Goal: Feedback & Contribution: Contribute content

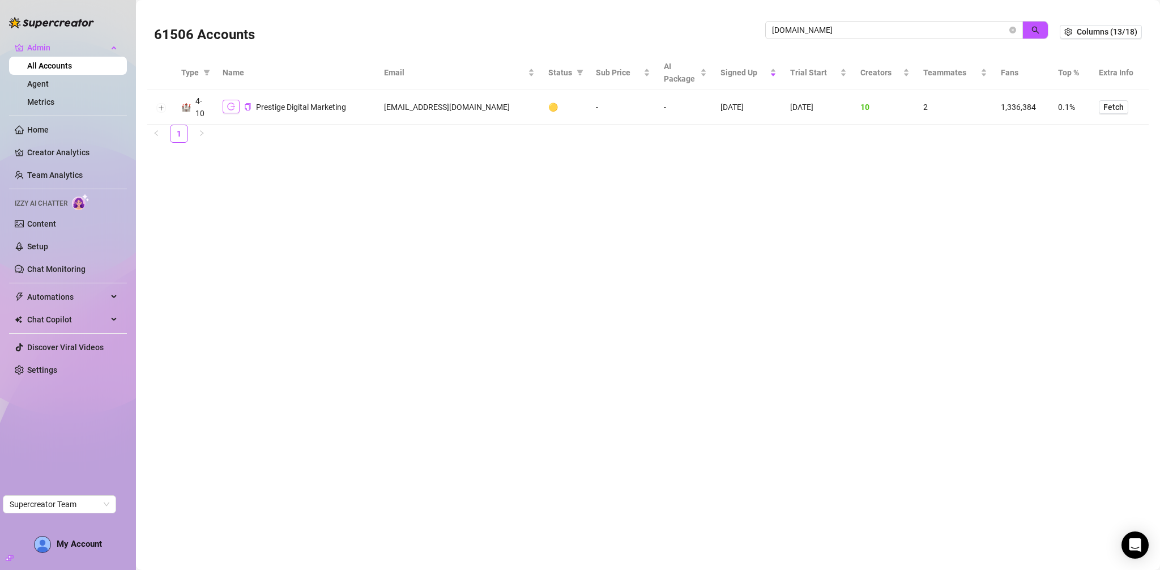
click at [227, 105] on icon "logout" at bounding box center [231, 107] width 8 height 8
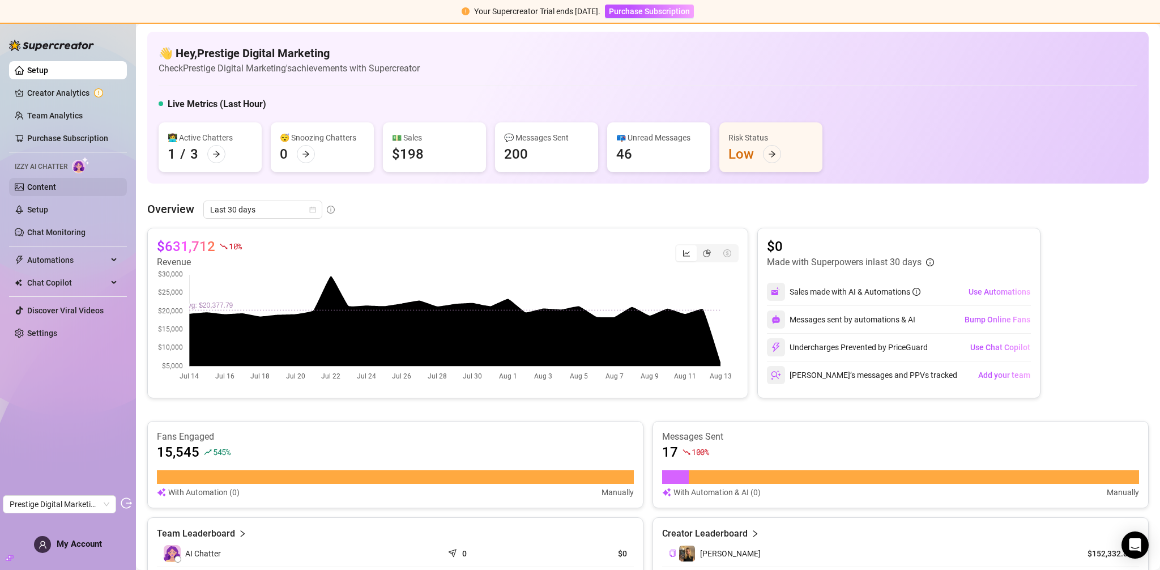
click at [56, 191] on link "Content" at bounding box center [41, 186] width 29 height 9
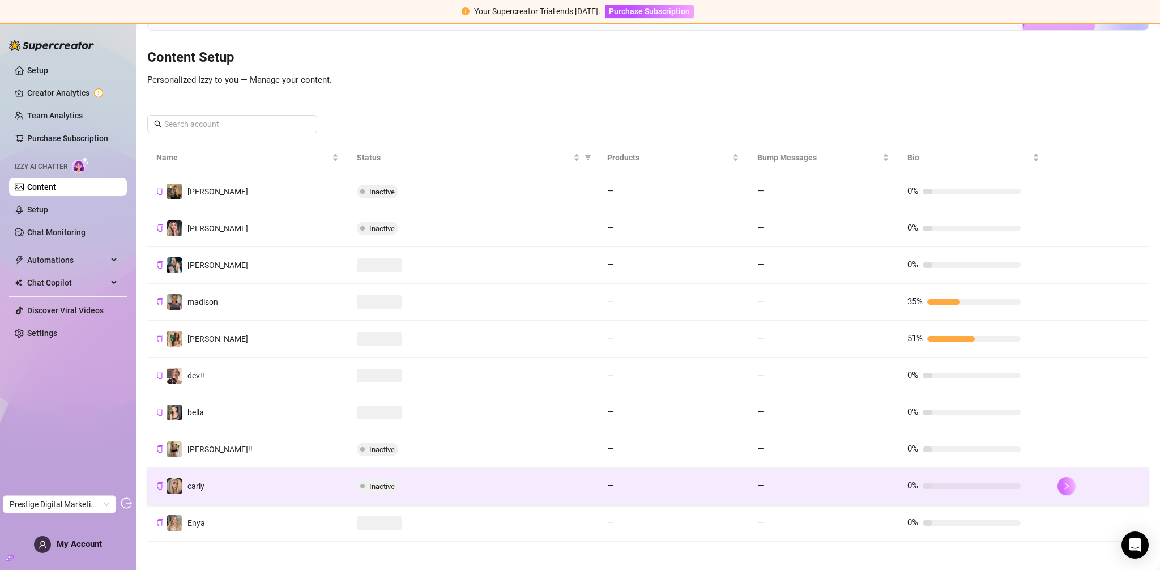
scroll to position [124, 0]
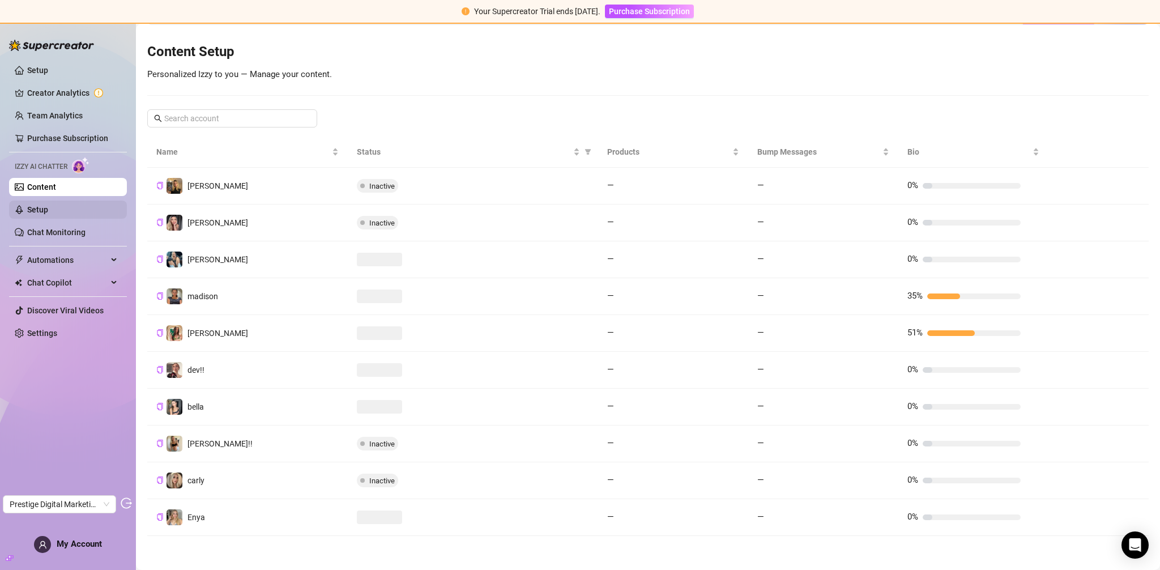
click at [29, 206] on link "Setup" at bounding box center [37, 209] width 21 height 9
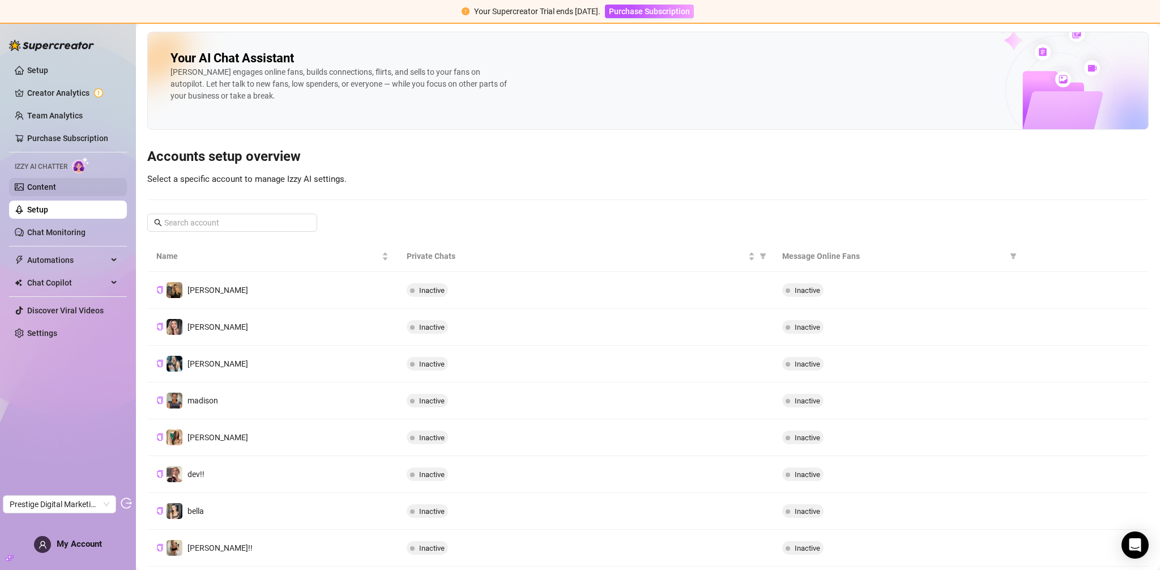
click at [56, 187] on link "Content" at bounding box center [41, 186] width 29 height 9
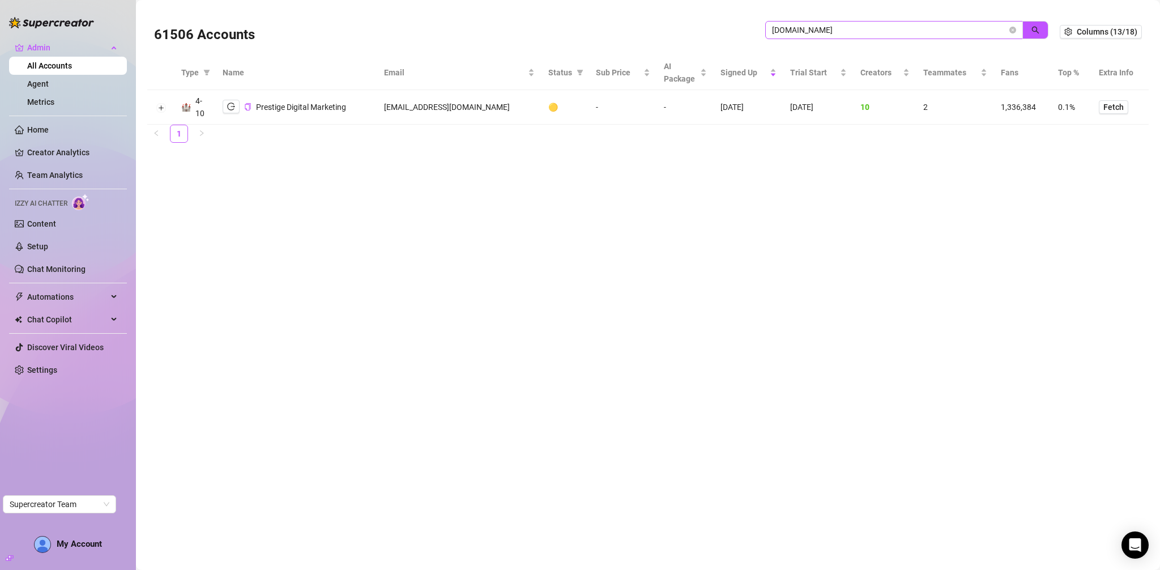
click at [821, 37] on span "pdmsocials.net" at bounding box center [894, 30] width 258 height 18
click at [825, 28] on input "pdmsocials.net" at bounding box center [889, 30] width 235 height 12
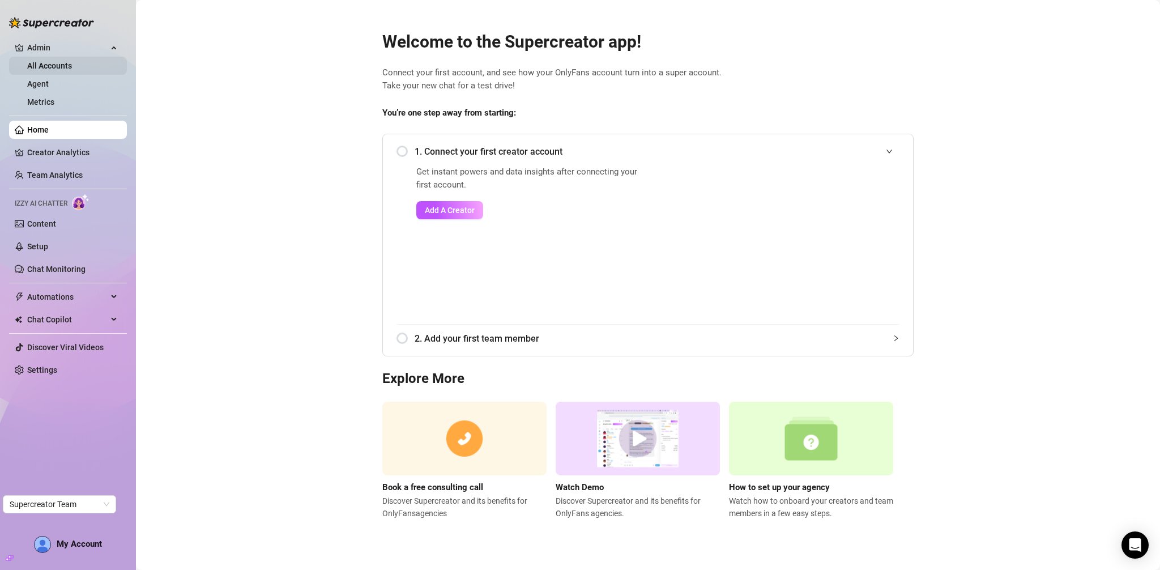
click at [50, 63] on link "All Accounts" at bounding box center [49, 65] width 45 height 9
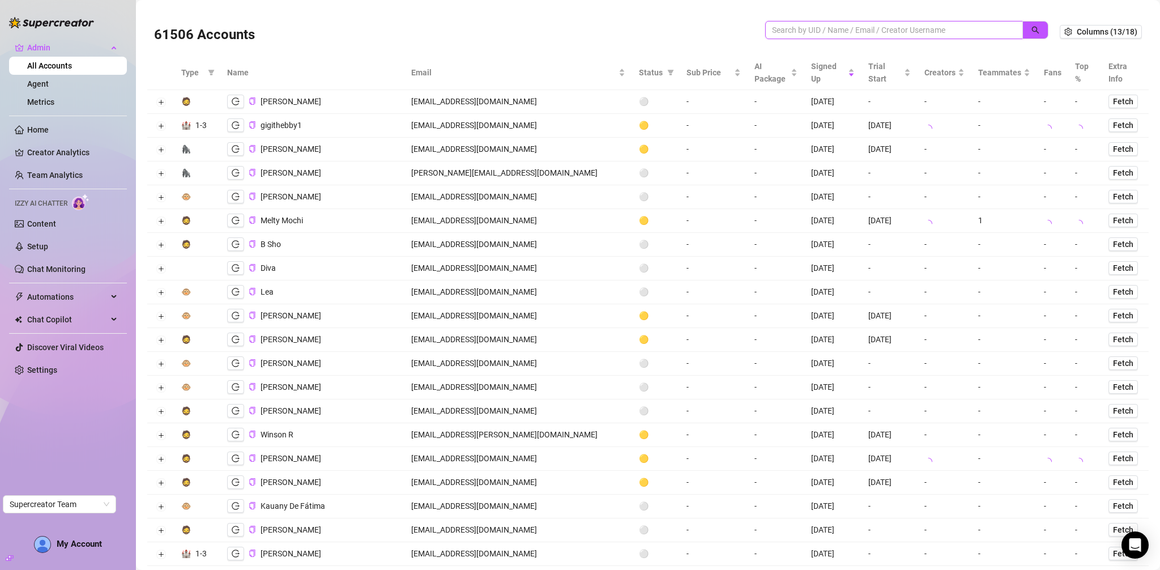
click at [822, 28] on input "search" at bounding box center [889, 30] width 235 height 12
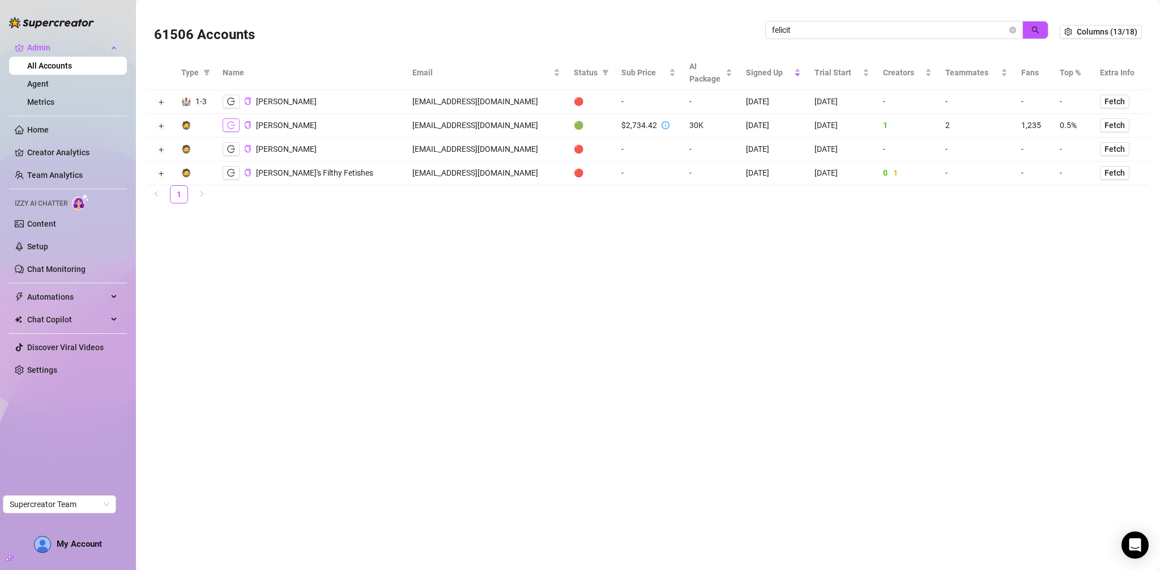
click at [229, 123] on icon "logout" at bounding box center [231, 125] width 8 height 8
click at [916, 31] on input "felicit" at bounding box center [889, 30] width 235 height 12
click at [918, 31] on input "felicit" at bounding box center [889, 30] width 235 height 12
click at [918, 32] on input "felicit" at bounding box center [889, 30] width 235 height 12
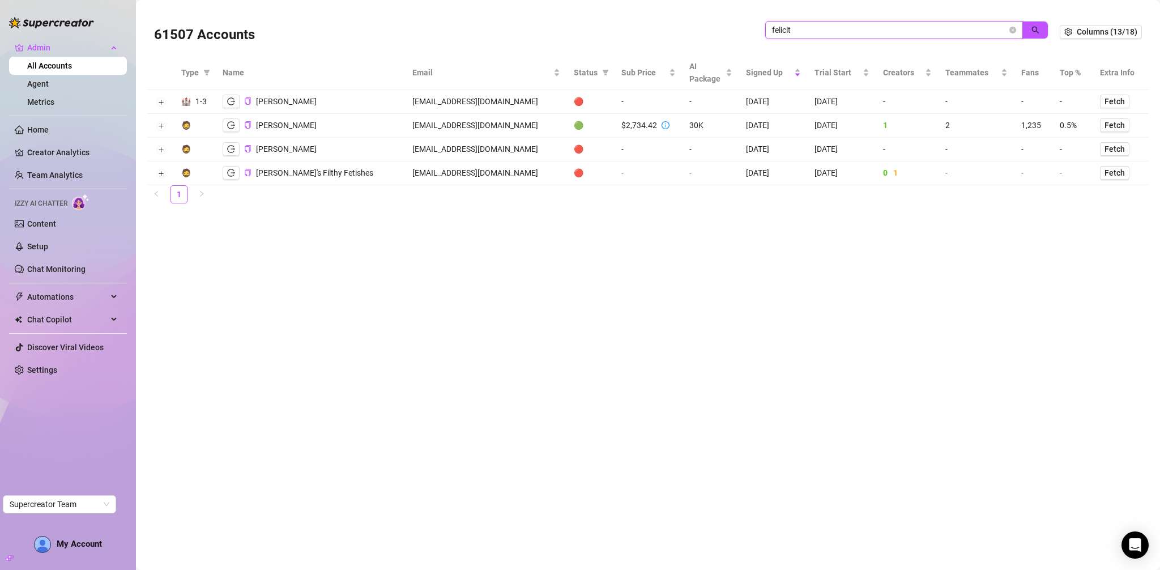
paste input "Enquiries@odysseymangmentgroup.com"
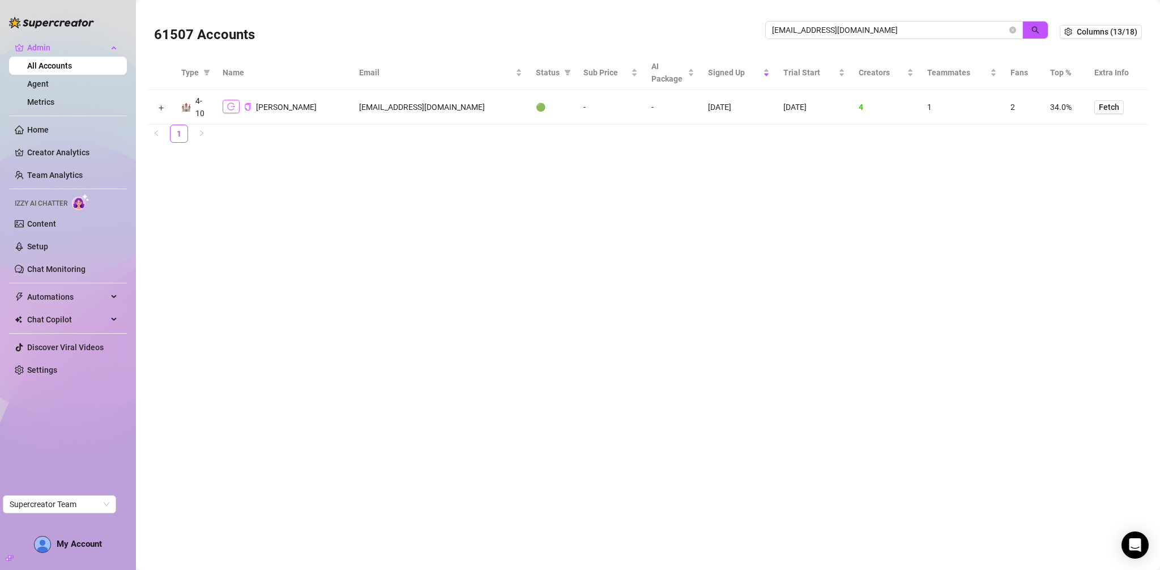
click at [230, 105] on icon "logout" at bounding box center [231, 107] width 8 height 8
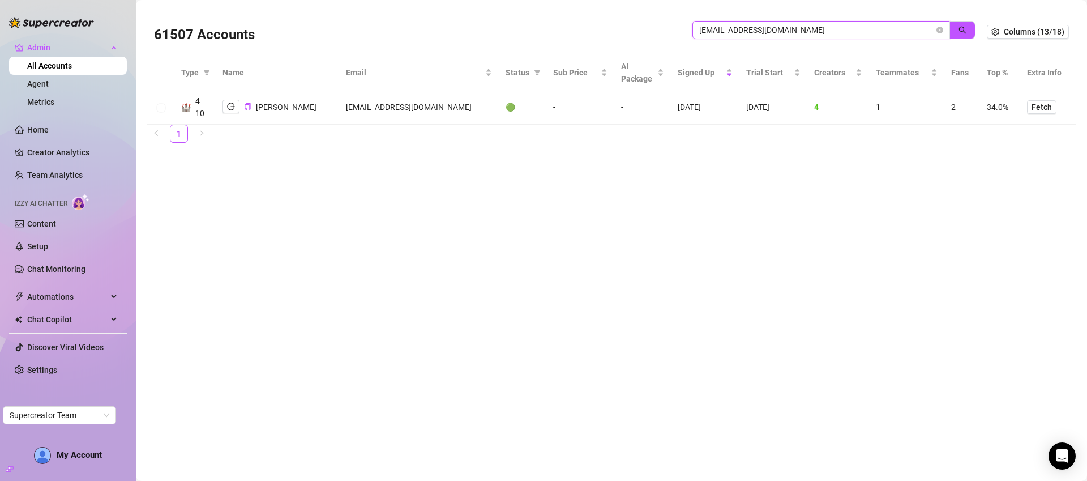
click at [784, 29] on input "Enquiries@odysseymangmentgroup.com" at bounding box center [816, 30] width 235 height 12
type input "cucu"
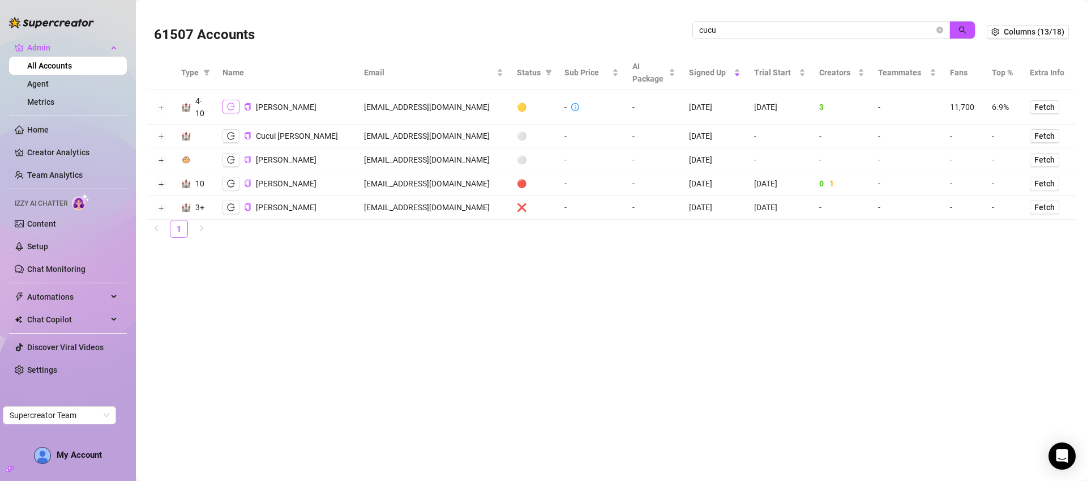
click at [236, 105] on button "button" at bounding box center [231, 107] width 17 height 14
click at [377, 109] on td "alexcucu@gmail.com" at bounding box center [433, 107] width 153 height 35
copy td "alexcucu@gmail.com"
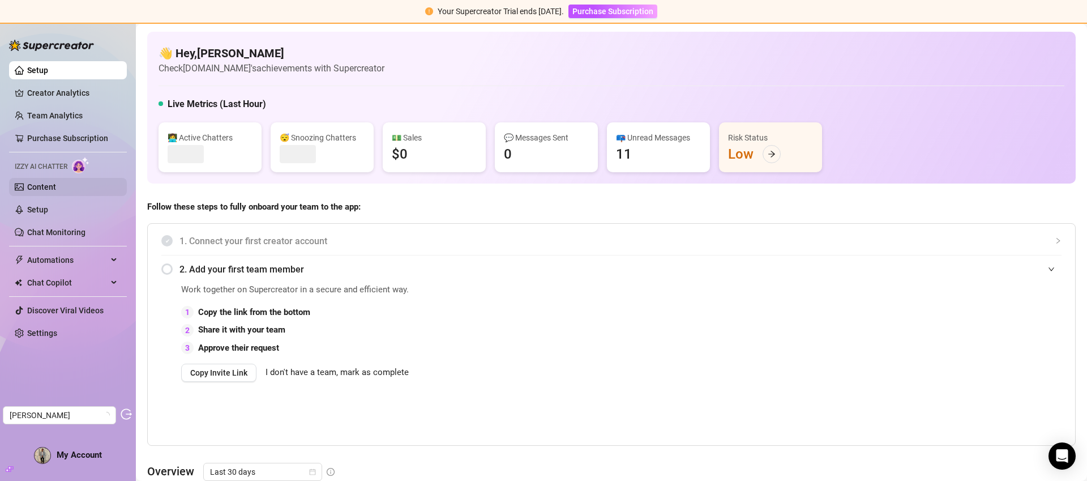
click at [56, 185] on link "Content" at bounding box center [41, 186] width 29 height 9
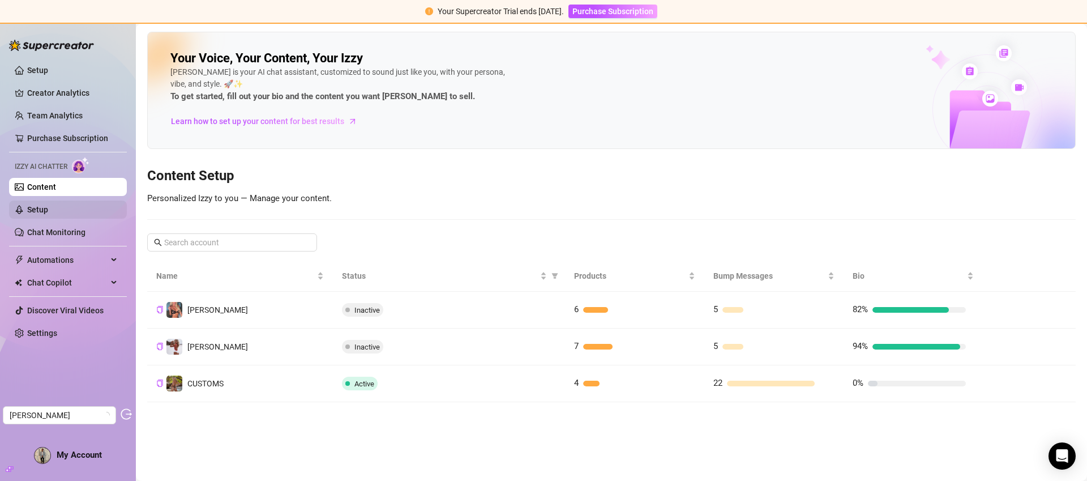
click at [48, 212] on link "Setup" at bounding box center [37, 209] width 21 height 9
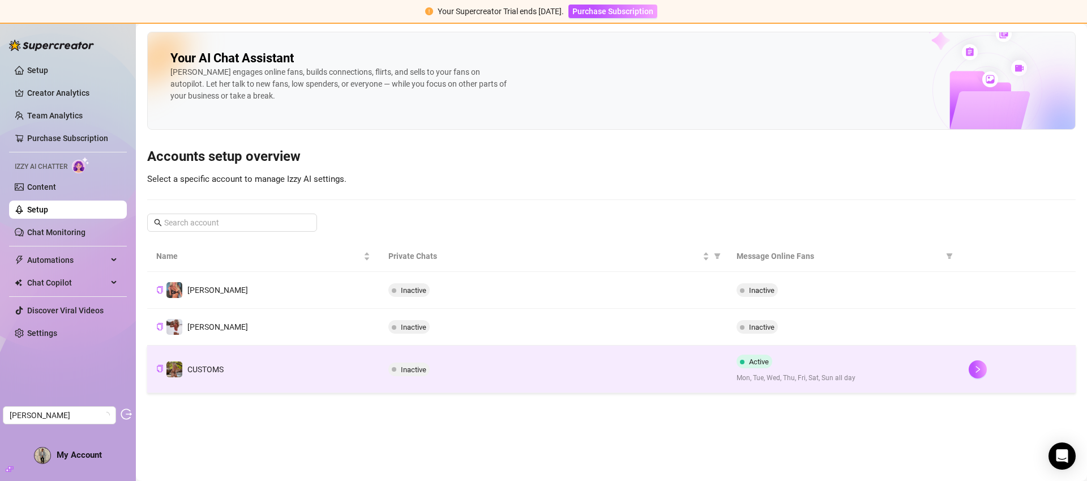
click at [508, 382] on td "Inactive" at bounding box center [553, 369] width 348 height 48
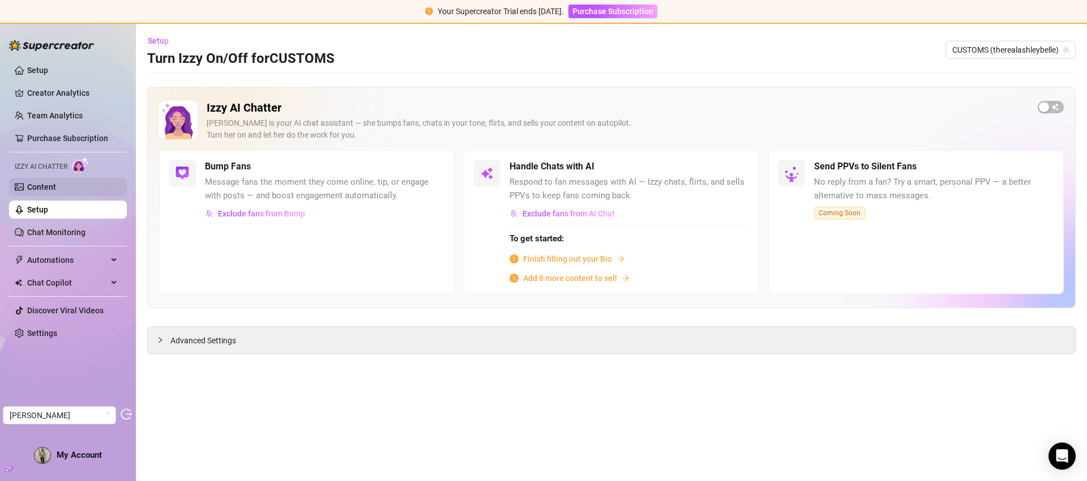
click at [56, 191] on link "Content" at bounding box center [41, 186] width 29 height 9
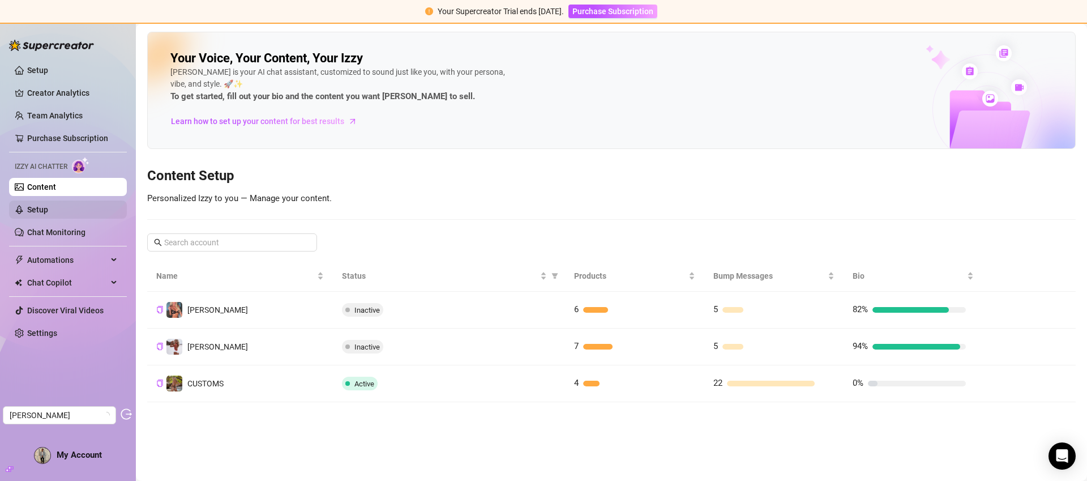
click at [48, 207] on link "Setup" at bounding box center [37, 209] width 21 height 9
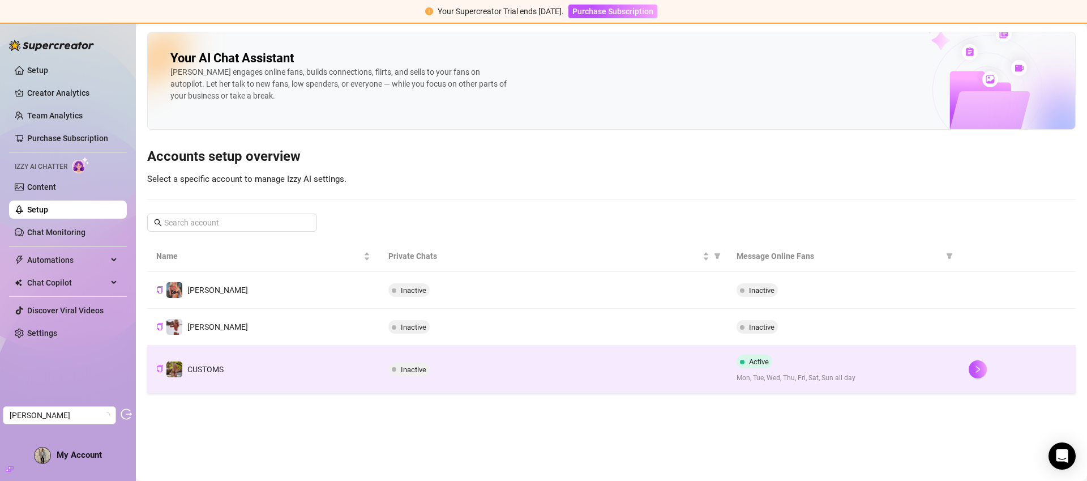
click at [665, 364] on div "Inactive" at bounding box center [553, 369] width 330 height 14
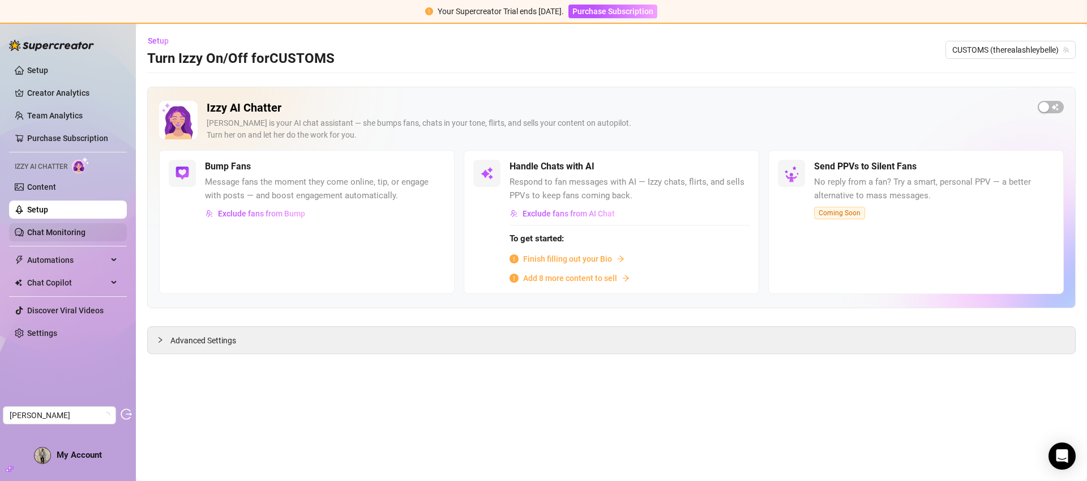
click at [56, 235] on link "Chat Monitoring" at bounding box center [56, 232] width 58 height 9
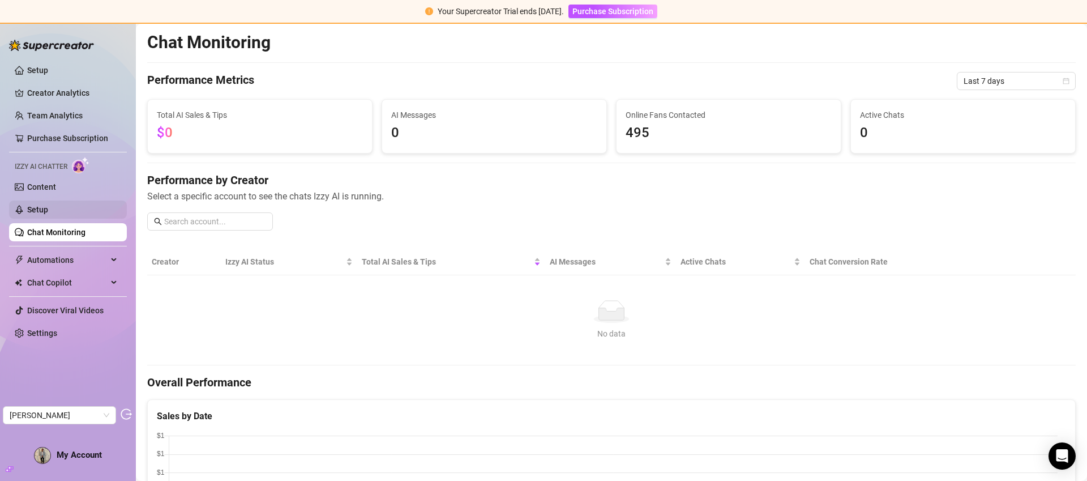
click at [48, 205] on link "Setup" at bounding box center [37, 209] width 21 height 9
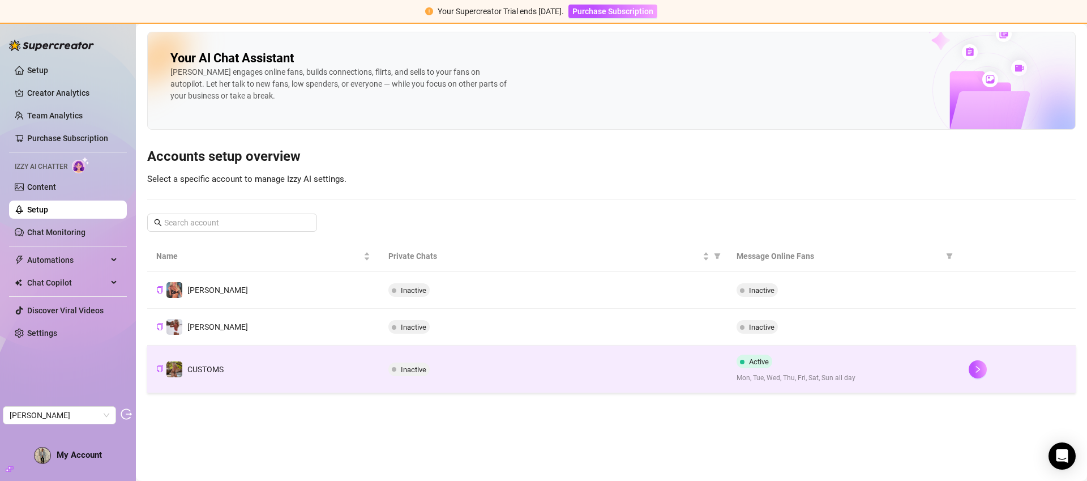
click at [848, 349] on td "Active Mon, Tue, Wed, Thu, Fri, Sat, Sun all day" at bounding box center [844, 369] width 232 height 48
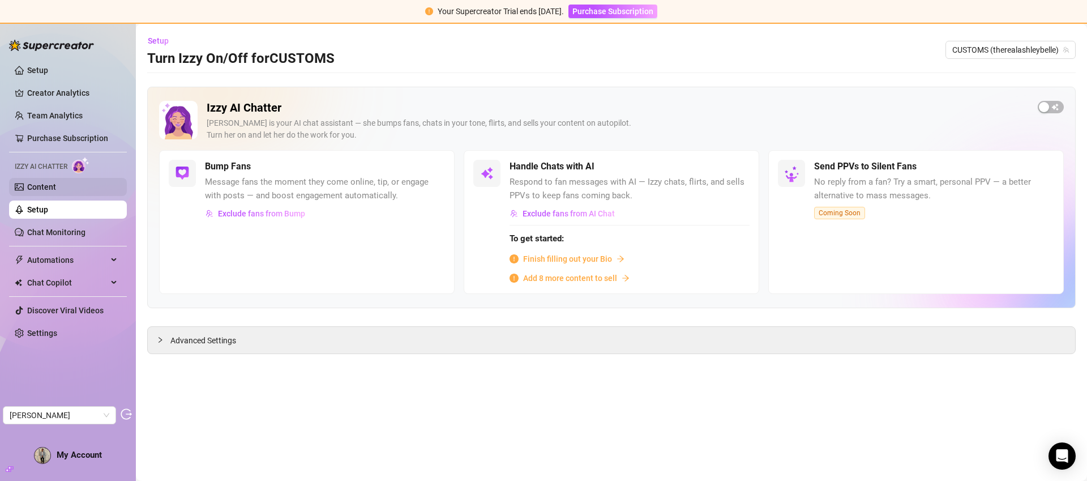
click at [56, 184] on link "Content" at bounding box center [41, 186] width 29 height 9
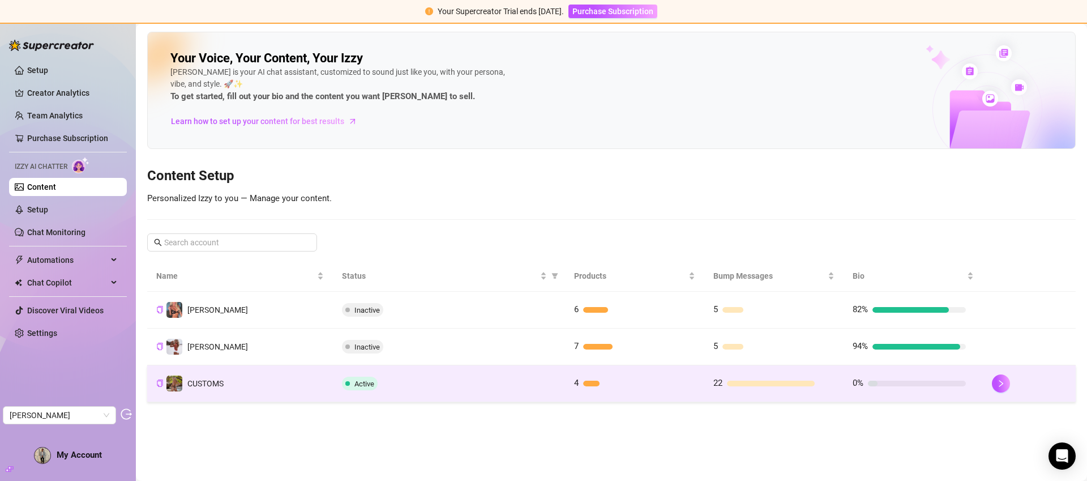
click at [658, 392] on td "4" at bounding box center [634, 383] width 139 height 37
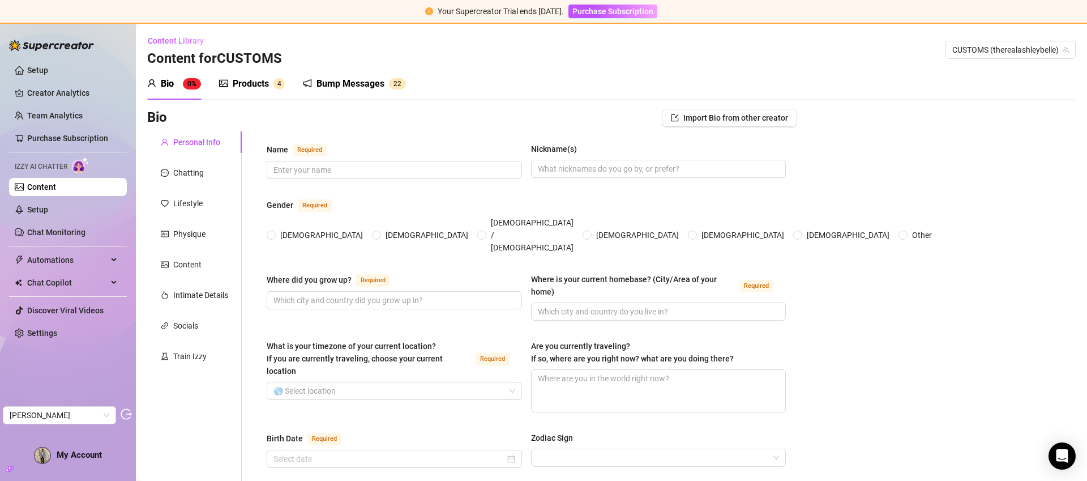
click at [348, 80] on div "Bump Messages" at bounding box center [351, 84] width 68 height 14
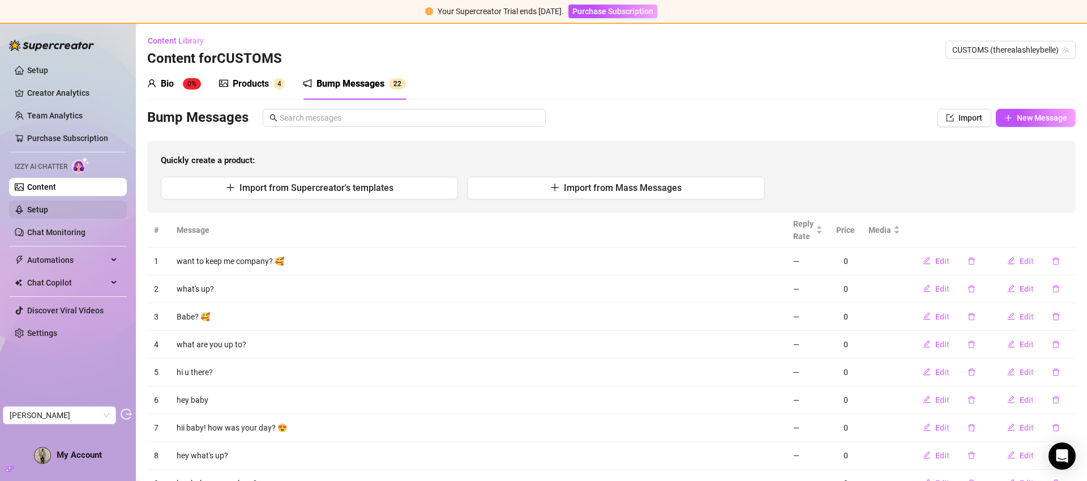
click at [48, 212] on link "Setup" at bounding box center [37, 209] width 21 height 9
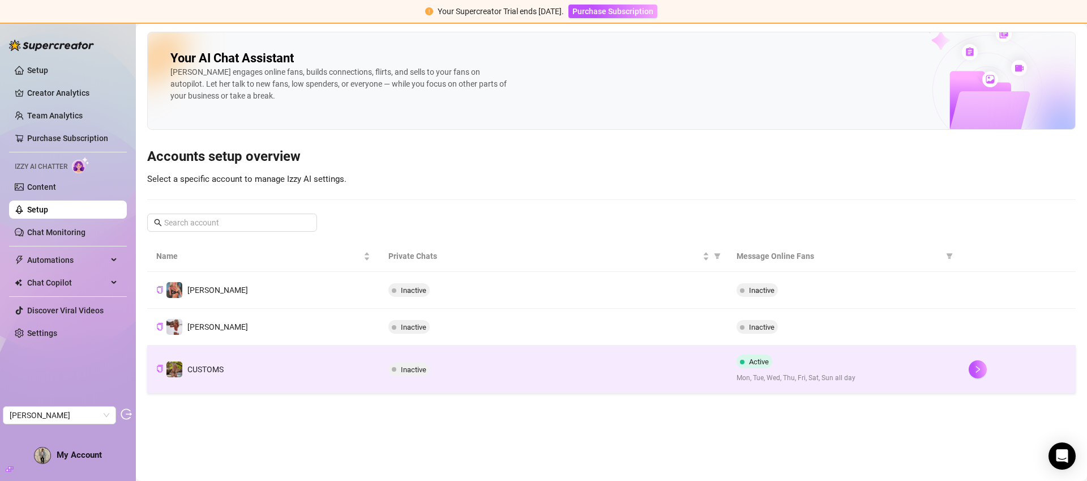
click at [646, 390] on td "Inactive" at bounding box center [553, 369] width 348 height 48
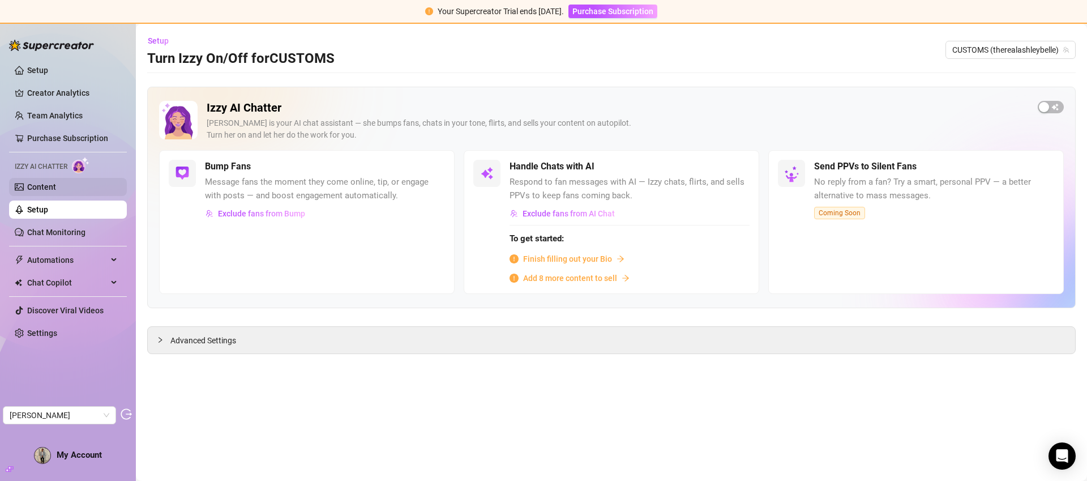
click at [41, 189] on link "Content" at bounding box center [41, 186] width 29 height 9
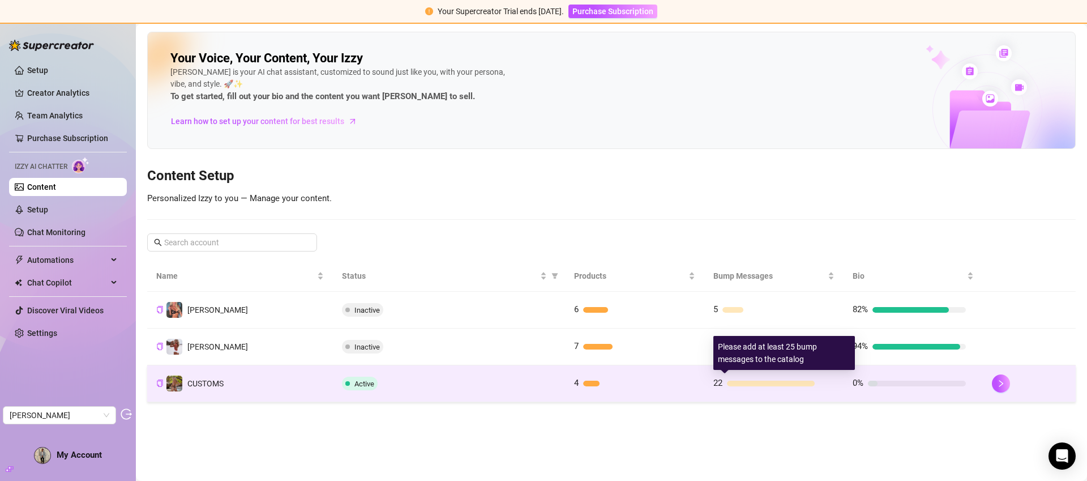
click at [838, 386] on td "22" at bounding box center [773, 383] width 139 height 37
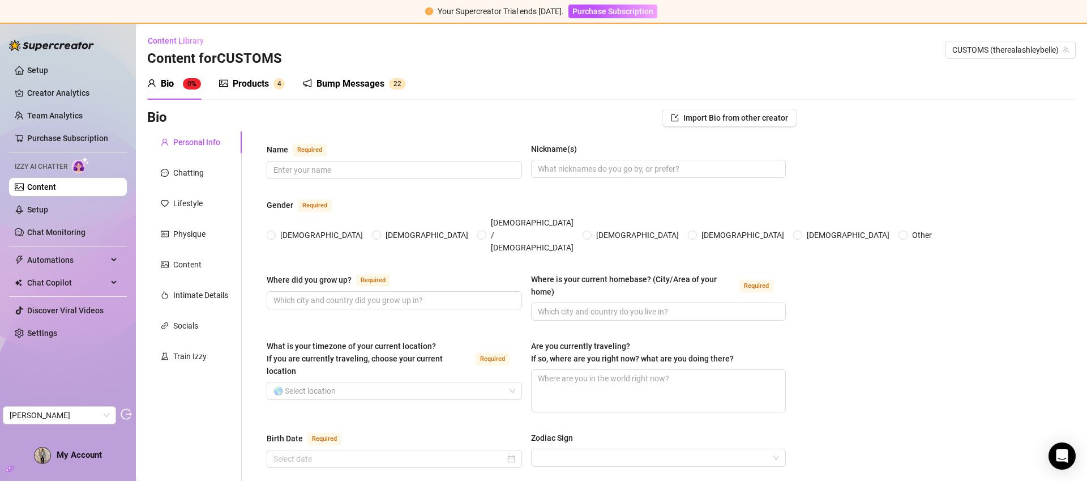
click at [363, 82] on div "Bump Messages" at bounding box center [351, 84] width 68 height 14
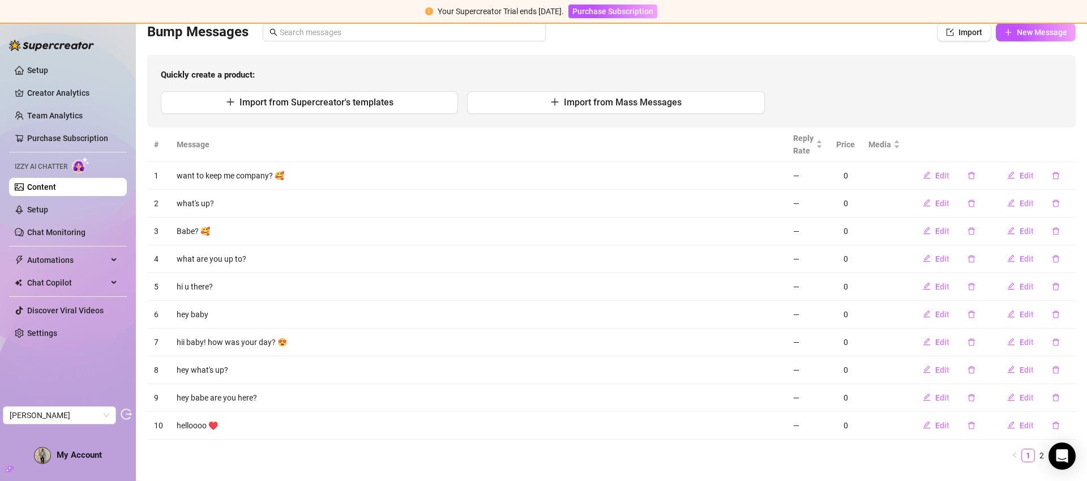
scroll to position [110, 0]
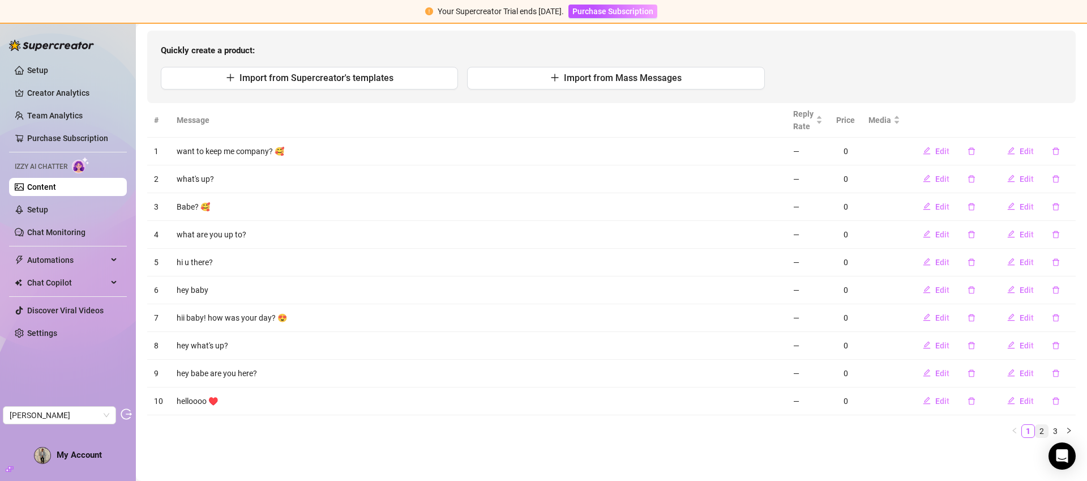
click at [1036, 433] on link "2" at bounding box center [1042, 431] width 12 height 12
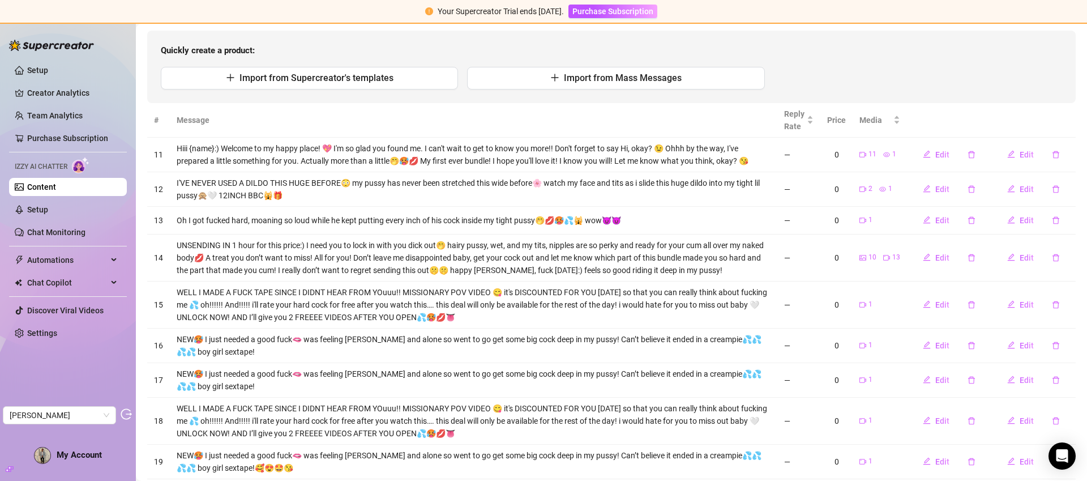
scroll to position [208, 0]
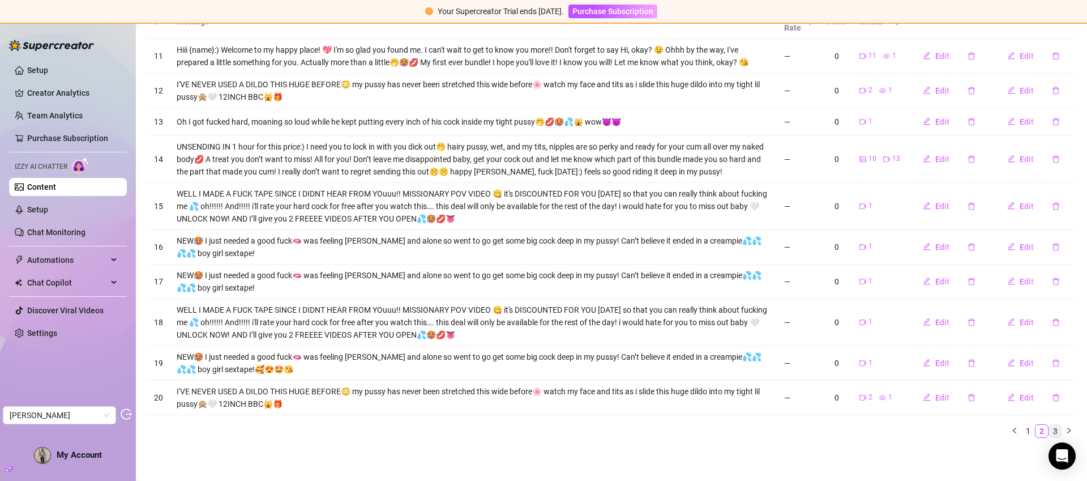
click at [1049, 430] on link "3" at bounding box center [1055, 431] width 12 height 12
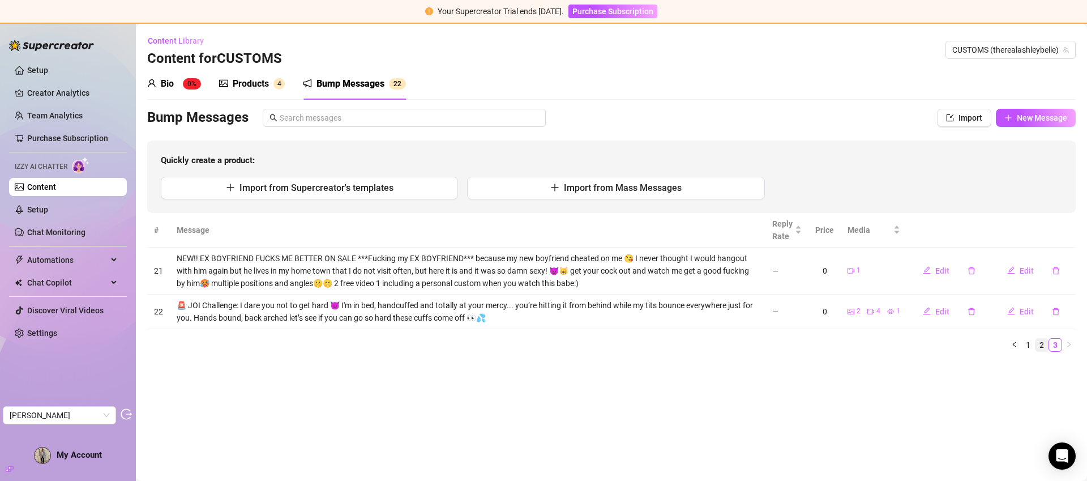
click at [1039, 348] on link "2" at bounding box center [1042, 345] width 12 height 12
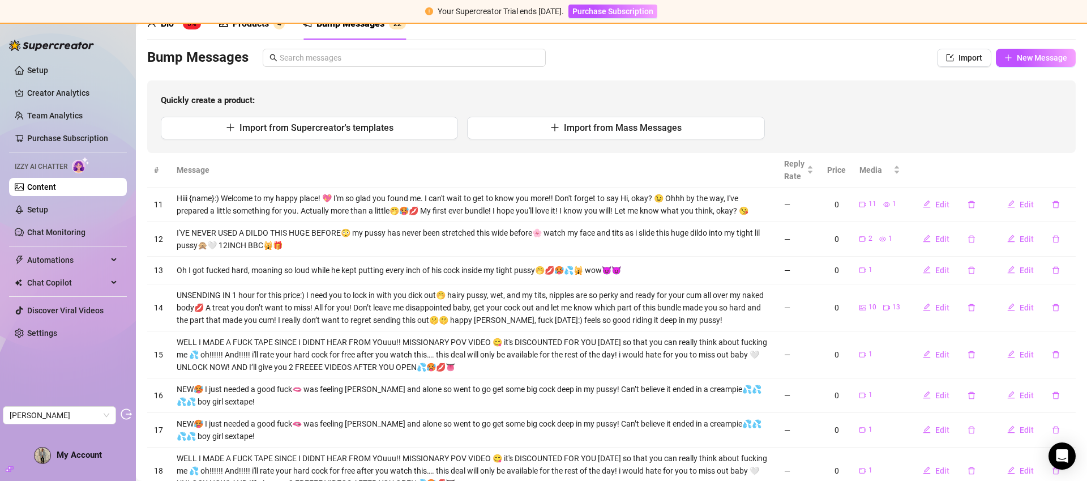
scroll to position [208, 0]
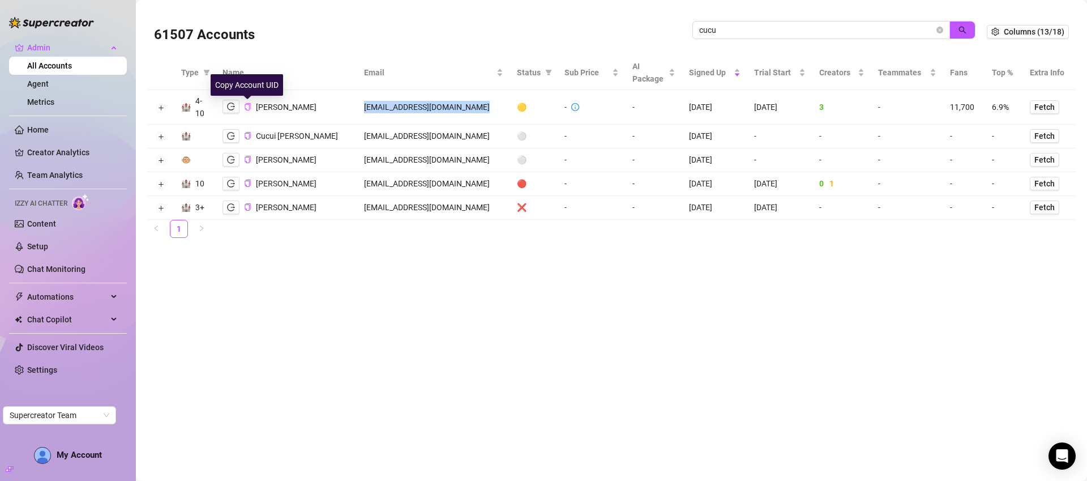
click at [248, 105] on icon "copy" at bounding box center [247, 106] width 7 height 7
click at [771, 21] on span "cucu" at bounding box center [822, 30] width 258 height 18
click at [771, 25] on input "cucu" at bounding box center [816, 30] width 235 height 12
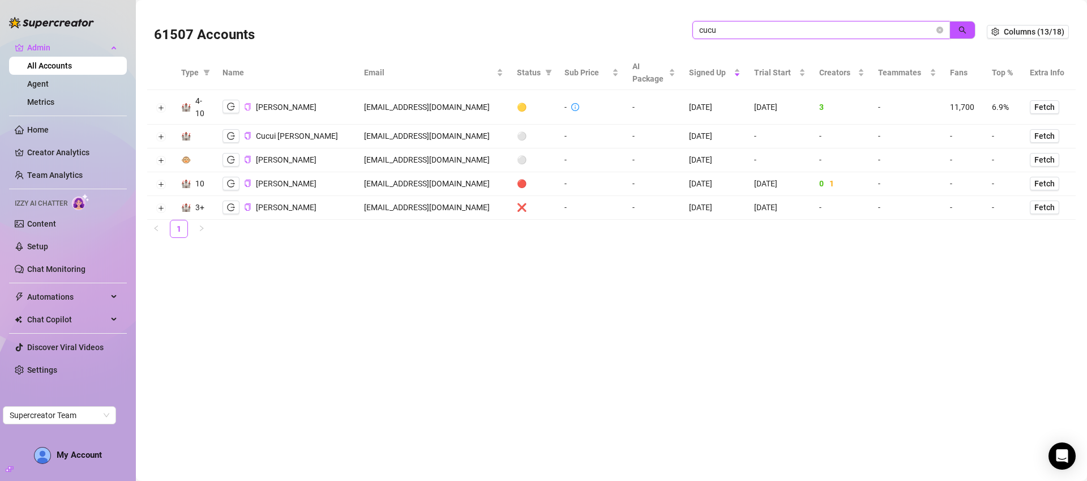
click at [726, 31] on input "cucu" at bounding box center [816, 30] width 235 height 12
click at [726, 30] on input "cucu" at bounding box center [816, 30] width 235 height 12
paste input "esaralonso2800@gmail.com"
type input "cesaralonso2800@gmail.com"
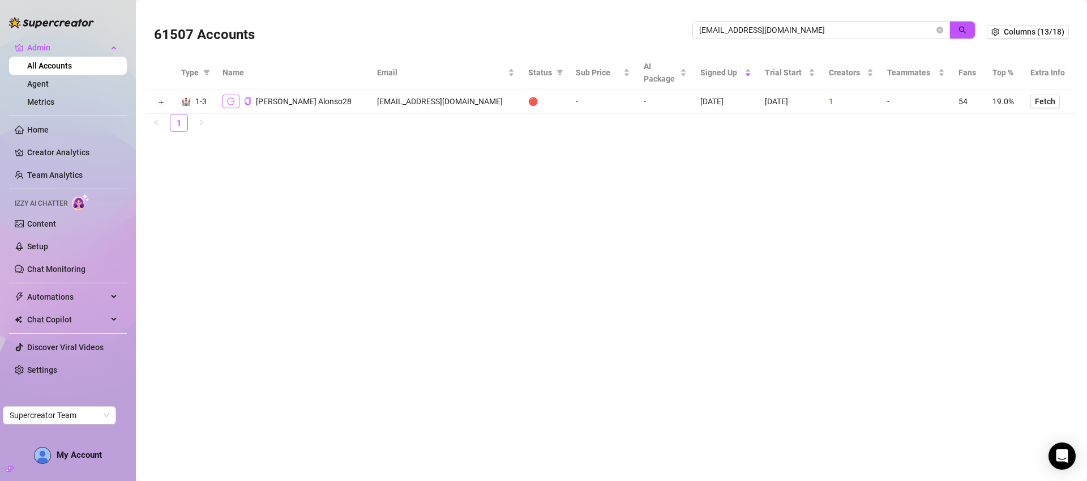
click at [232, 103] on icon "logout" at bounding box center [231, 101] width 8 height 8
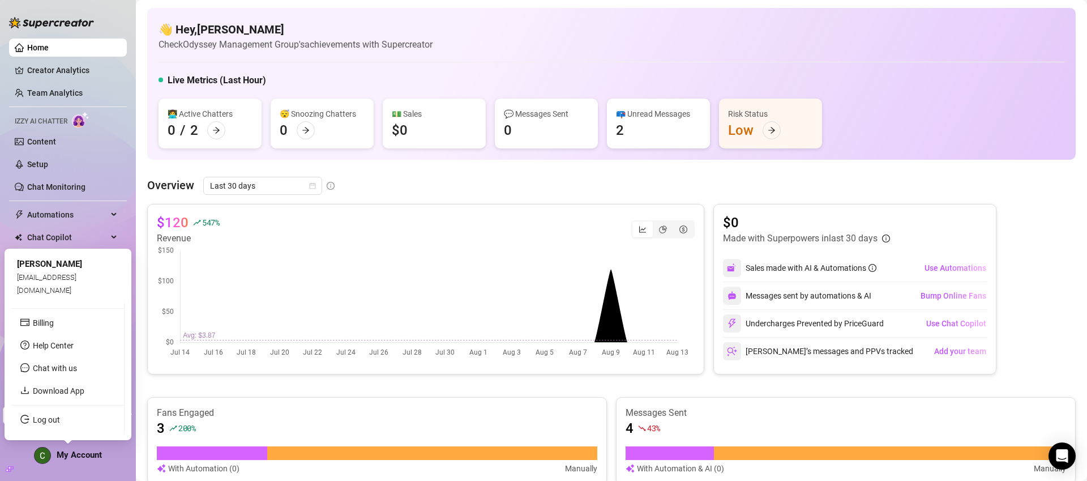
click at [76, 279] on span "[EMAIL_ADDRESS][DOMAIN_NAME]" at bounding box center [46, 283] width 59 height 21
copy span "[EMAIL_ADDRESS][DOMAIN_NAME]"
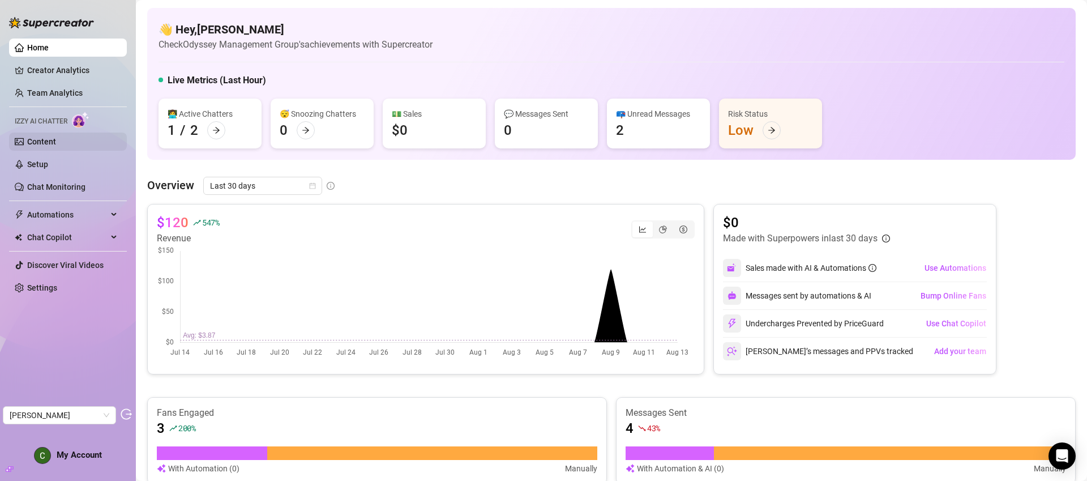
click at [56, 143] on link "Content" at bounding box center [41, 141] width 29 height 9
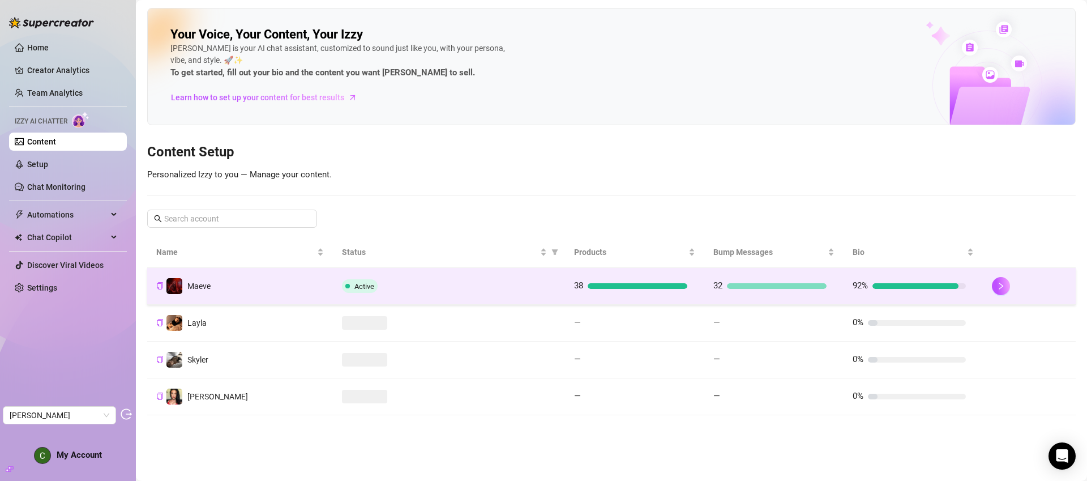
click at [681, 294] on td "38" at bounding box center [634, 286] width 139 height 37
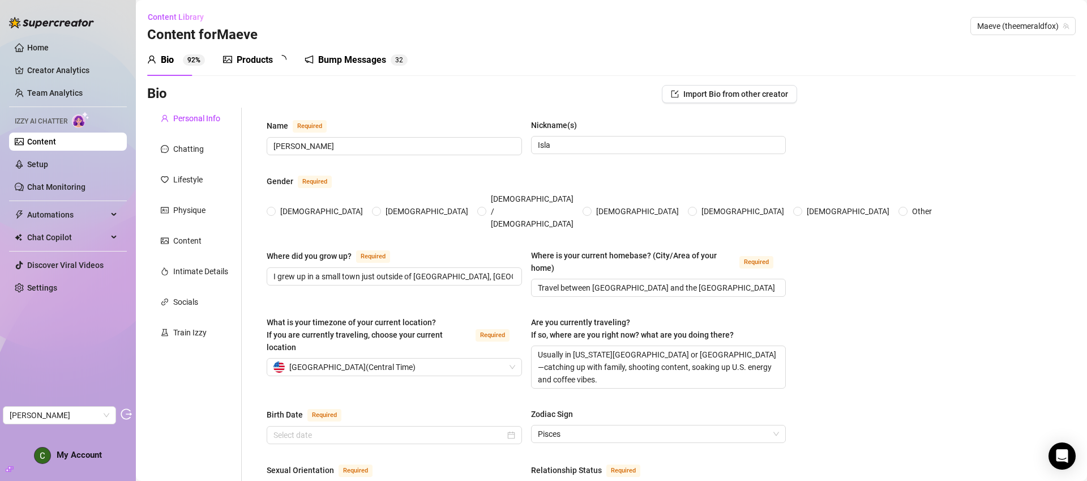
radio input "true"
type input "March 14th, 1999"
click at [266, 59] on div "Products" at bounding box center [255, 60] width 36 height 14
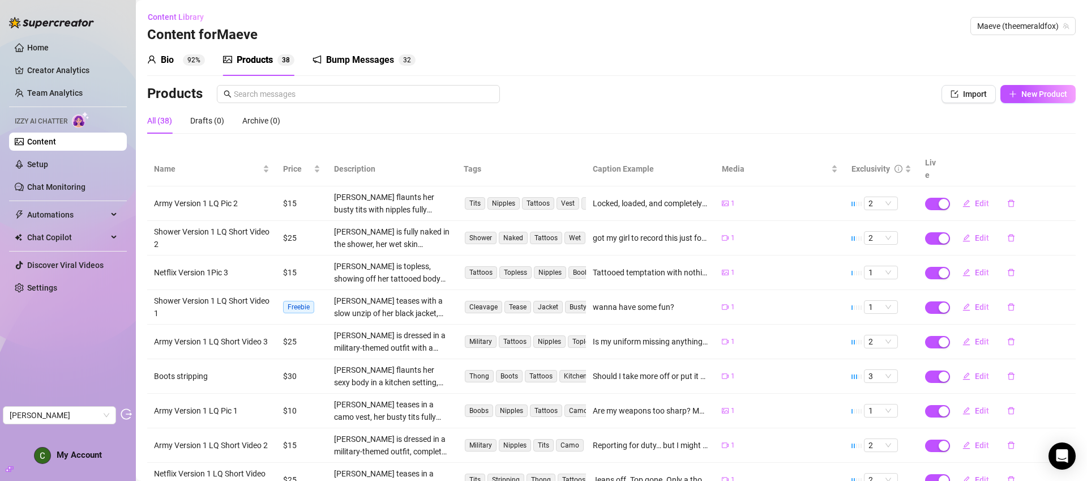
scroll to position [104, 0]
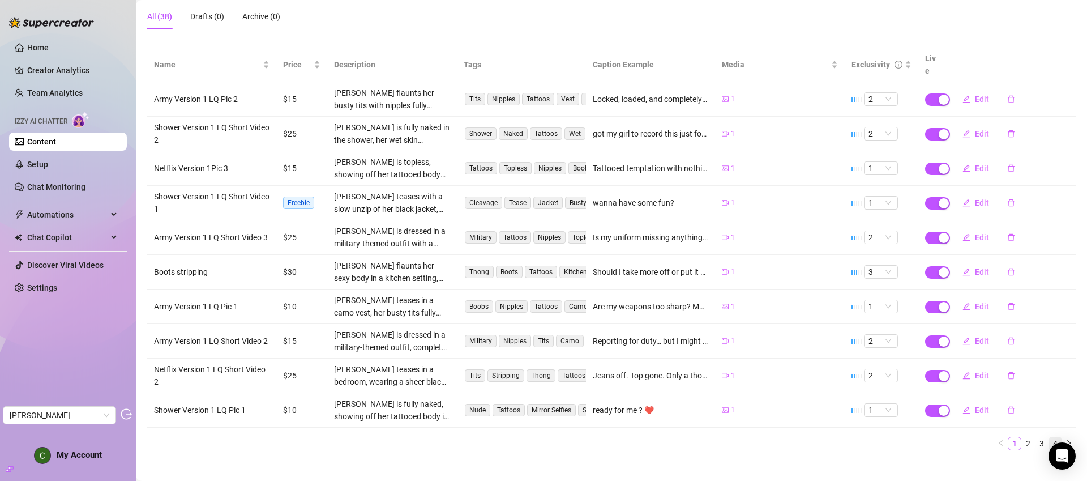
click at [1050, 437] on link "4" at bounding box center [1055, 443] width 12 height 12
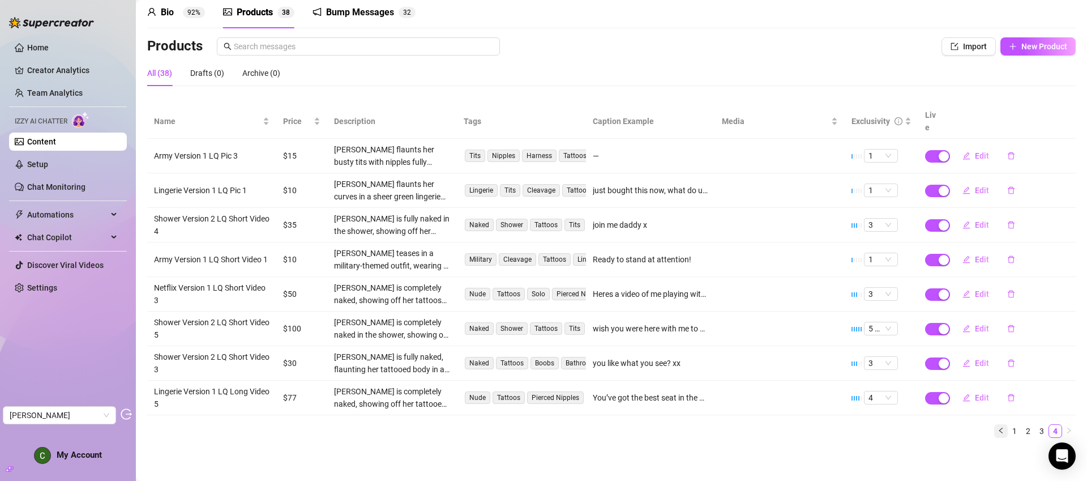
scroll to position [35, 0]
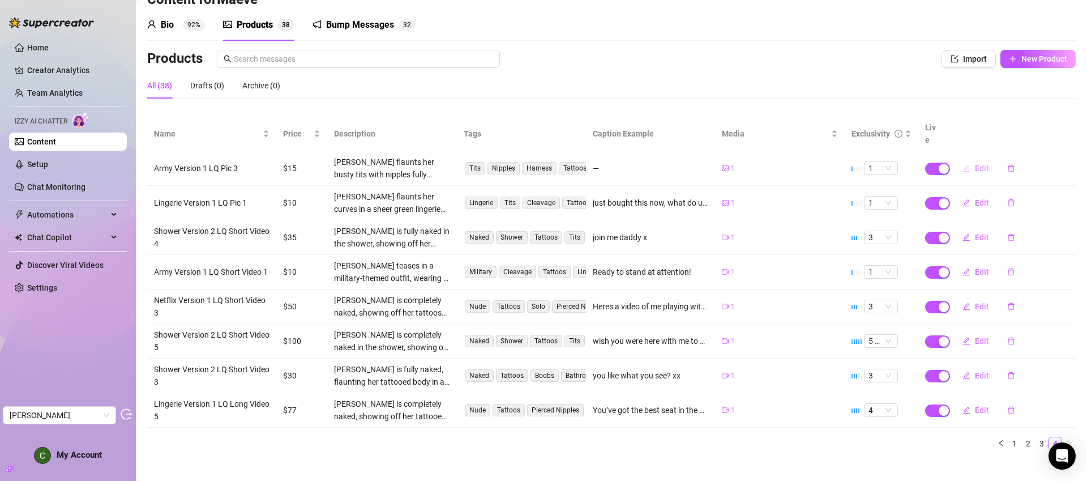
click at [977, 164] on span "Edit" at bounding box center [982, 168] width 14 height 9
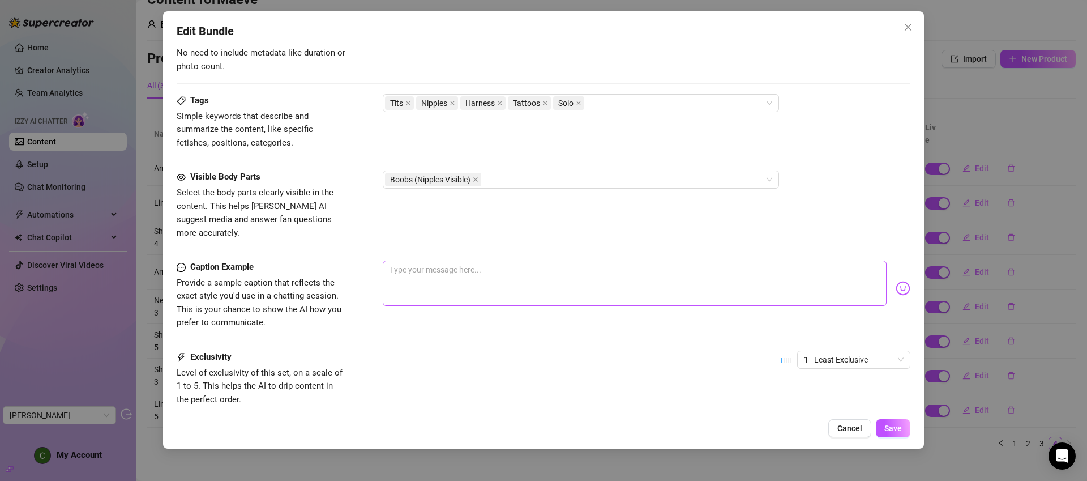
scroll to position [584, 0]
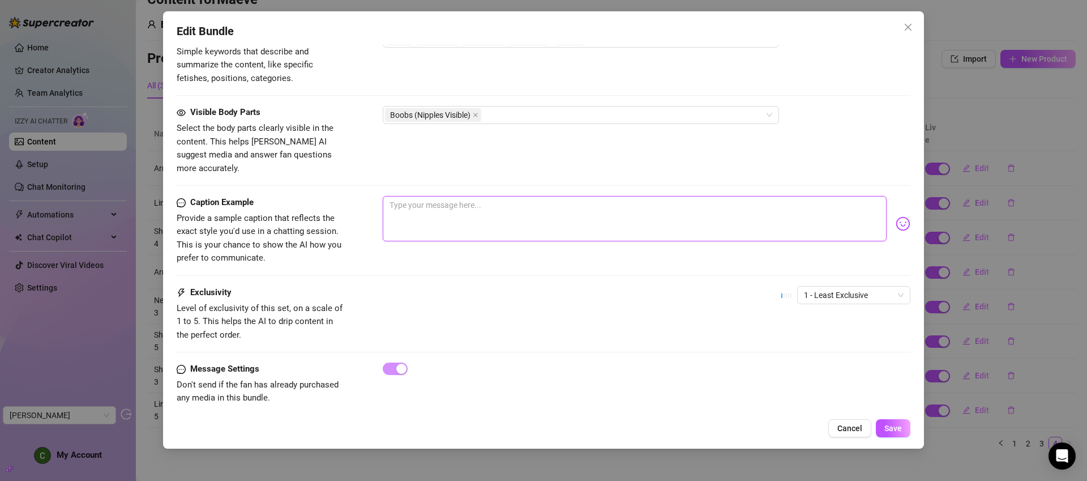
click at [514, 215] on textarea at bounding box center [635, 218] width 504 height 45
type textarea "N"
type textarea "NE"
type textarea "NEw"
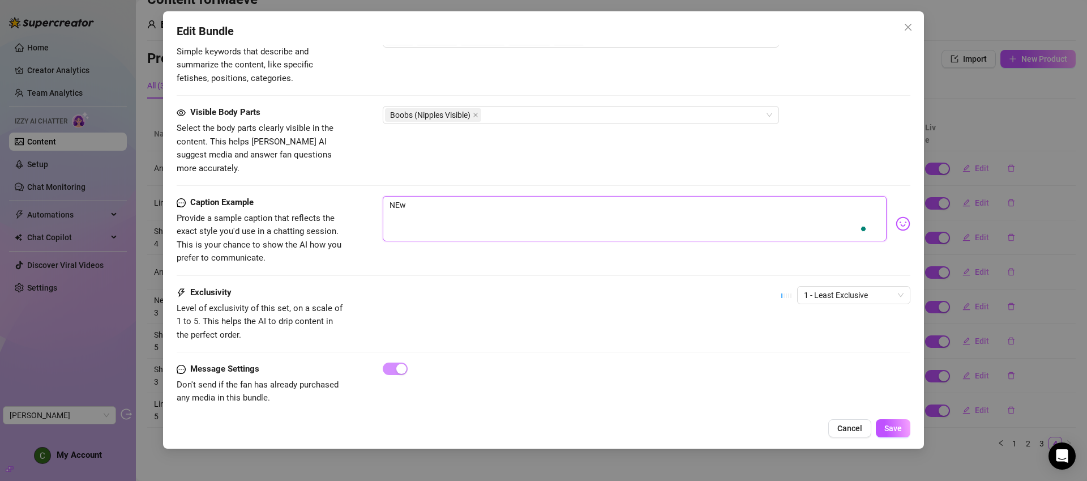
type textarea "NEw"
type textarea "NE"
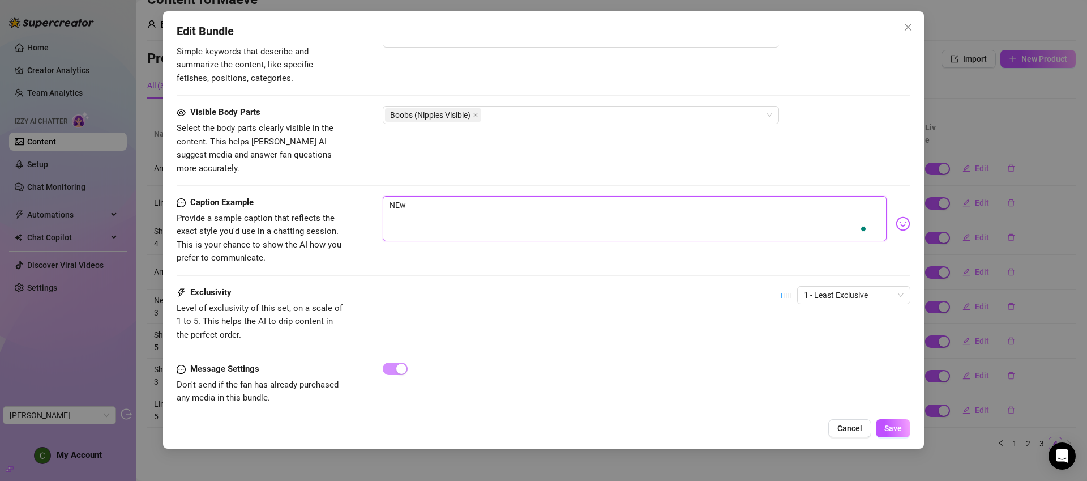
type textarea "NE"
type textarea "N"
type textarea "Ne"
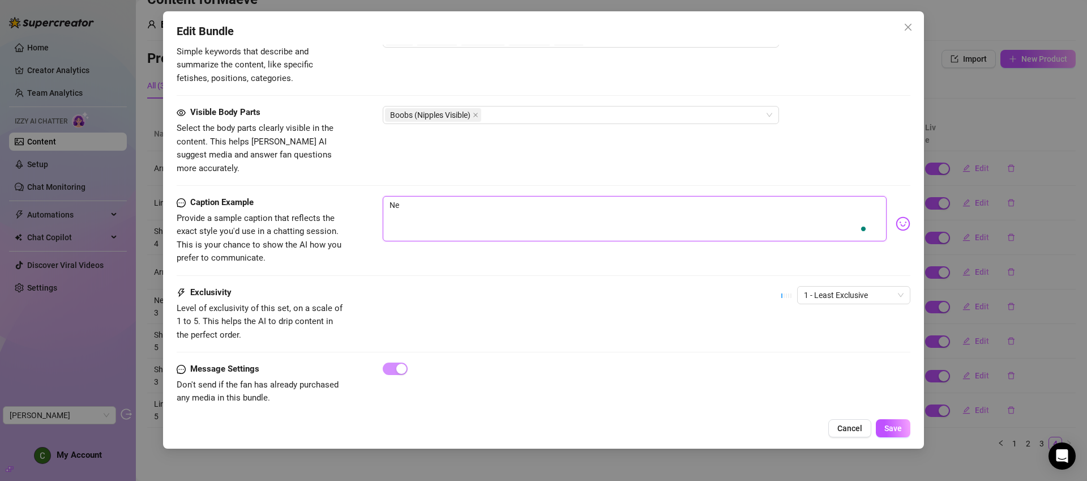
type textarea "New"
type textarea "New m"
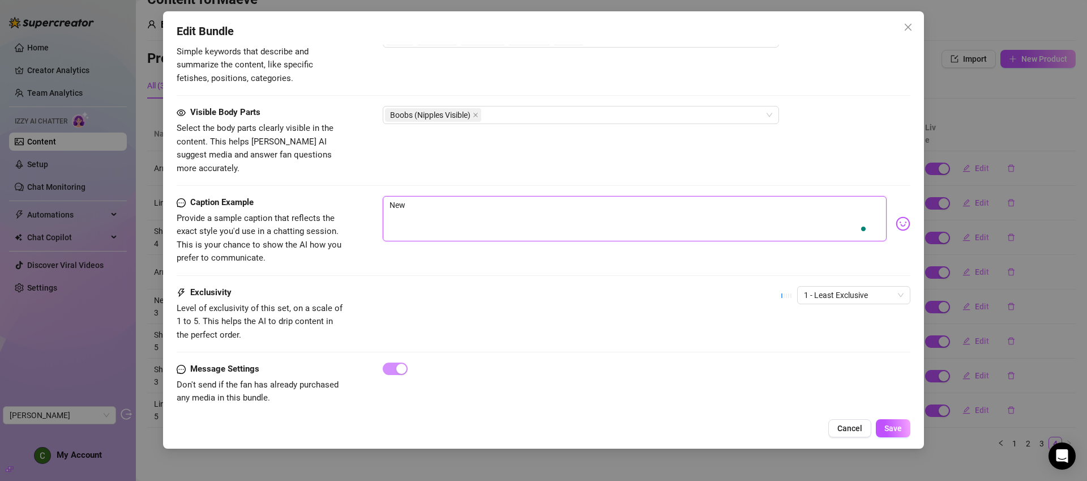
type textarea "New m"
type textarea "New mi"
type textarea "New mil"
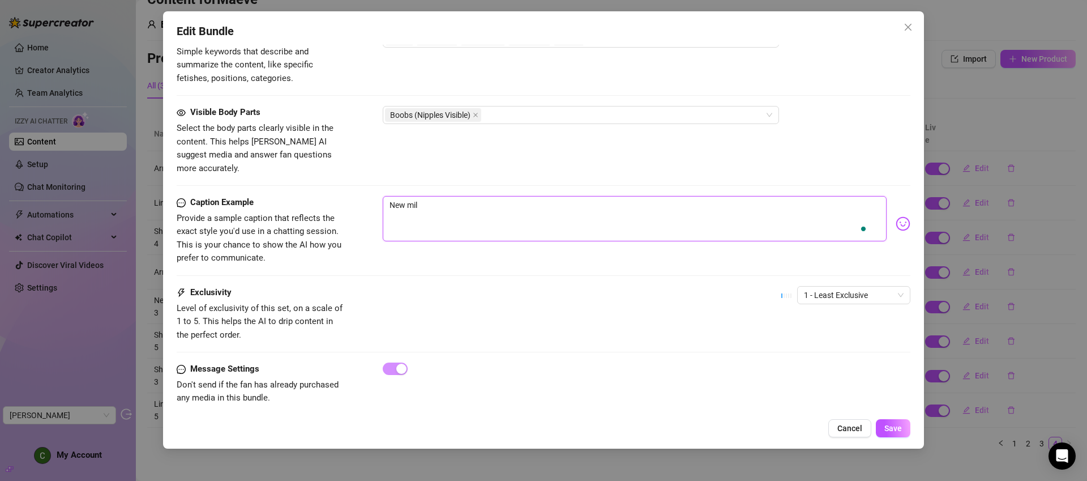
type textarea "New mili"
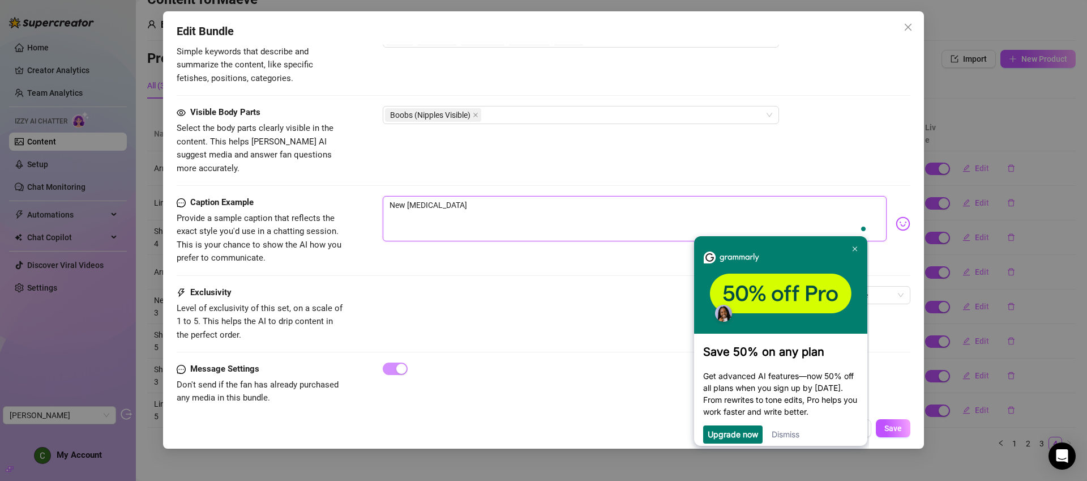
type textarea "New milit"
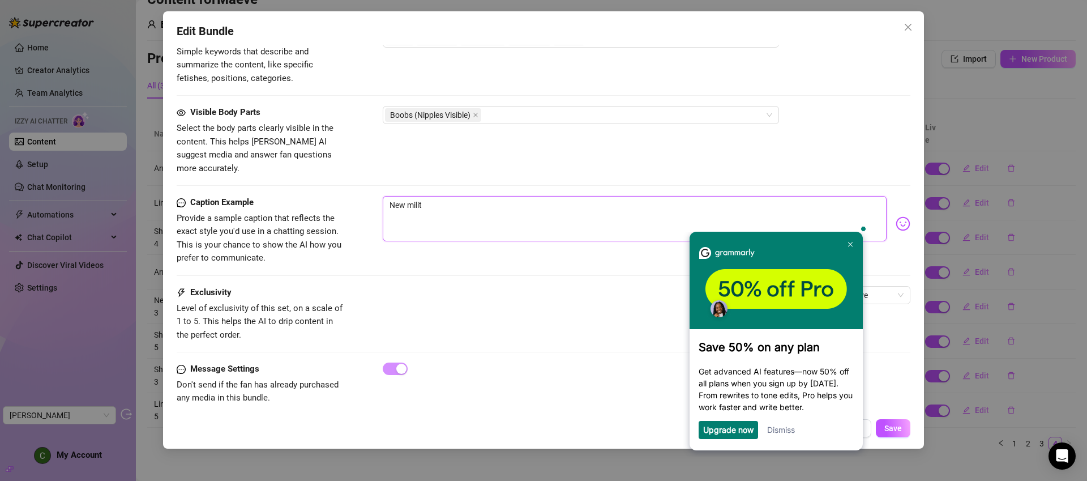
type textarea "New milita"
click at [849, 240] on link at bounding box center [851, 243] width 18 height 18
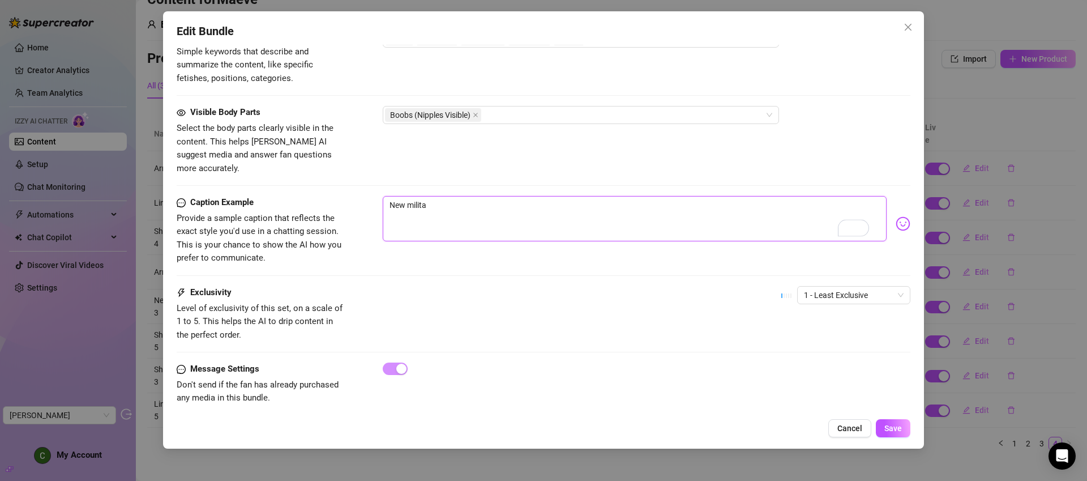
click at [530, 202] on textarea "New milita" at bounding box center [635, 218] width 504 height 45
click at [532, 203] on textarea "New milita" at bounding box center [635, 218] width 504 height 45
click at [532, 202] on textarea "New milita" at bounding box center [635, 218] width 504 height 45
type textarea "New o"
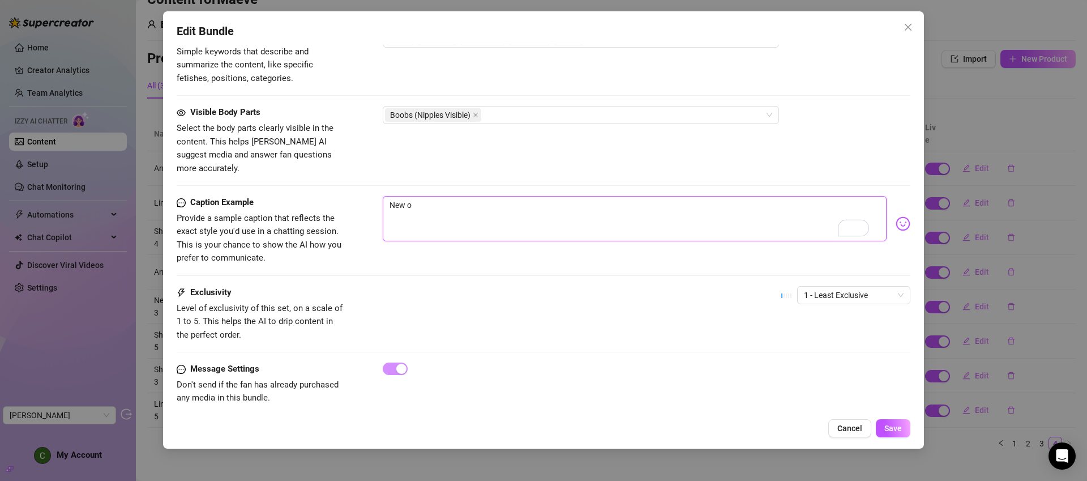
type textarea "New of"
type textarea "New off"
type textarea "New offi"
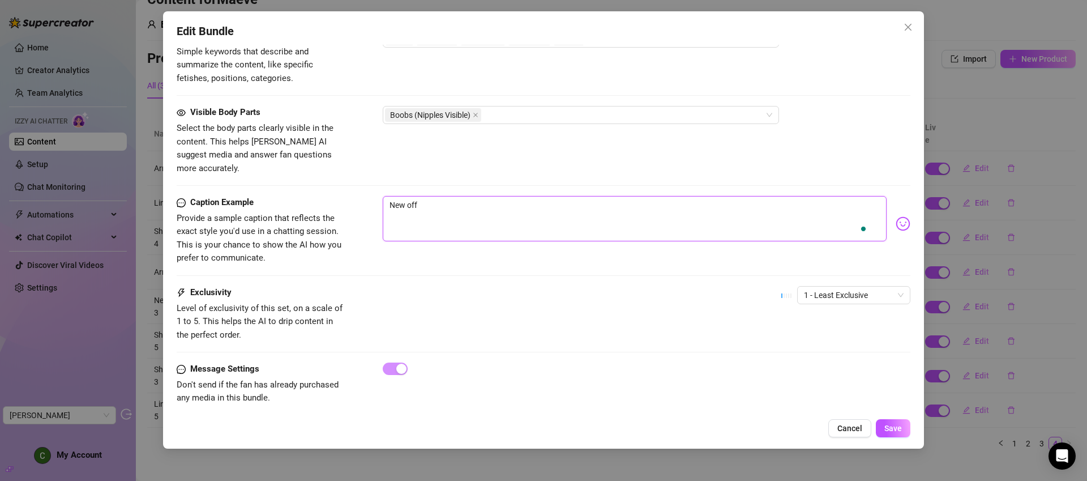
type textarea "New offi"
type textarea "New offic"
type textarea "New offica"
type textarea "New offic"
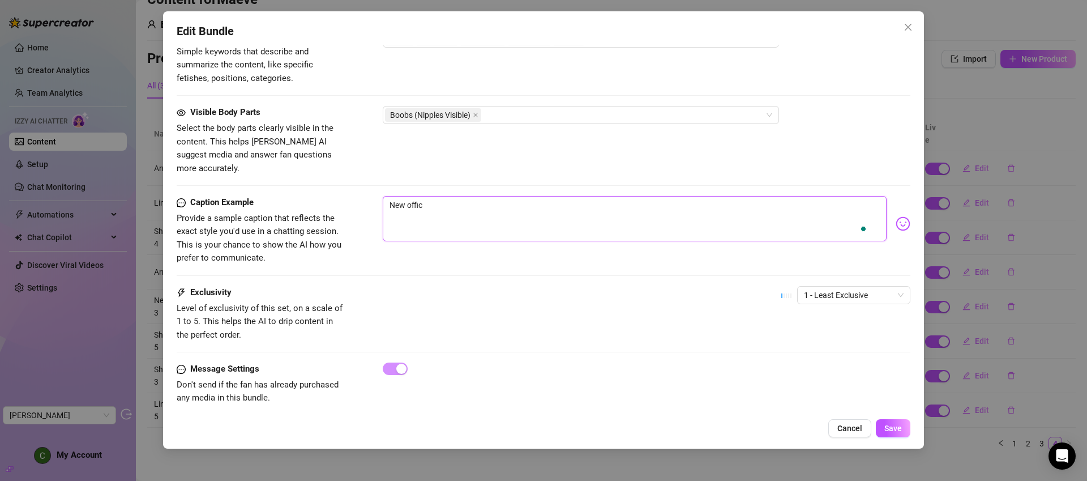
type textarea "New offici"
type textarea "New officia"
type textarea "New official"
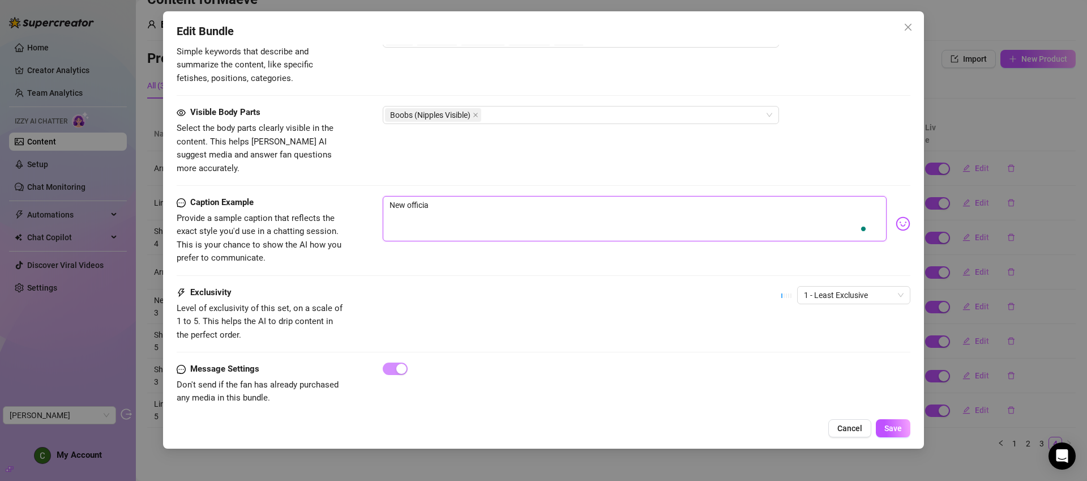
type textarea "New official"
type textarea "New official m"
type textarea "New official mi"
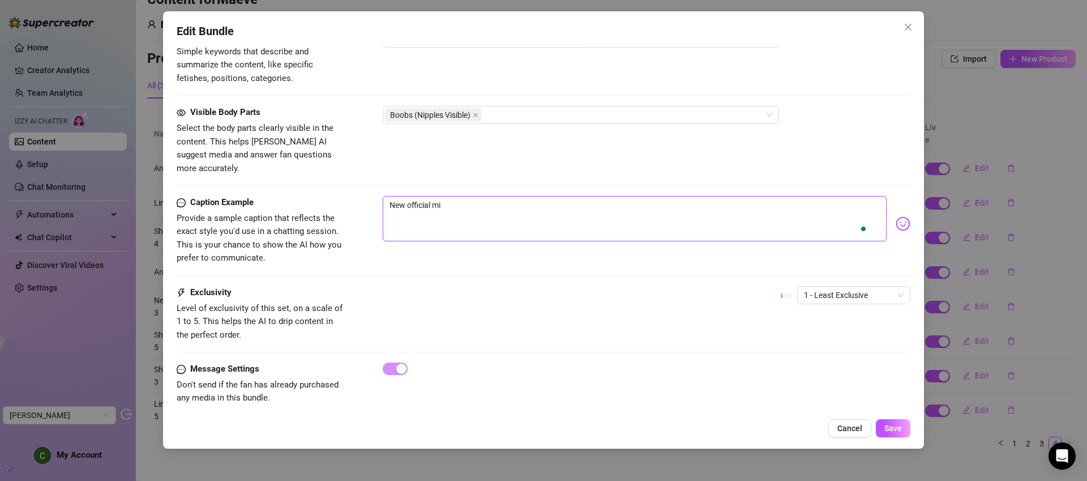
type textarea "New official mil"
type textarea "New official mili"
type textarea "New official milit"
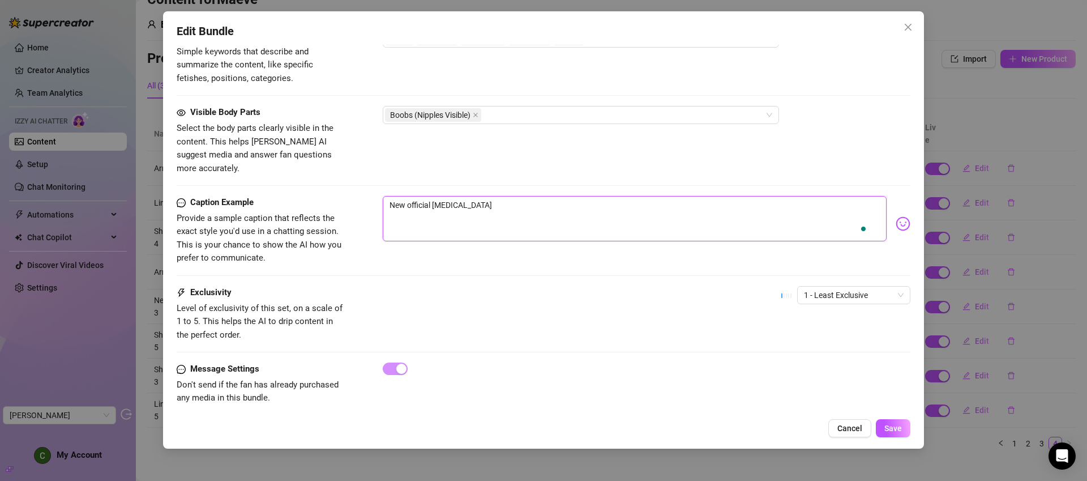
type textarea "New official milit"
type textarea "New official milita"
type textarea "New official militar"
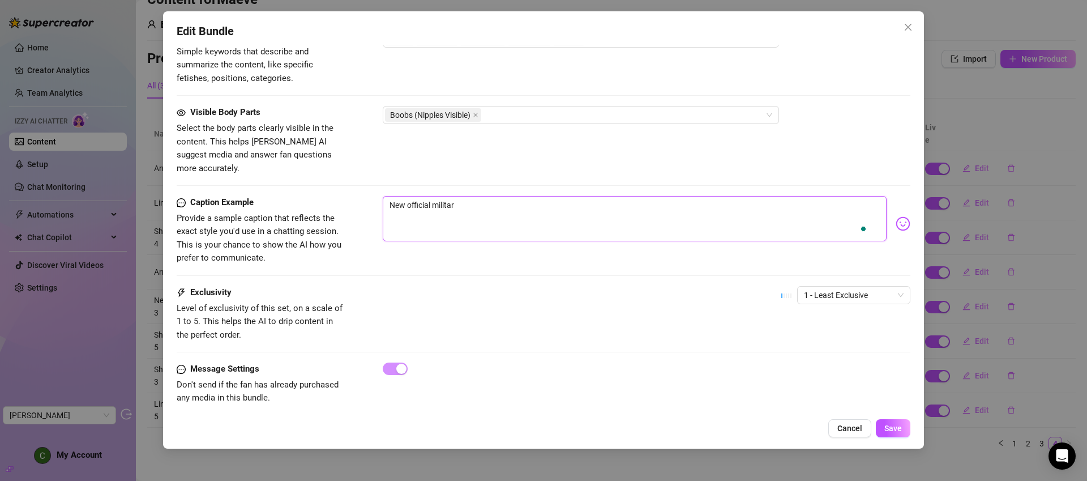
type textarea "New official military"
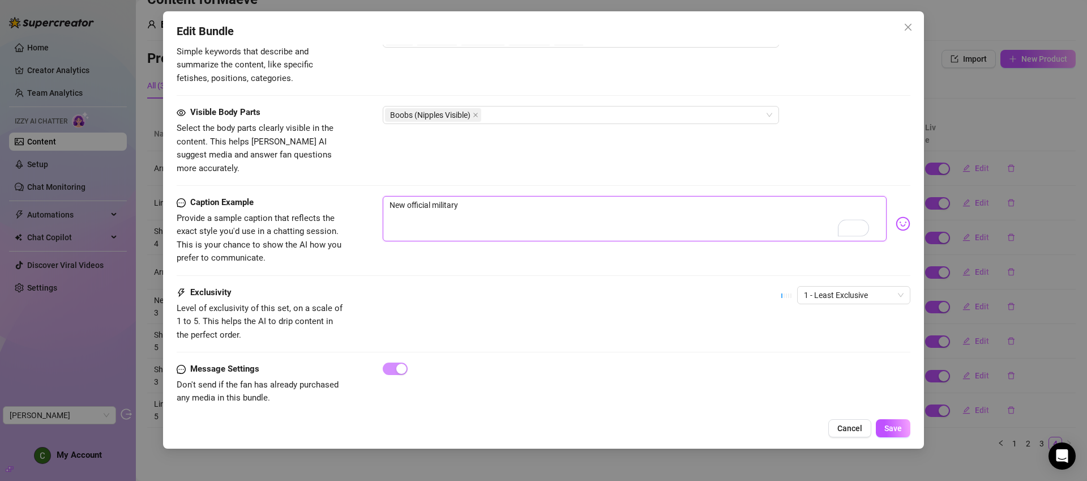
type textarea "New official military"
type textarea "New official militar"
type textarea "New official milita"
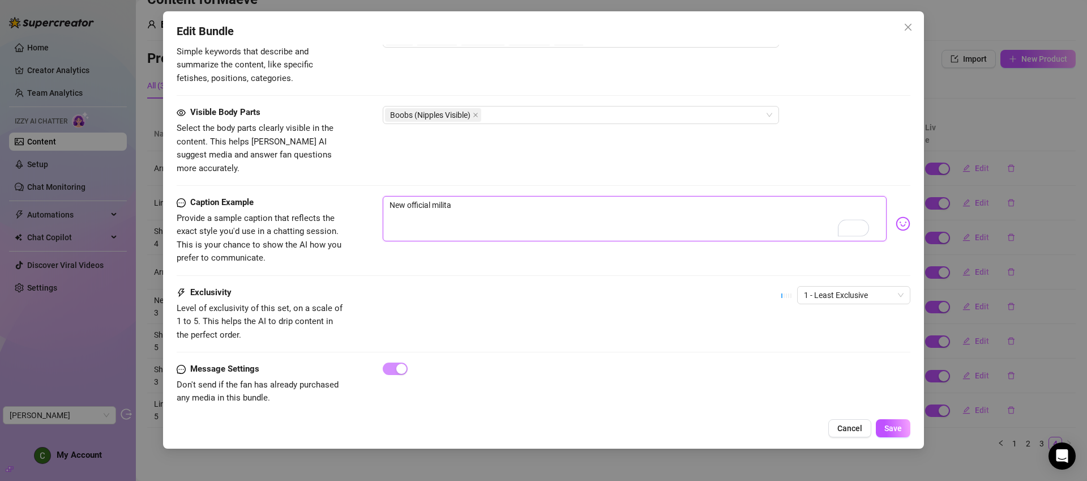
type textarea "New official milit"
type textarea "New official mili"
type textarea "New official mil"
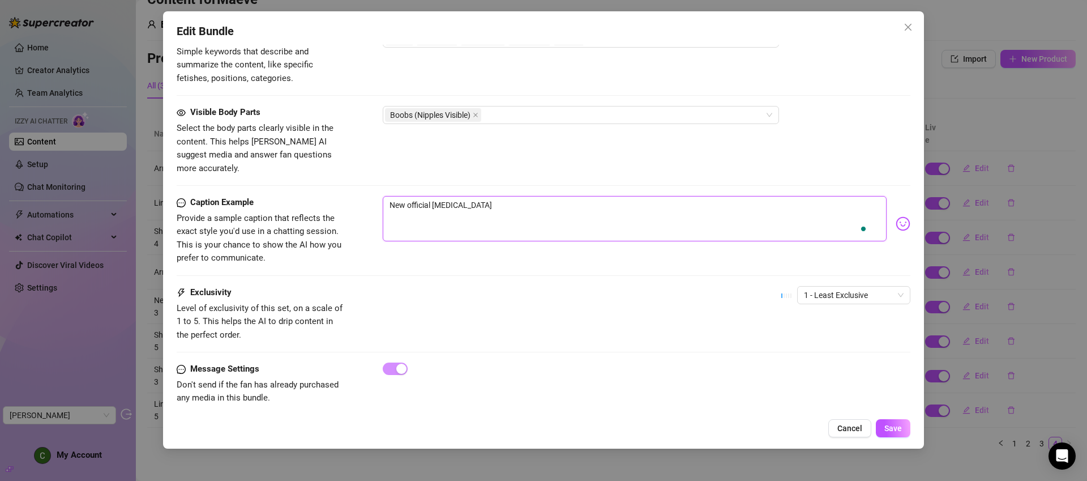
type textarea "New official mil"
type textarea "New official mi"
type textarea "New official m"
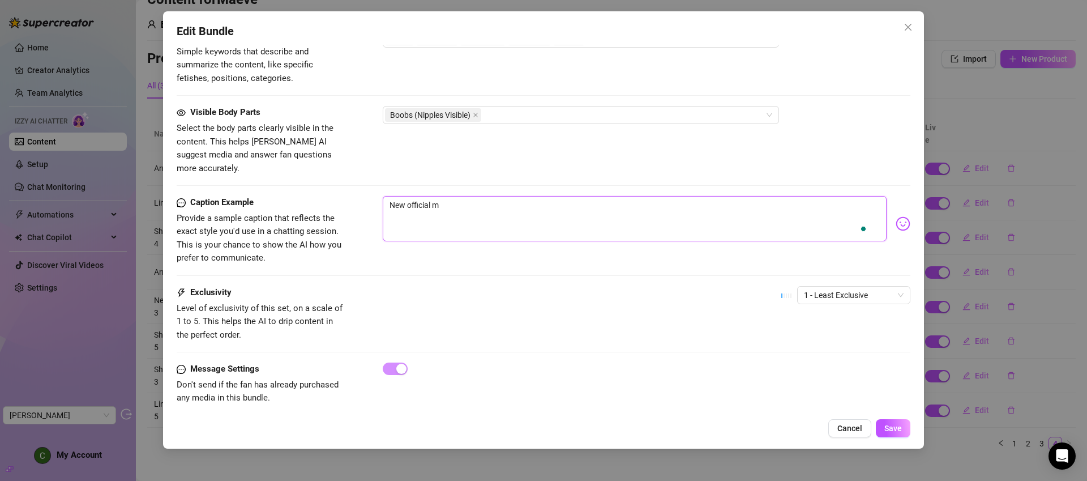
type textarea "New official"
type textarea "New official d"
type textarea "New official dr"
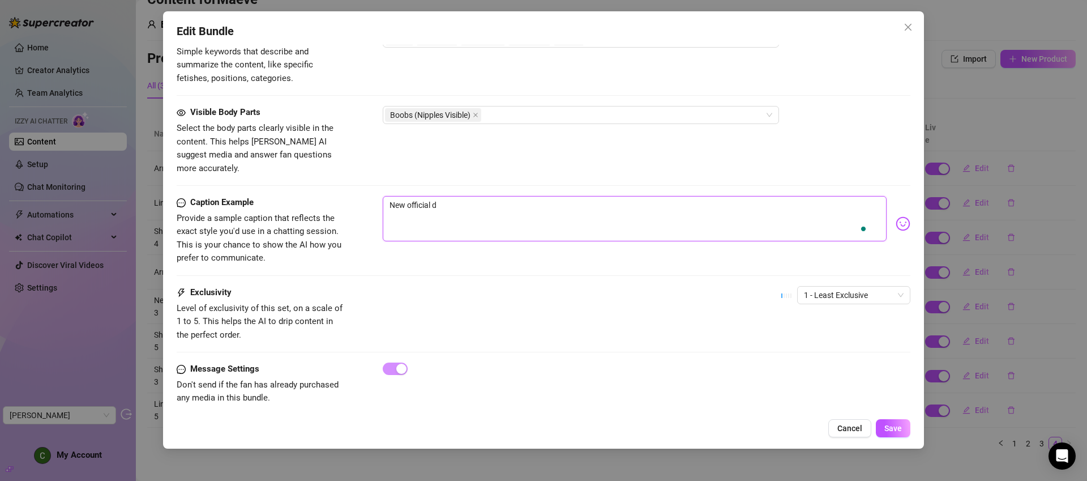
type textarea "New official dr"
type textarea "New official dre"
type textarea "New official dres"
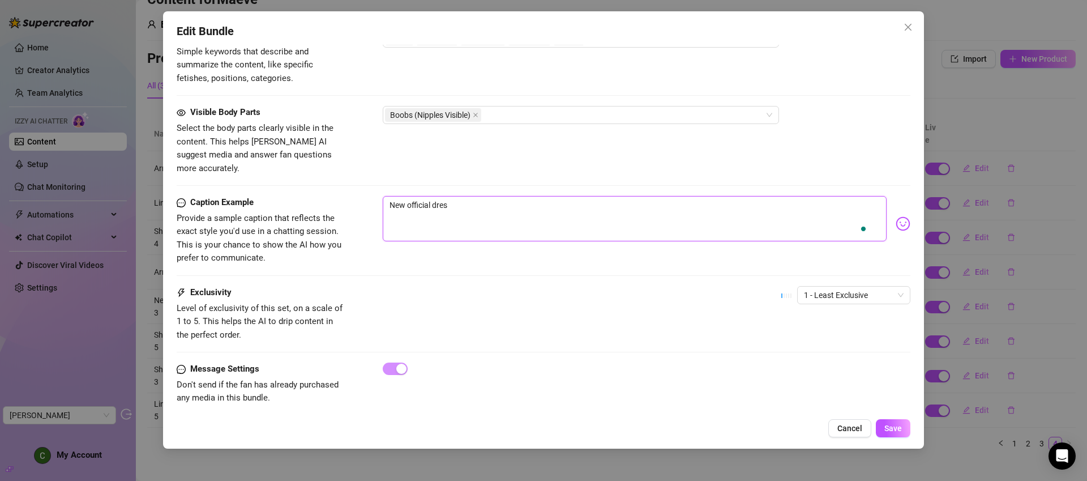
type textarea "New official dress"
type textarea "New official dress c"
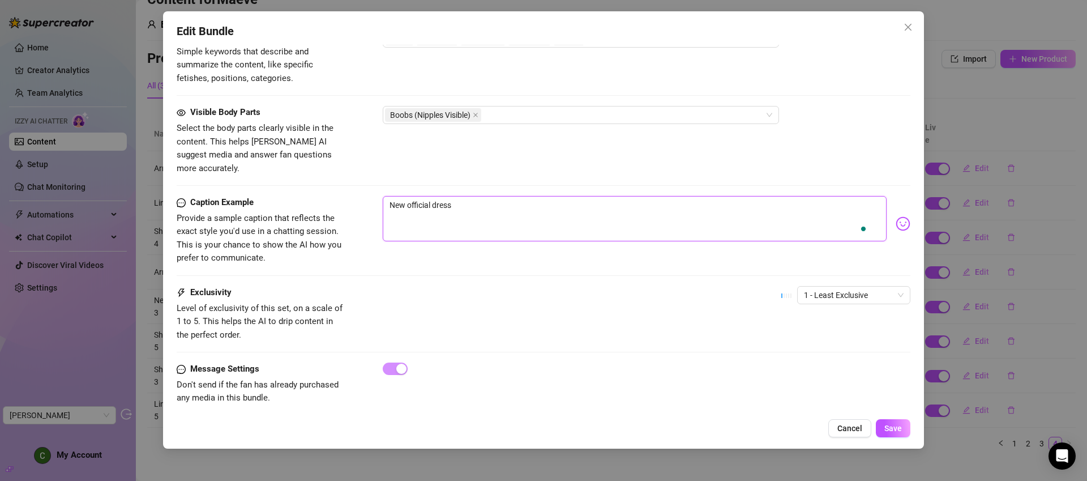
type textarea "New official dress c"
type textarea "New official dress co"
type textarea "New official dress cod"
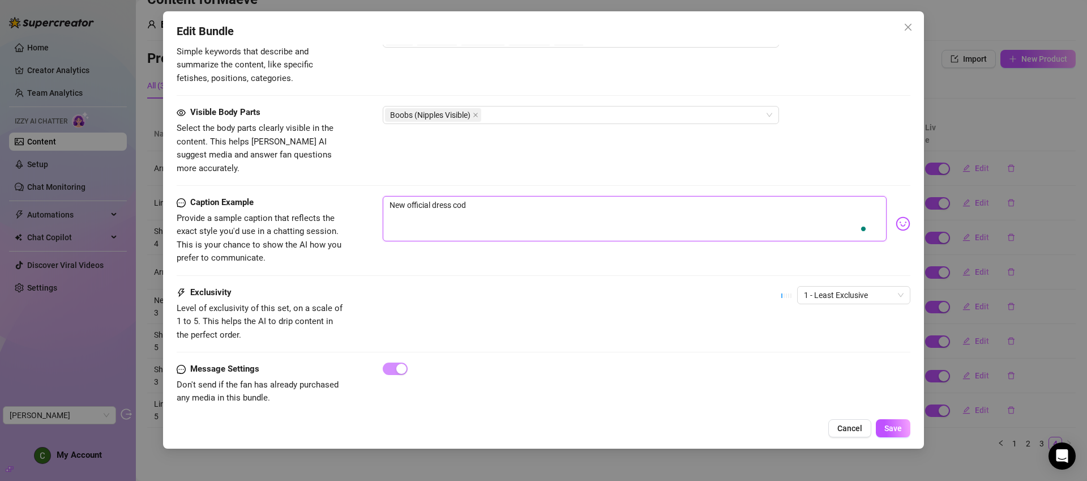
type textarea "New official dress code"
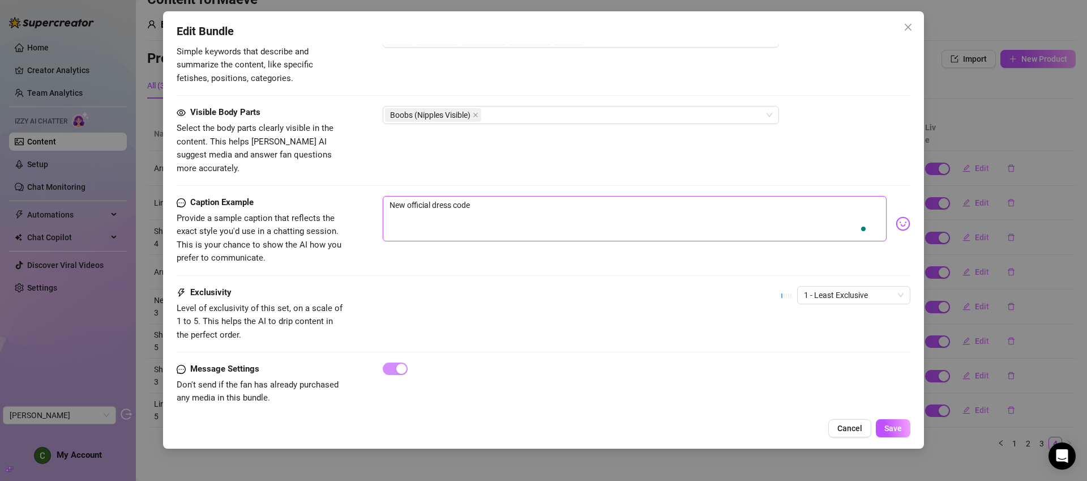
type textarea "New official dress code"
type textarea "New official dress cod"
type textarea "New official dress co"
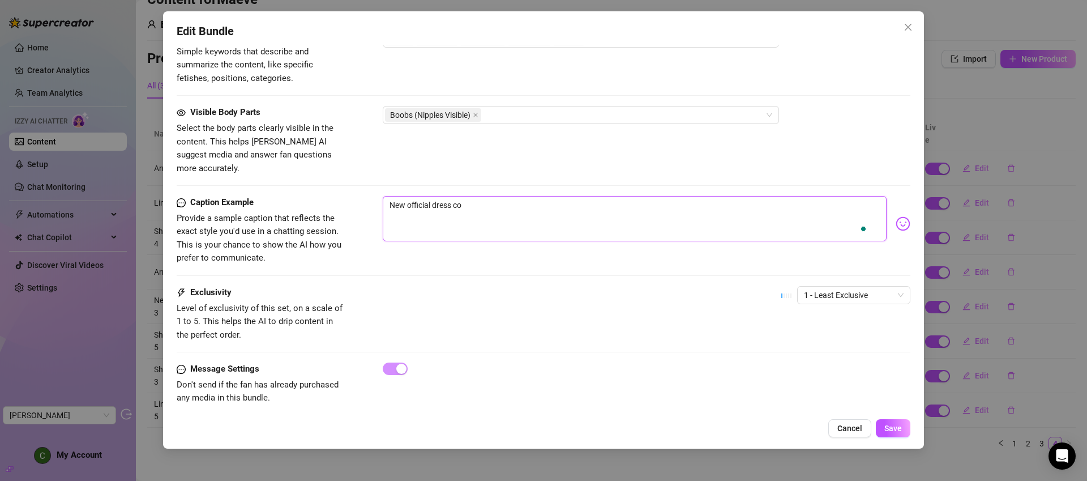
type textarea "New official dress c"
type textarea "New official dress"
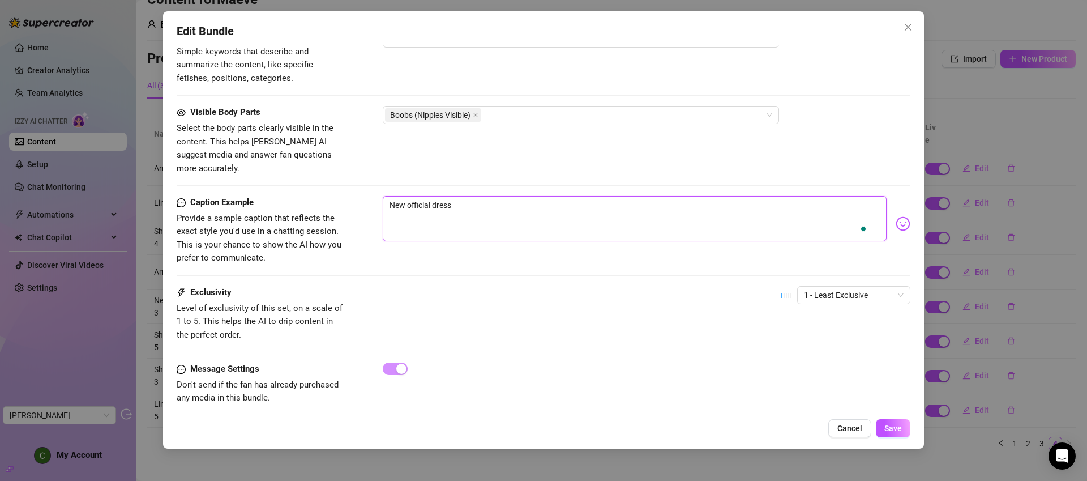
type textarea "New official dress"
type textarea "New official dres"
type textarea "New official dre"
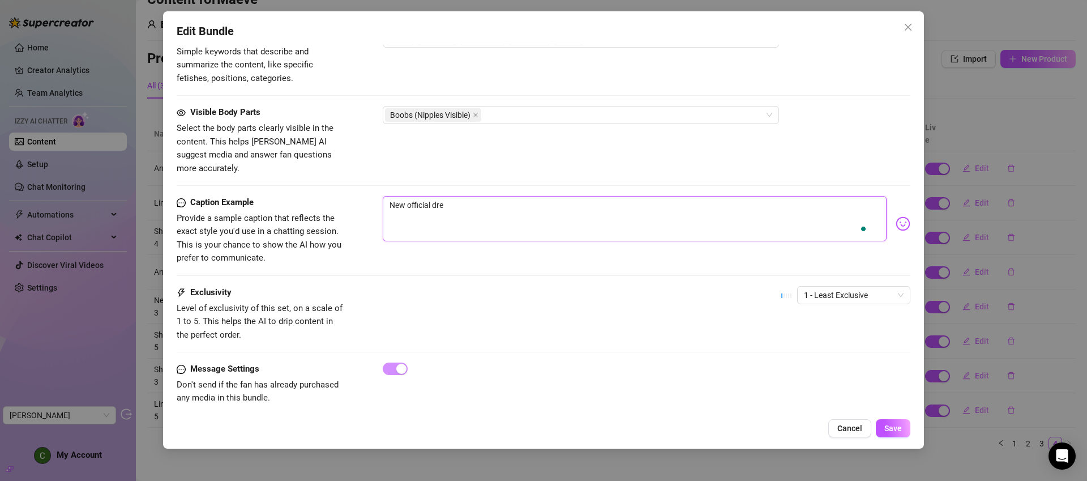
type textarea "New official dr"
type textarea "New official d"
type textarea "New official"
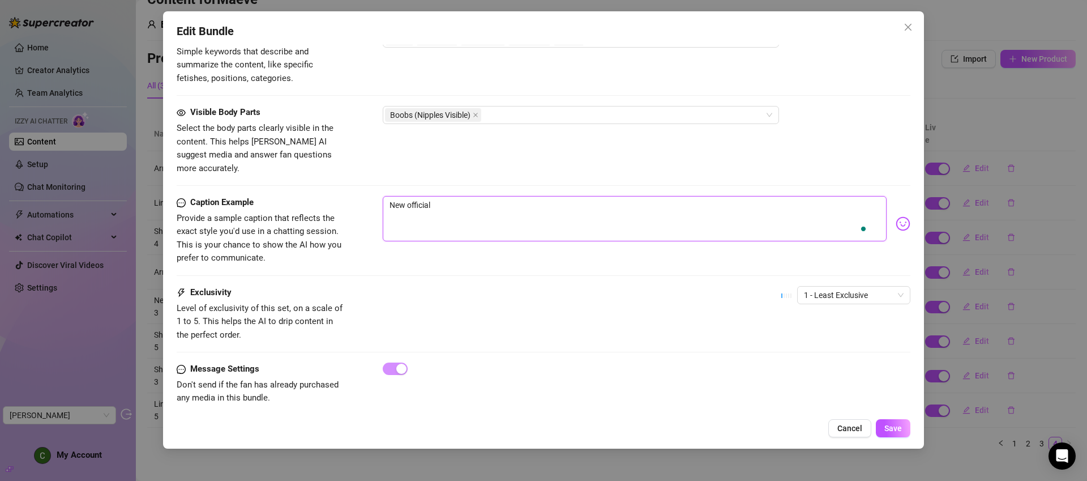
type textarea "New official"
type textarea "New official d"
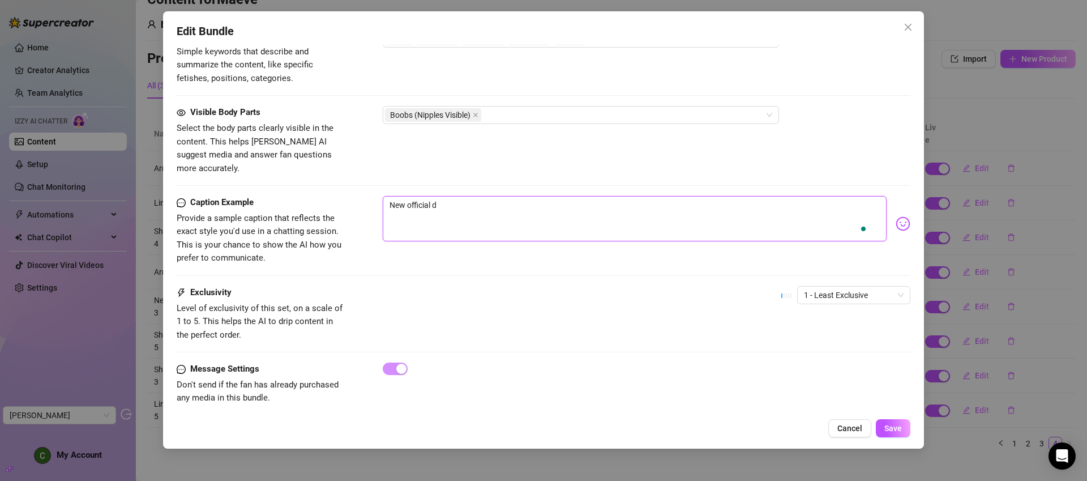
type textarea "New official dr"
type textarea "New official dre"
type textarea "New official dres"
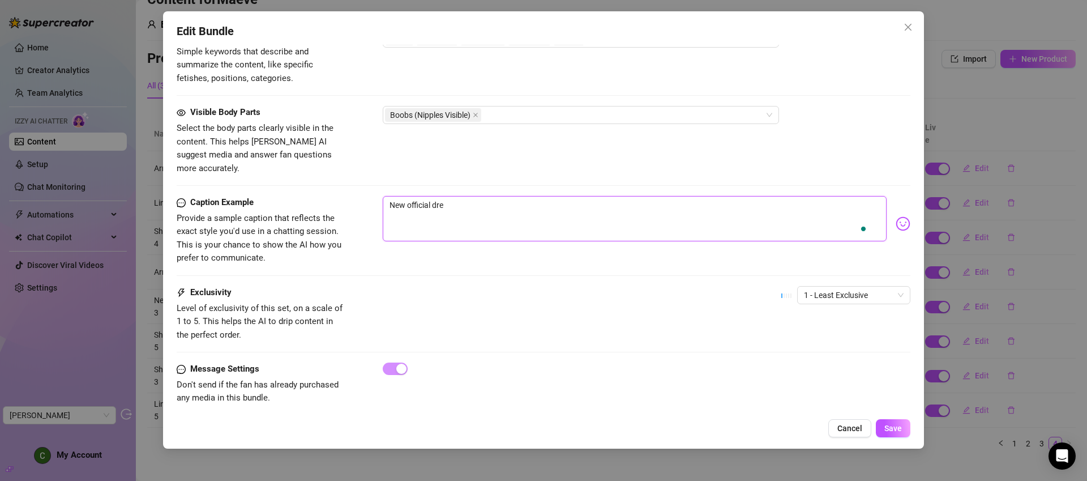
type textarea "New official dres"
type textarea "New official dress"
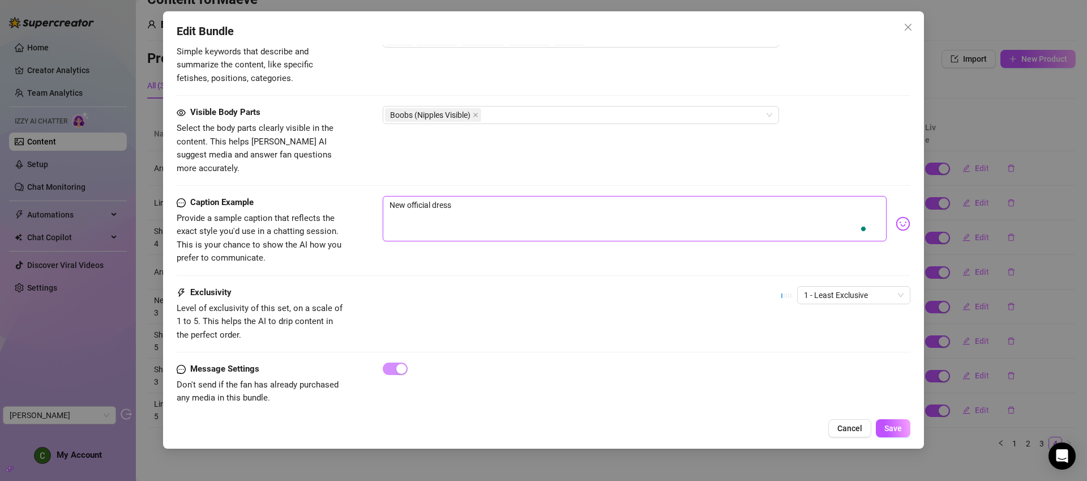
type textarea "New official dress c"
type textarea "New official dress co"
type textarea "New official dress cod"
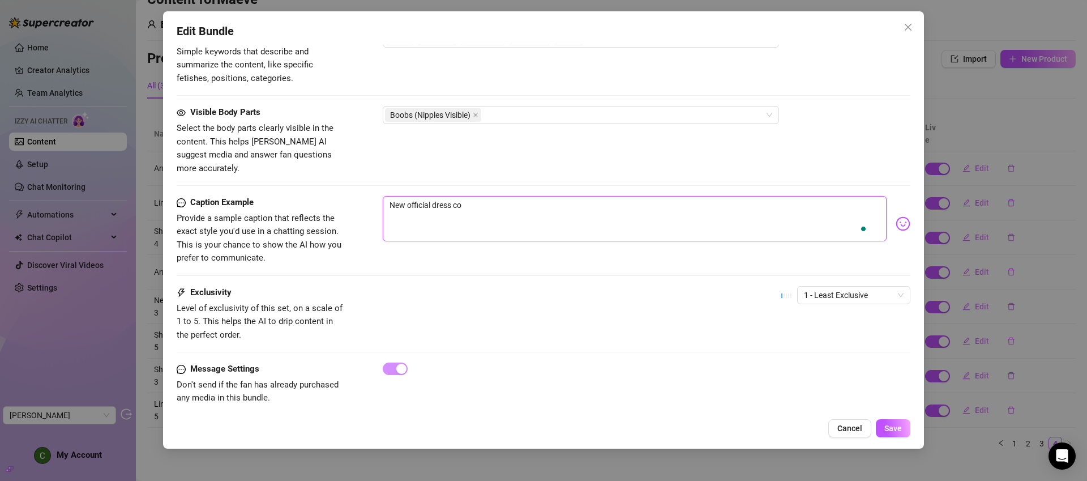
type textarea "New official dress cod"
type textarea "New official dress code"
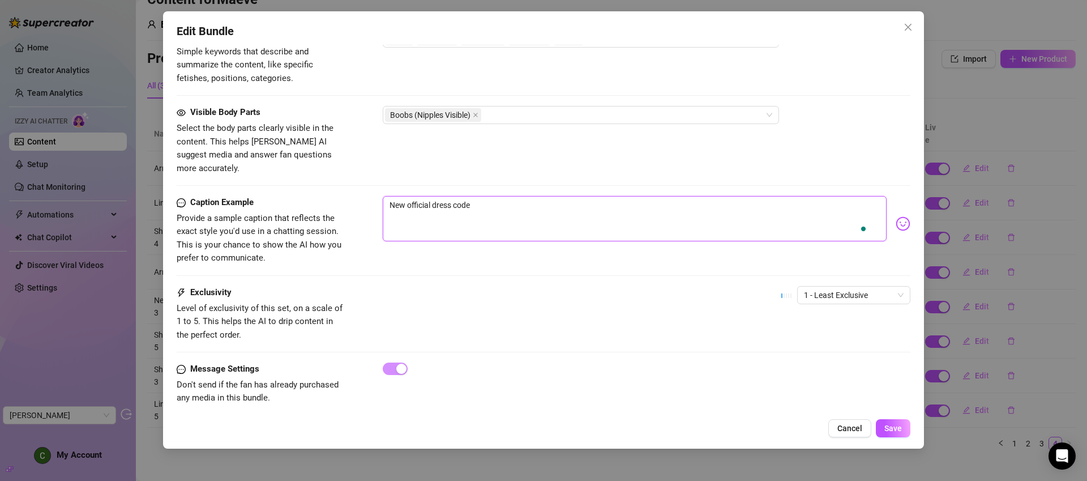
type textarea "New official dress code"
type textarea "New official dress code."
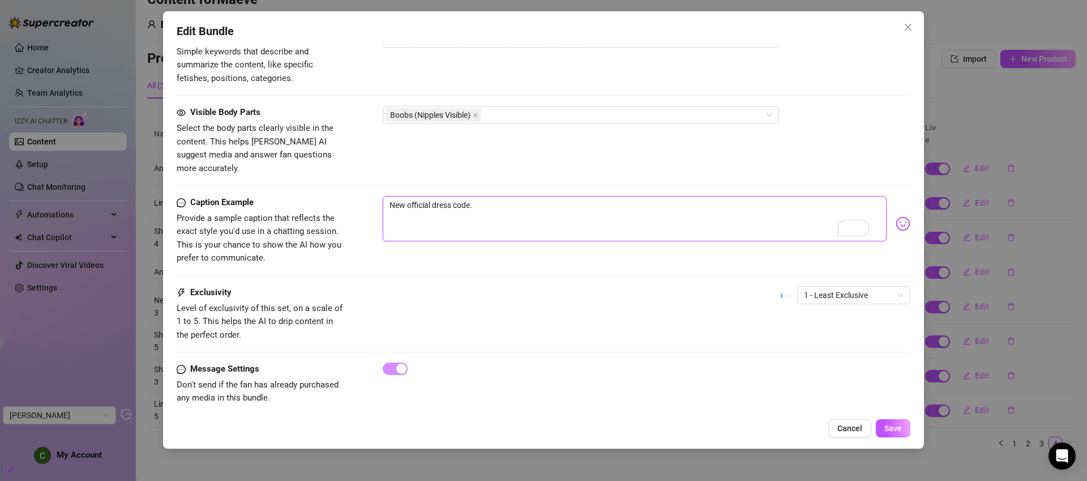
type textarea "New official dress code."
type textarea "New official dress code. W"
type textarea "New official dress code. Wo"
type textarea "New official dress code. Wou"
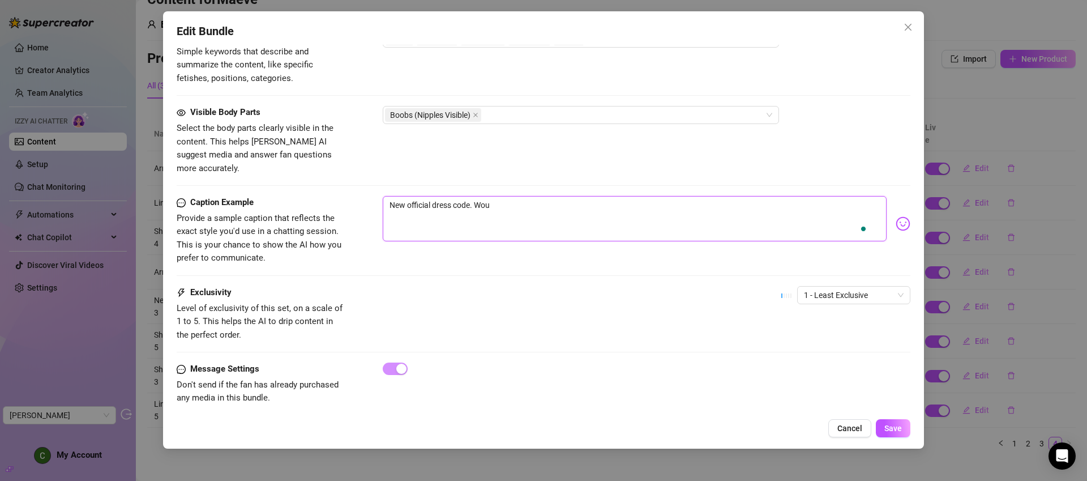
type textarea "New official dress code. Woul"
type textarea "New official dress code. Would"
type textarea "New official dress code. Would y"
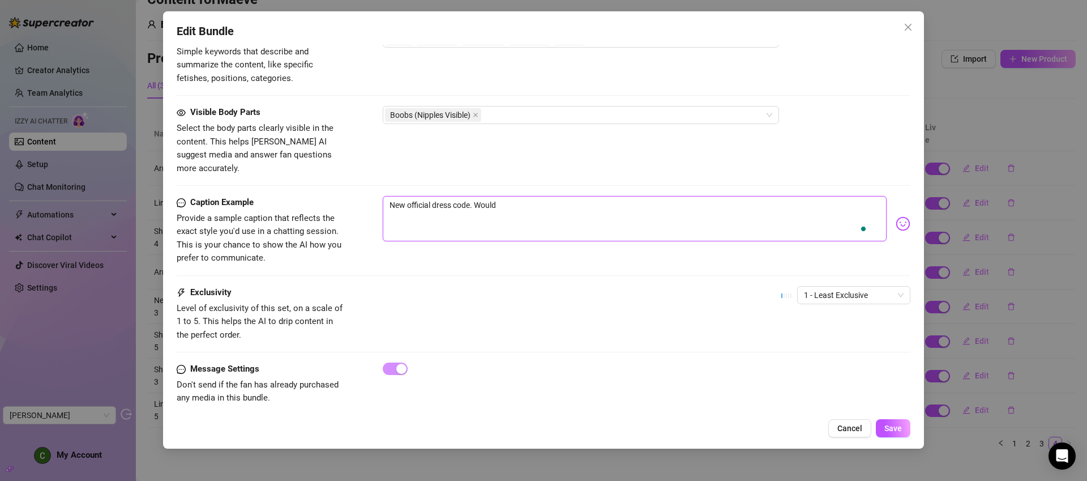
type textarea "New official dress code. Would y"
type textarea "New official dress code. Would yo"
type textarea "New official dress code. Would you"
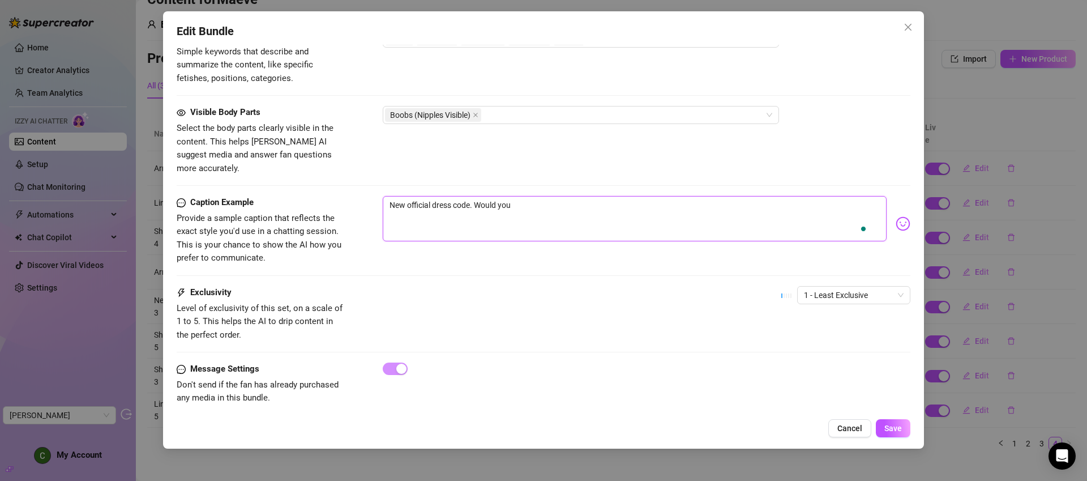
type textarea "New official dress code. Would you"
type textarea "New official dress code. Would you a"
type textarea "New official dress code. Would you ap"
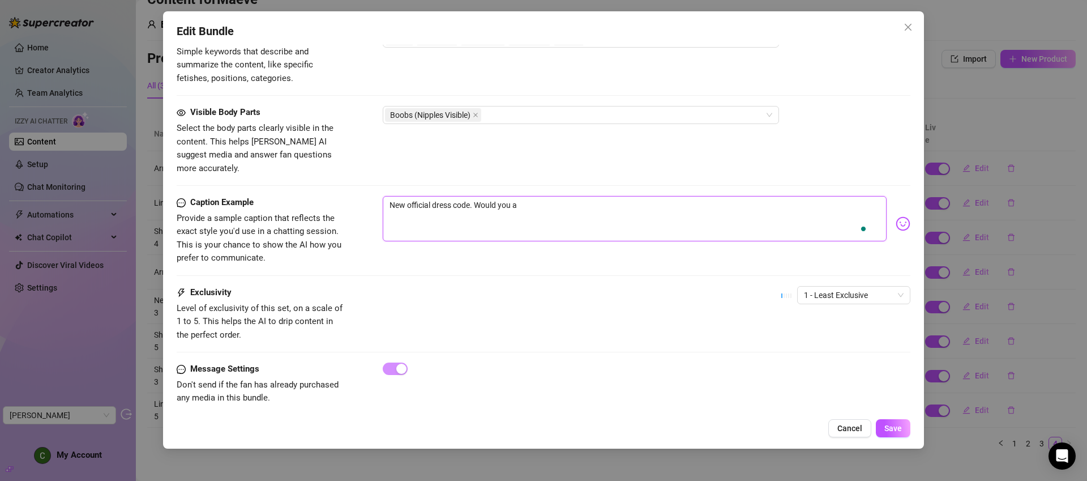
type textarea "New official dress code. Would you ap"
type textarea "New official dress code. Would you app"
type textarea "New official dress code. Would you appr"
type textarea "New official dress code. Would you appro"
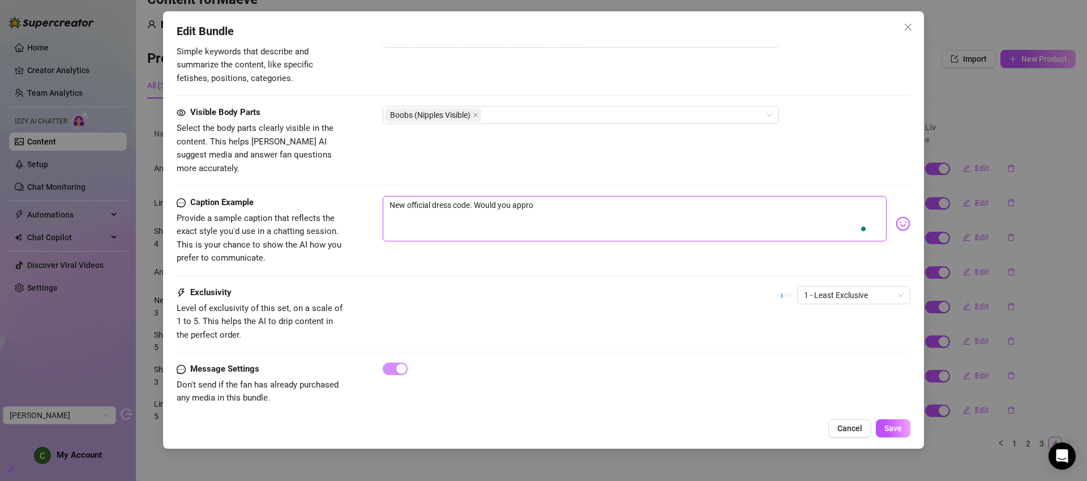
type textarea "New official dress code. Would you approc"
type textarea "New official dress code. Would you approce"
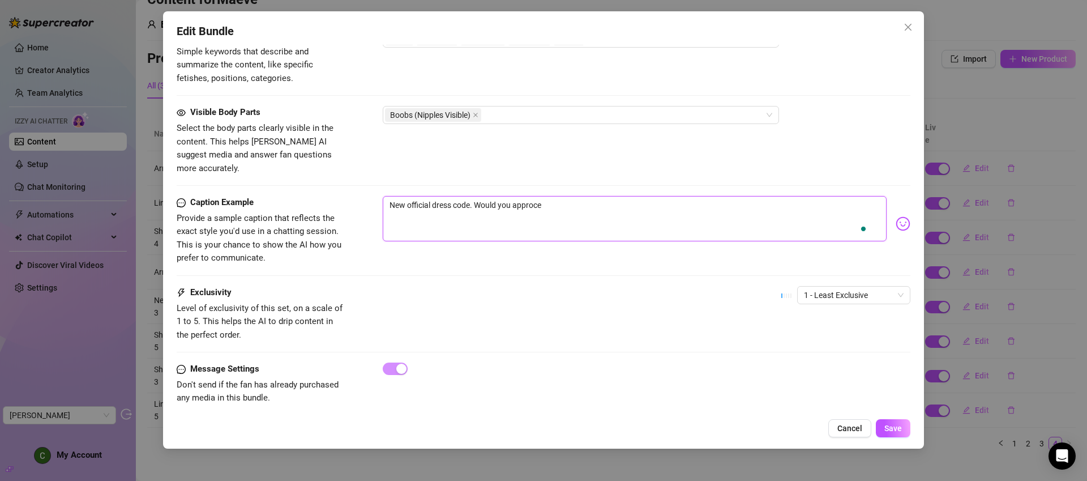
type textarea "New official dress code. Would you approce"
type textarea "New official dress code. Would you approc"
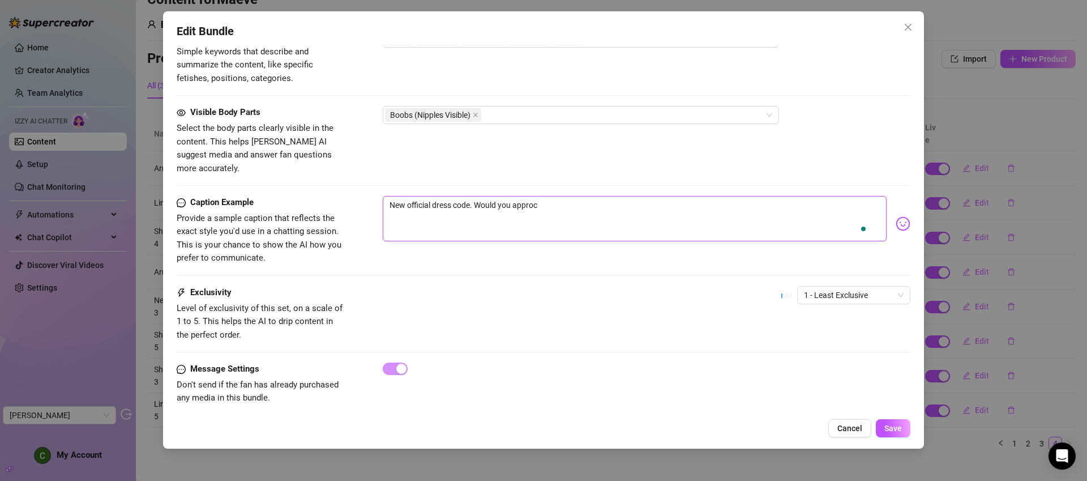
type textarea "New official dress code. Would you appro"
type textarea "New official dress code. Would you approv"
type textarea "New official dress code. Would you approve"
type textarea "New official dress code. Would you approve?"
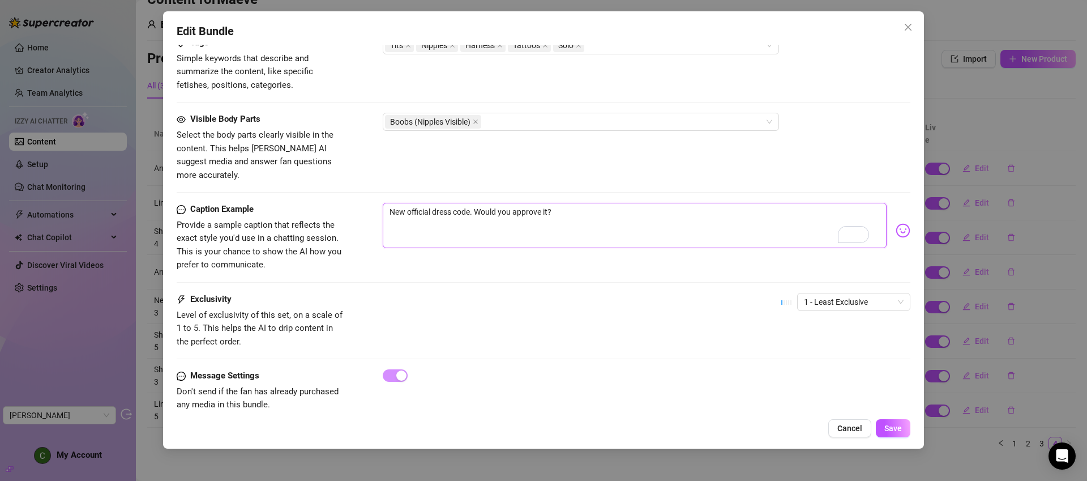
scroll to position [584, 0]
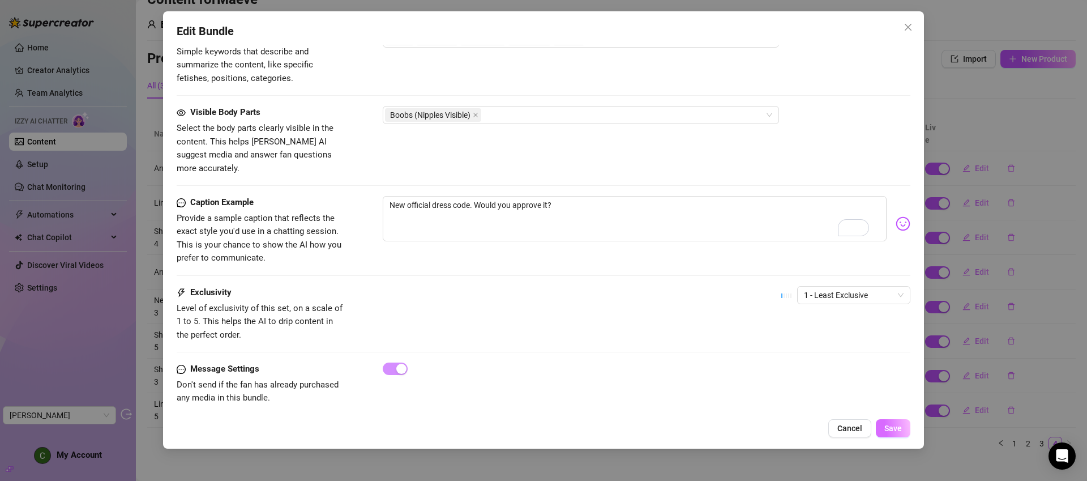
click at [892, 426] on span "Save" at bounding box center [894, 428] width 18 height 9
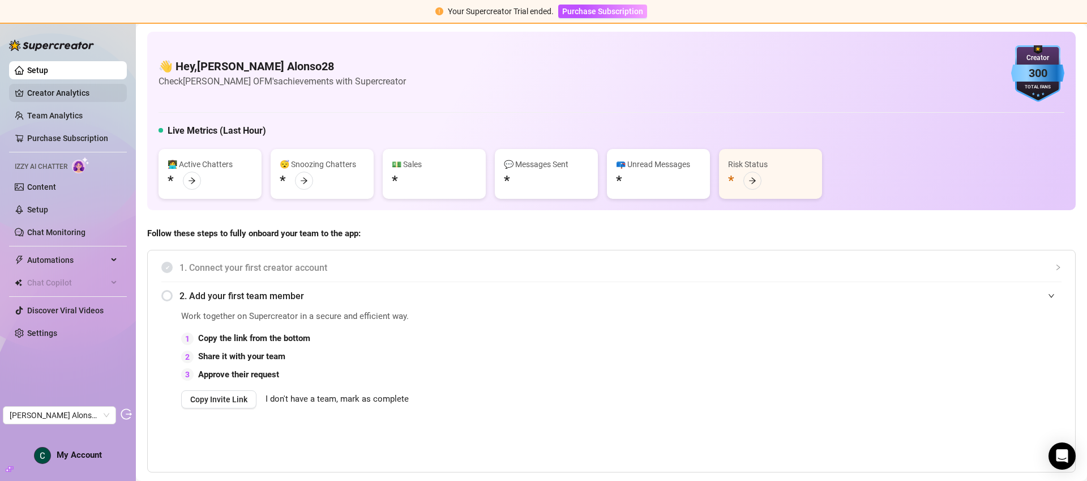
click at [86, 99] on link "Creator Analytics" at bounding box center [72, 93] width 91 height 18
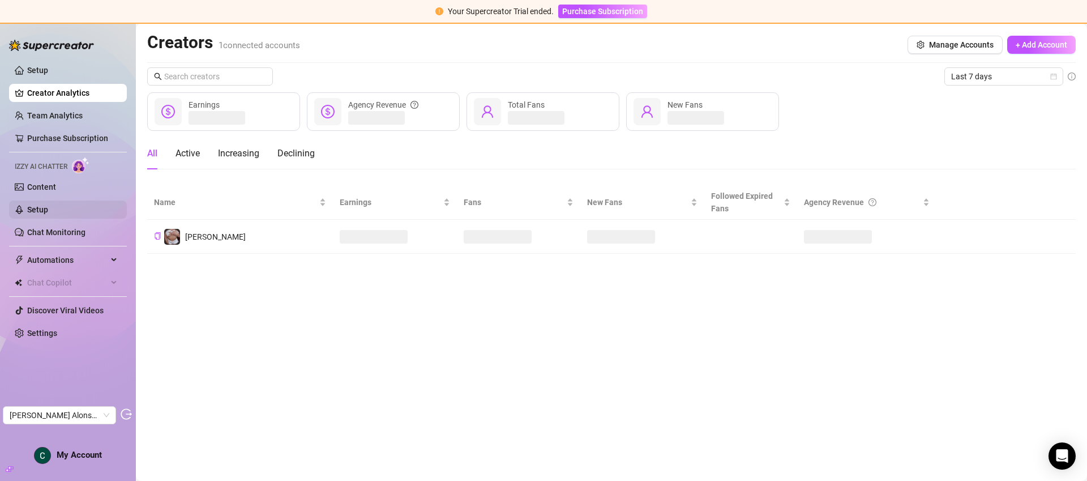
click at [48, 208] on link "Setup" at bounding box center [37, 209] width 21 height 9
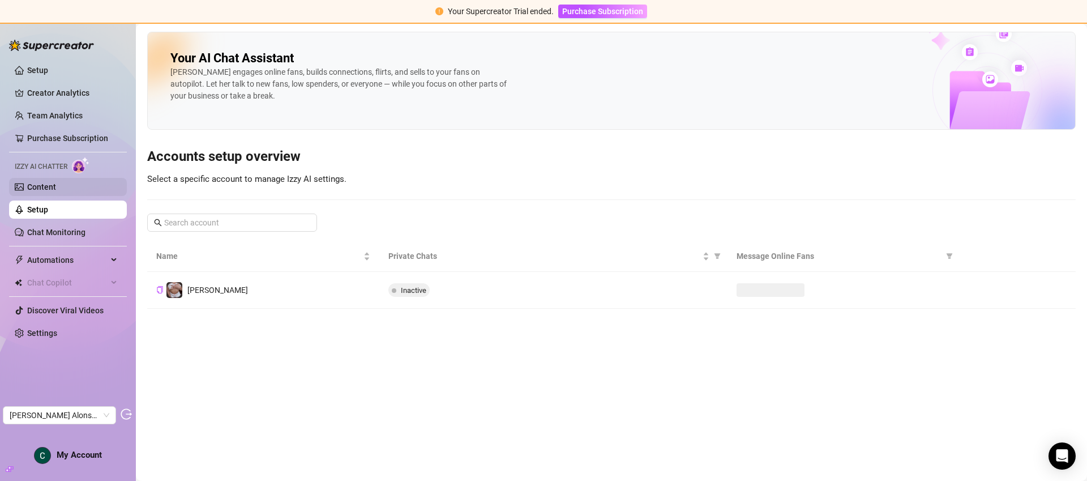
click at [56, 191] on link "Content" at bounding box center [41, 186] width 29 height 9
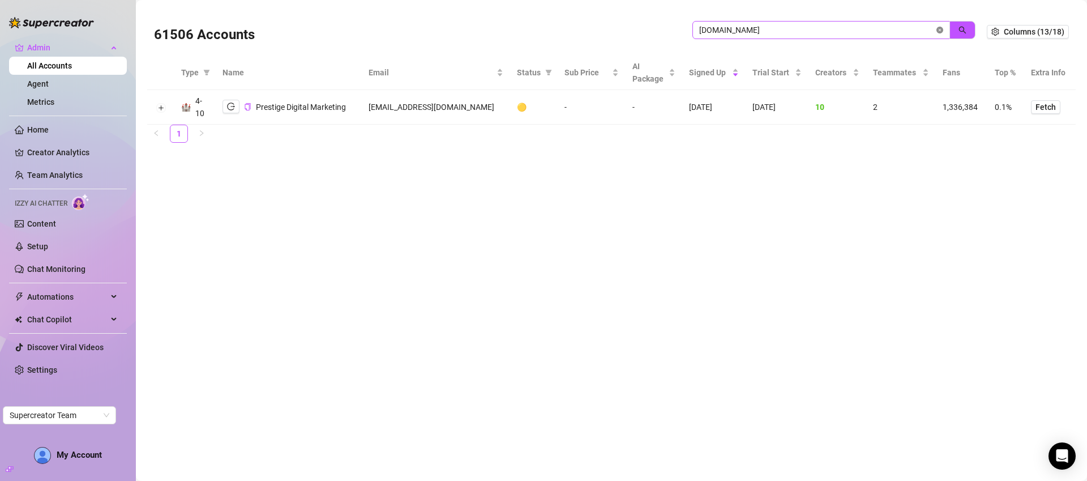
click at [941, 30] on icon "close-circle" at bounding box center [940, 30] width 7 height 7
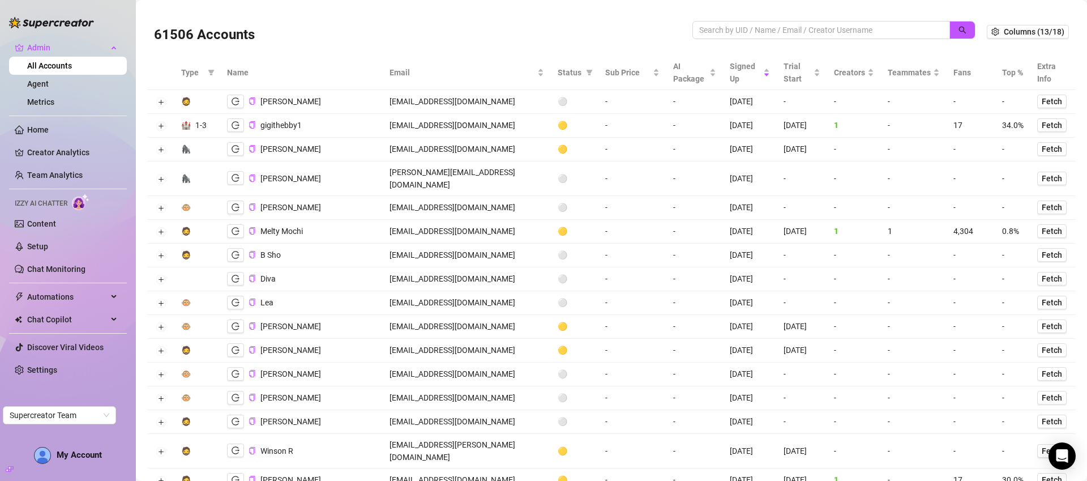
click at [405, 223] on td "[EMAIL_ADDRESS][DOMAIN_NAME]" at bounding box center [467, 232] width 168 height 24
click at [405, 222] on td "[EMAIL_ADDRESS][DOMAIN_NAME]" at bounding box center [467, 232] width 168 height 24
copy td "[EMAIL_ADDRESS][DOMAIN_NAME]"
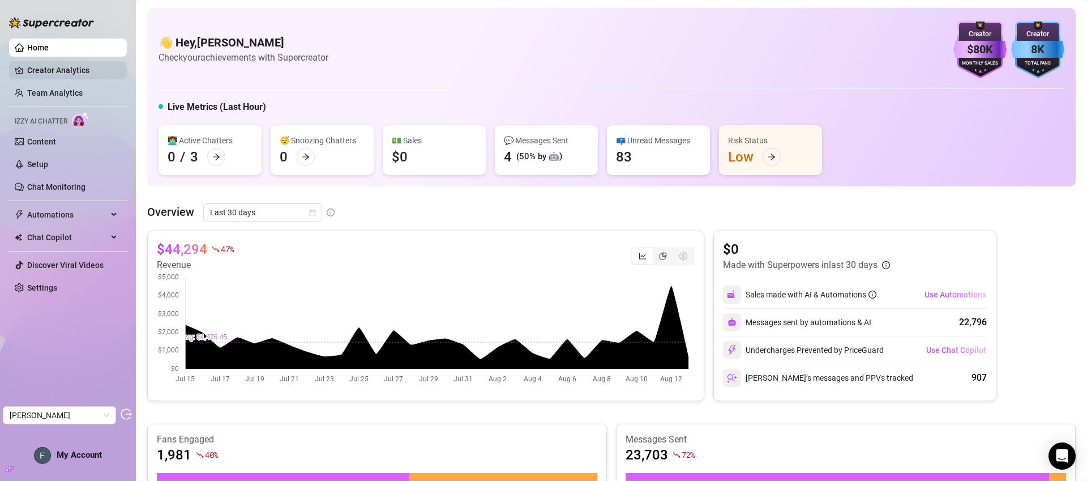
click at [34, 72] on link "Creator Analytics" at bounding box center [72, 70] width 91 height 18
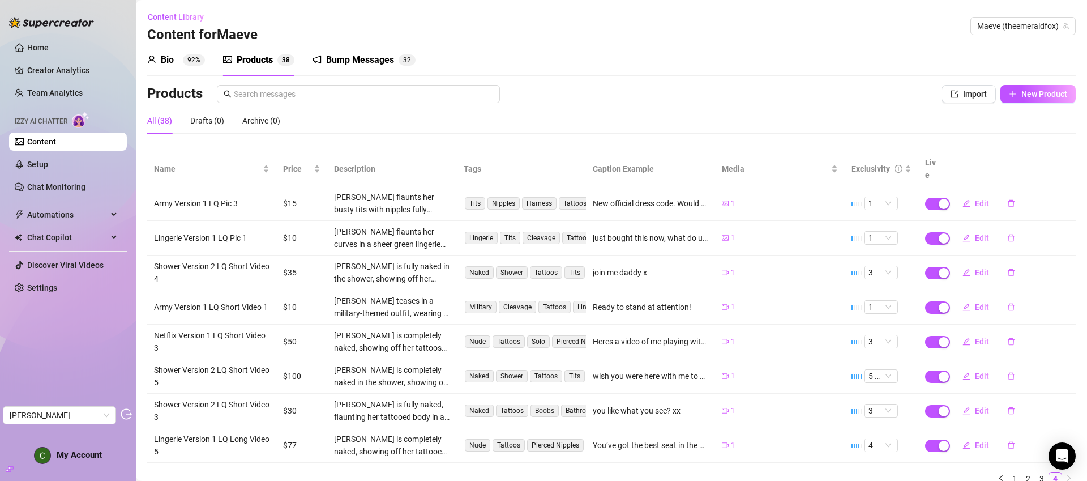
scroll to position [35, 0]
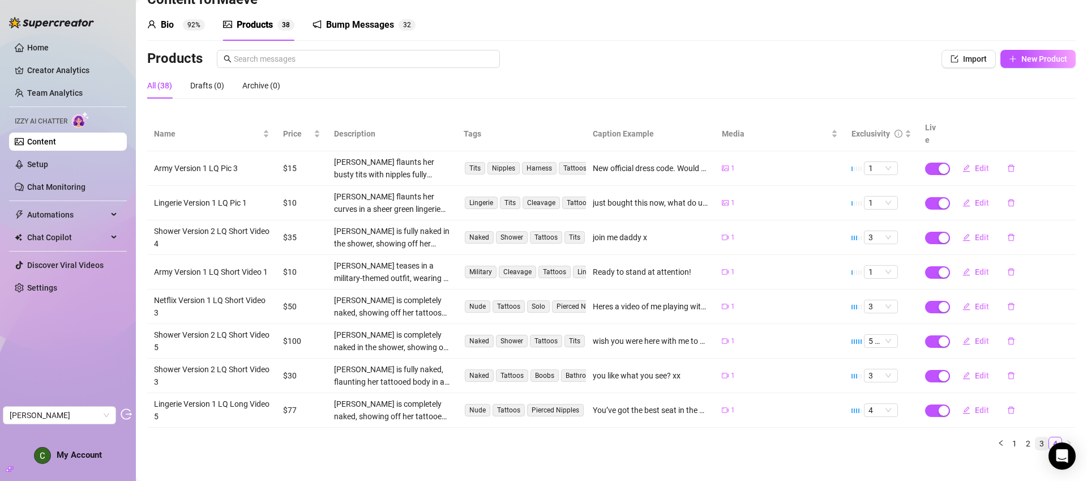
click at [1036, 437] on link "3" at bounding box center [1042, 443] width 12 height 12
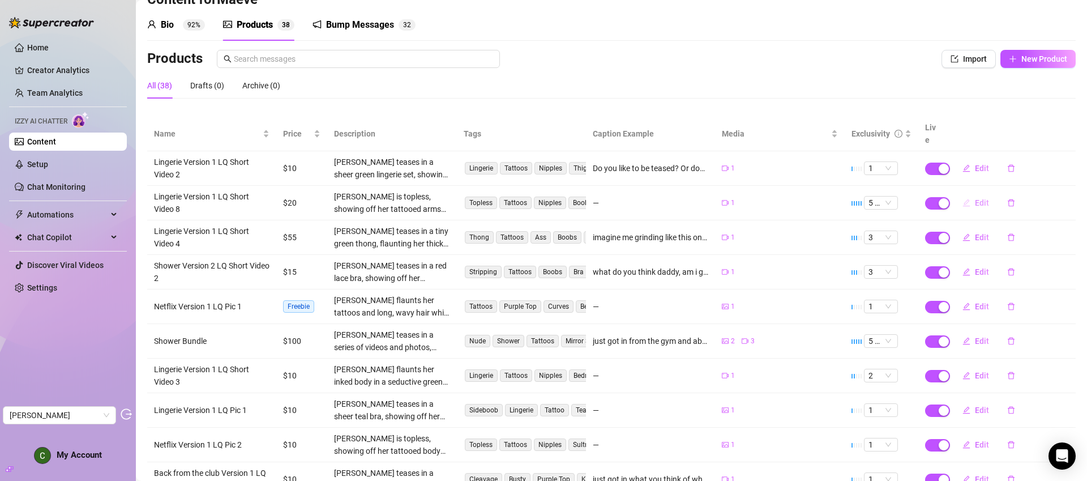
click at [977, 198] on span "Edit" at bounding box center [982, 202] width 14 height 9
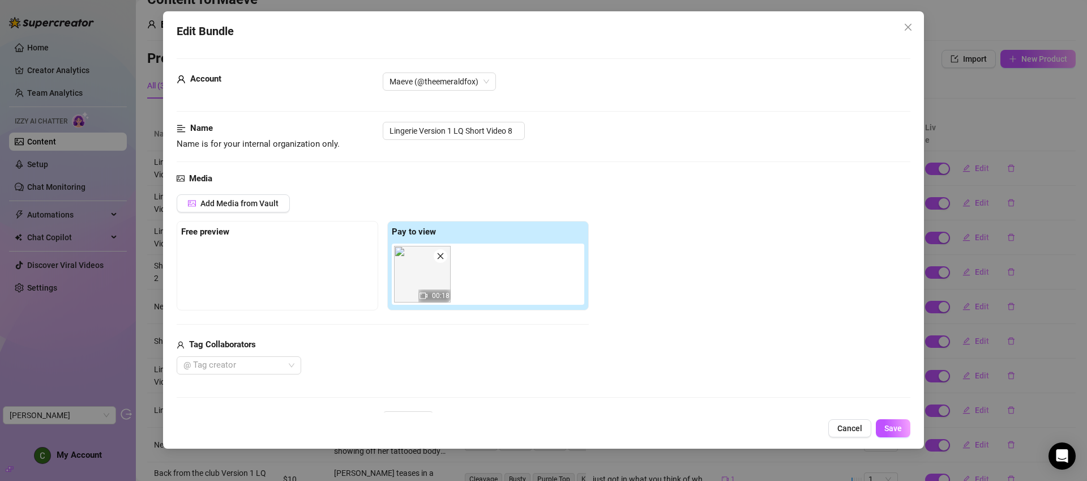
scroll to position [584, 0]
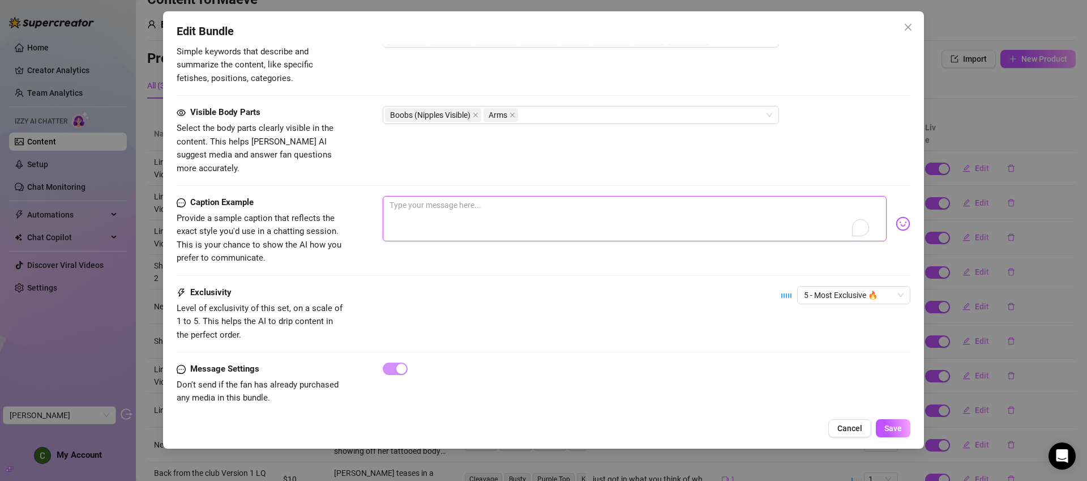
click at [445, 210] on textarea "To enrich screen reader interactions, please activate Accessibility in Grammarl…" at bounding box center [635, 218] width 504 height 45
type textarea "H"
type textarea "Ho"
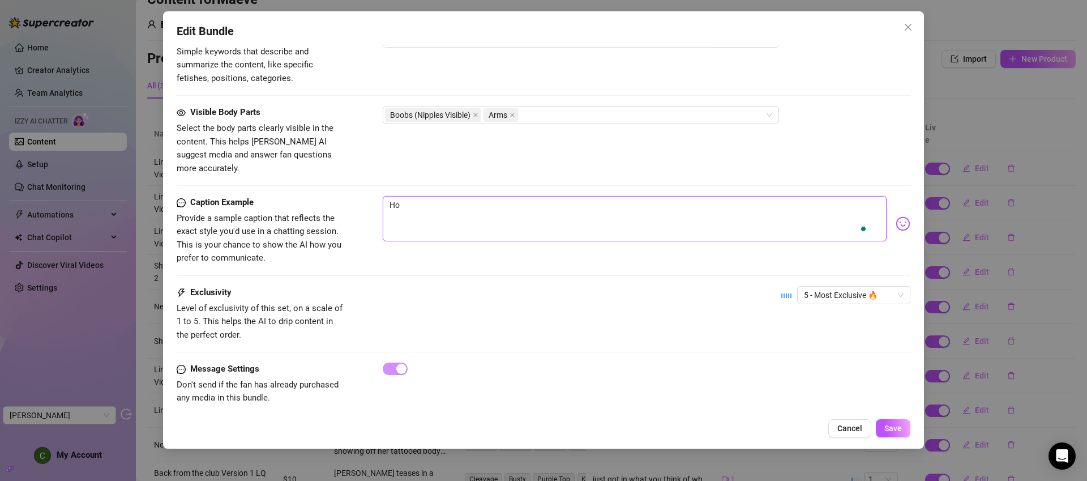
type textarea "Hop"
type textarea "Hope"
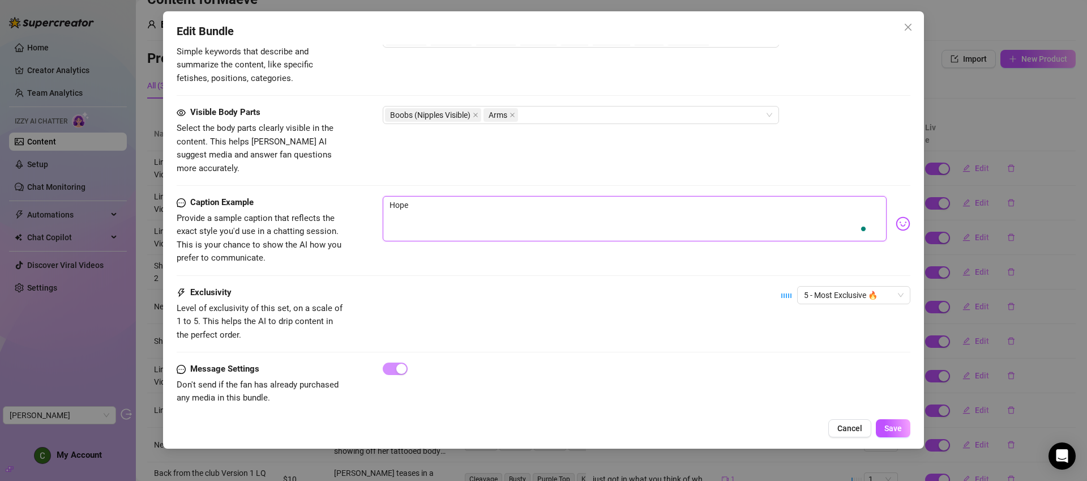
type textarea "Hope"
type textarea "Hope y"
type textarea "Hope yo"
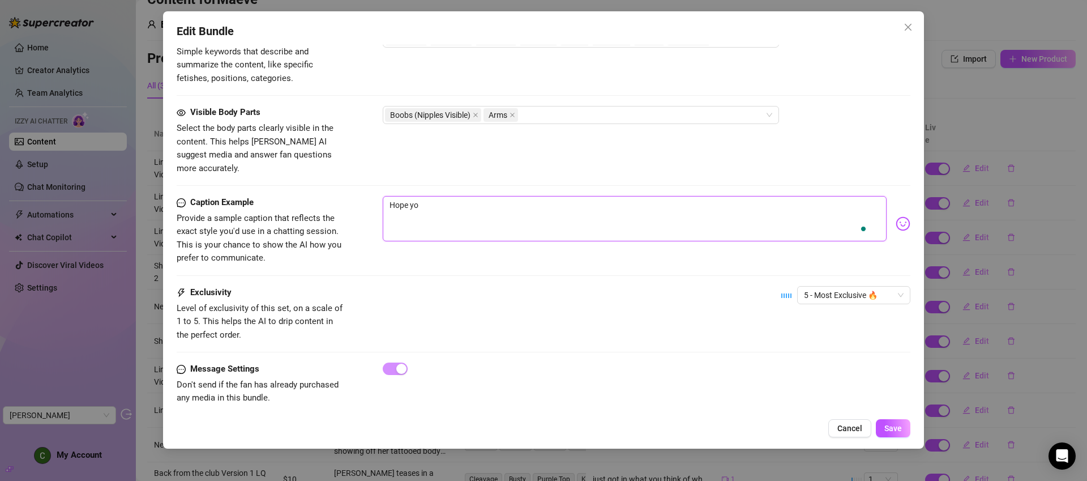
type textarea "Hope you"
type textarea "Hope you h"
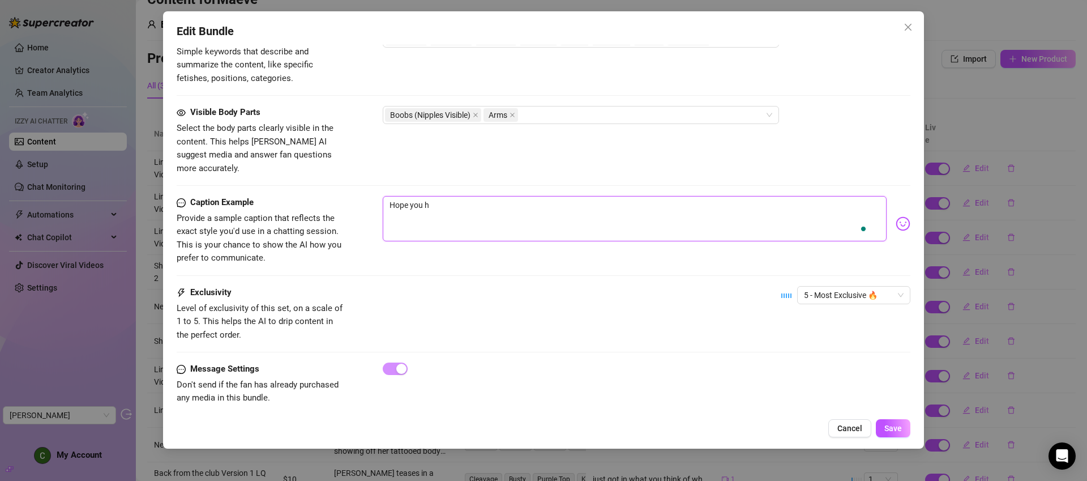
type textarea "Hope you ha"
type textarea "Hope you had"
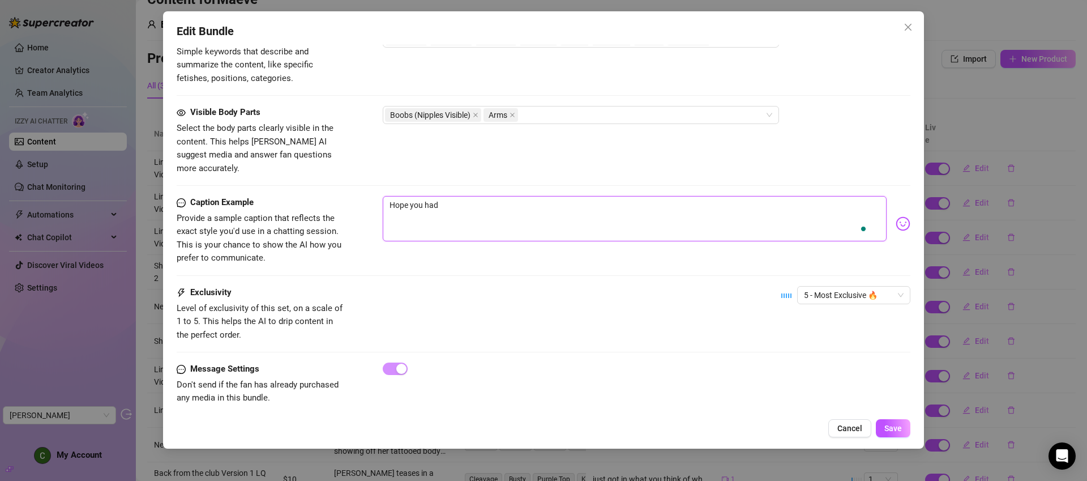
type textarea "Hope you had a"
type textarea "Hope you had as"
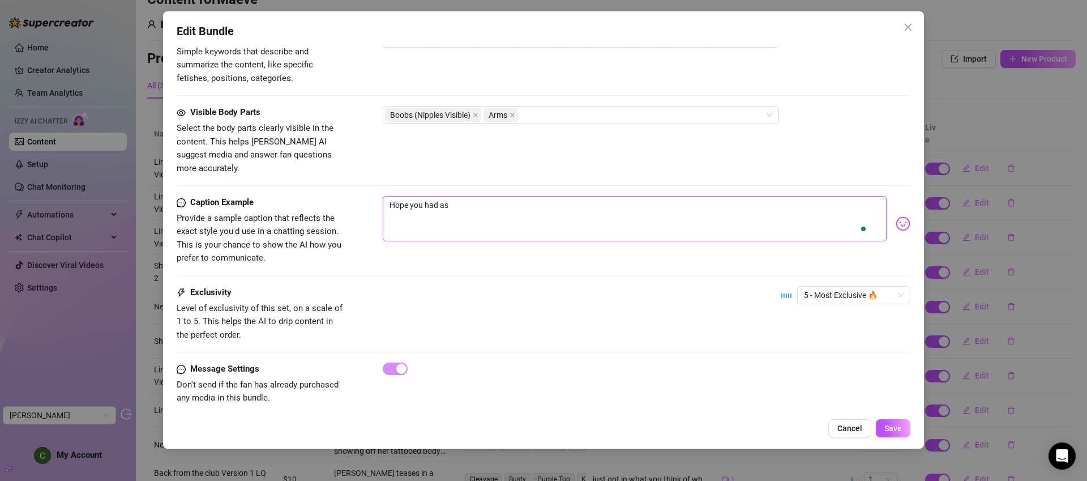
type textarea "Hope you had as"
type textarea "Hope you had as m"
type textarea "Hope you had as mu"
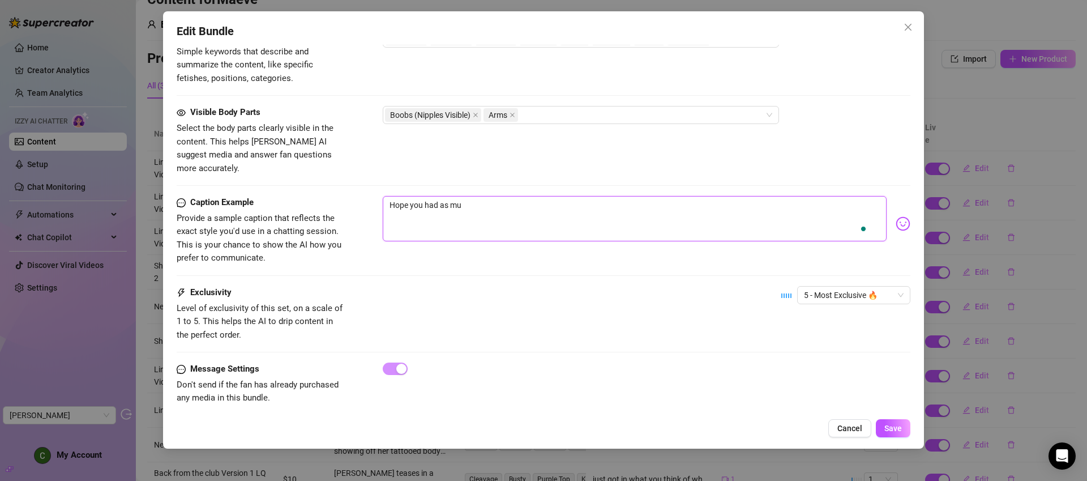
type textarea "Hope you had as muc"
type textarea "Hope you had as much"
type textarea "Hope you had as much f"
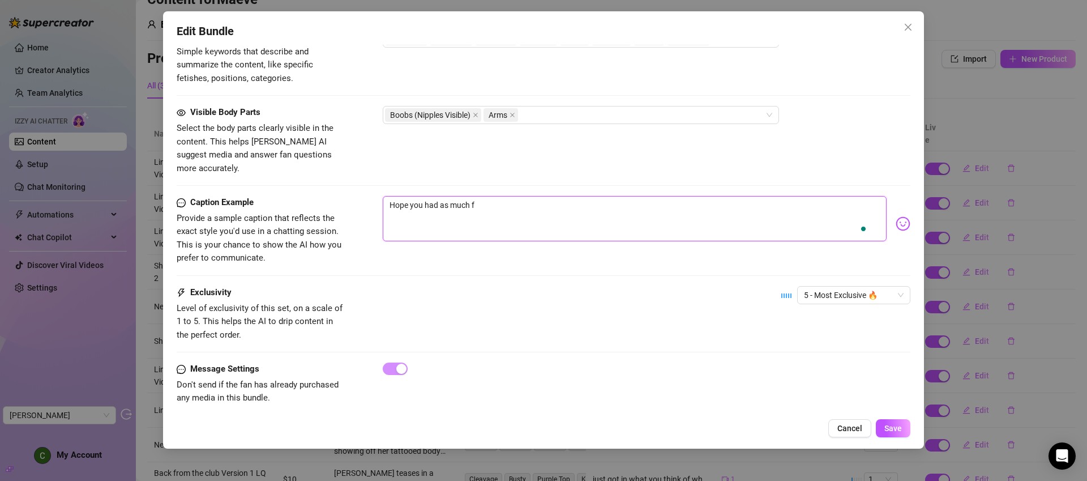
type textarea "Hope you had as much fu"
type textarea "Hope you had as much fun"
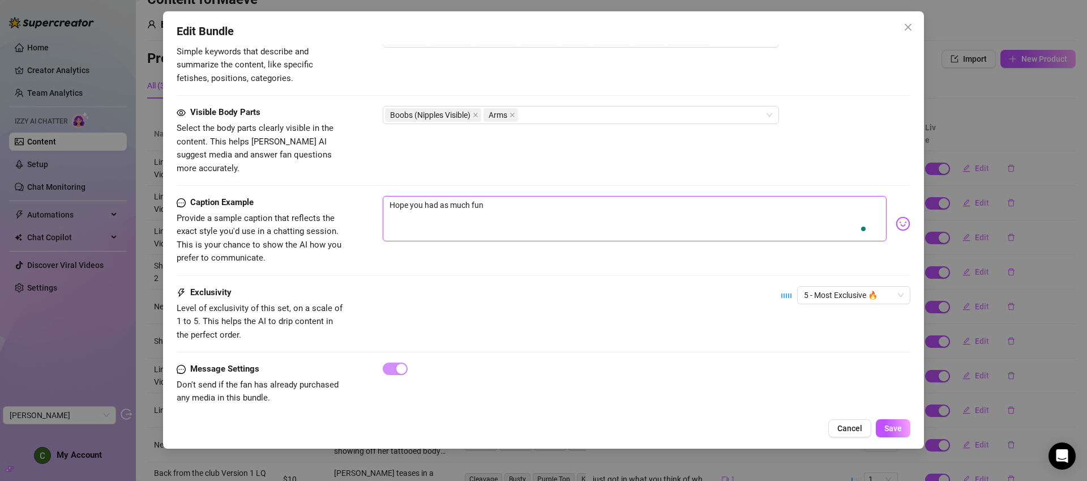
type textarea "Hope you had as much fun a"
type textarea "Hope you had as much fun as"
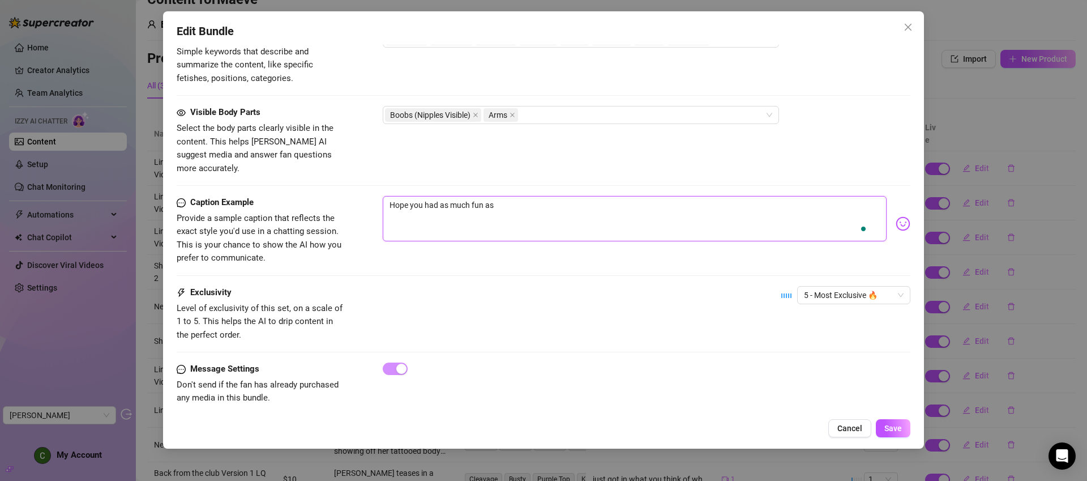
type textarea "Hope you had as much fun as"
type textarea "Hope you had as much fun as I"
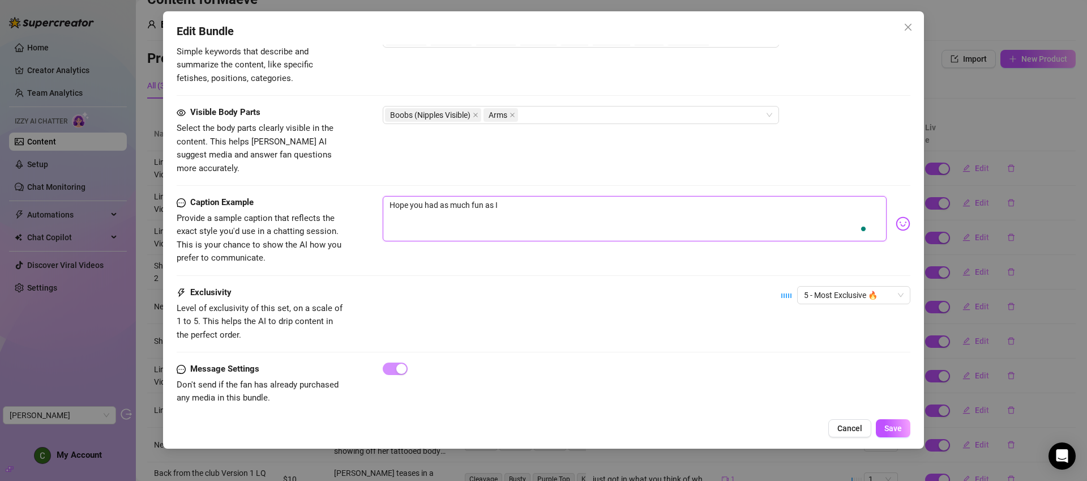
type textarea "Hope you had as much fun as I d"
type textarea "Hope you had as much fun as I di"
type textarea "Hope you had as much fun as I did"
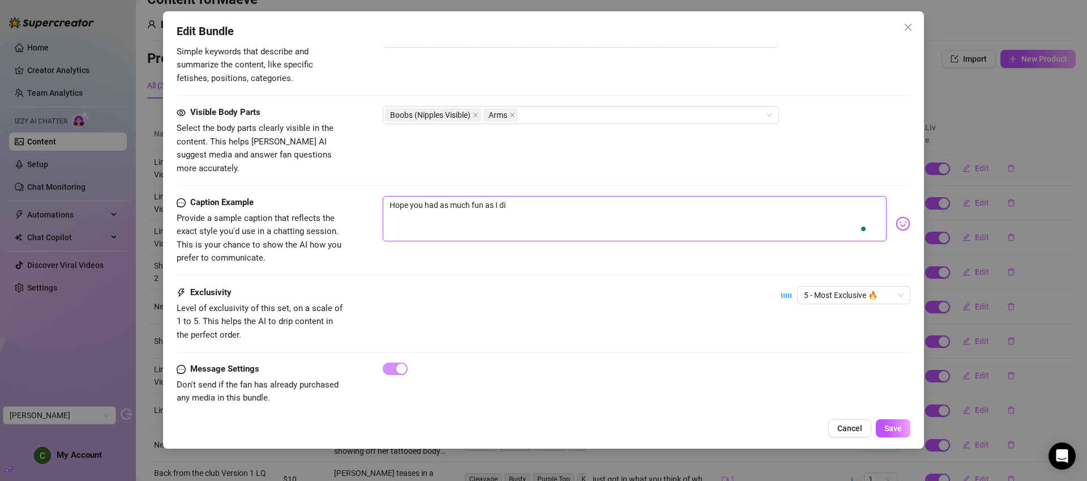
type textarea "Hope you had as much fun as I did"
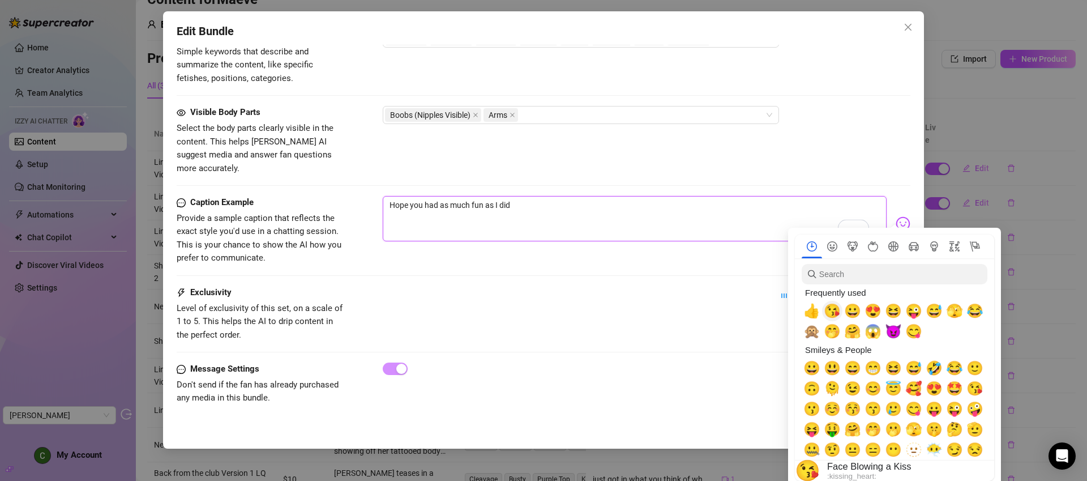
type textarea "Hope you had as much fun as I did"
click at [837, 314] on span "😘" at bounding box center [832, 311] width 17 height 16
type textarea "Hope you had as much fun as I did 😘"
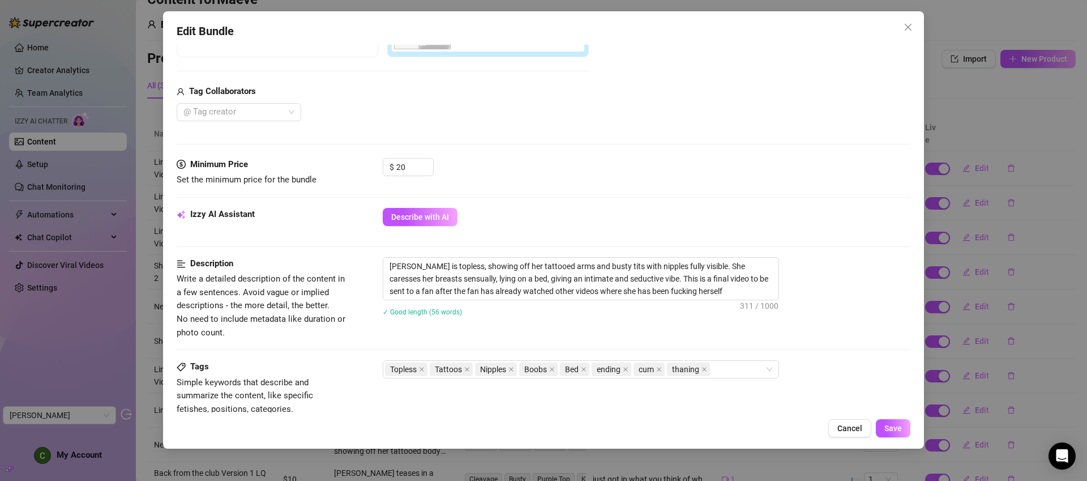
scroll to position [234, 0]
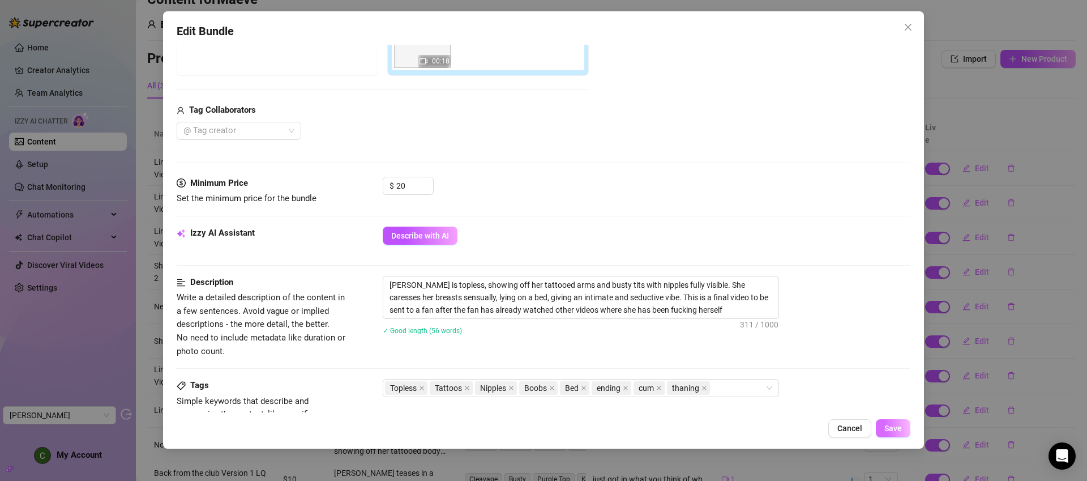
type textarea "Hope you had as much fun as I did 😘"
click at [889, 424] on span "Save" at bounding box center [894, 428] width 18 height 9
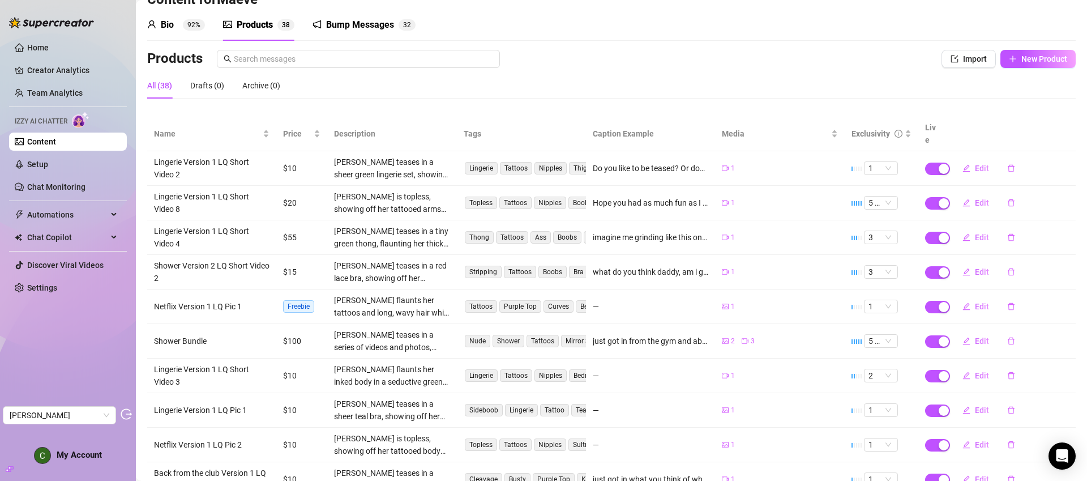
scroll to position [61, 0]
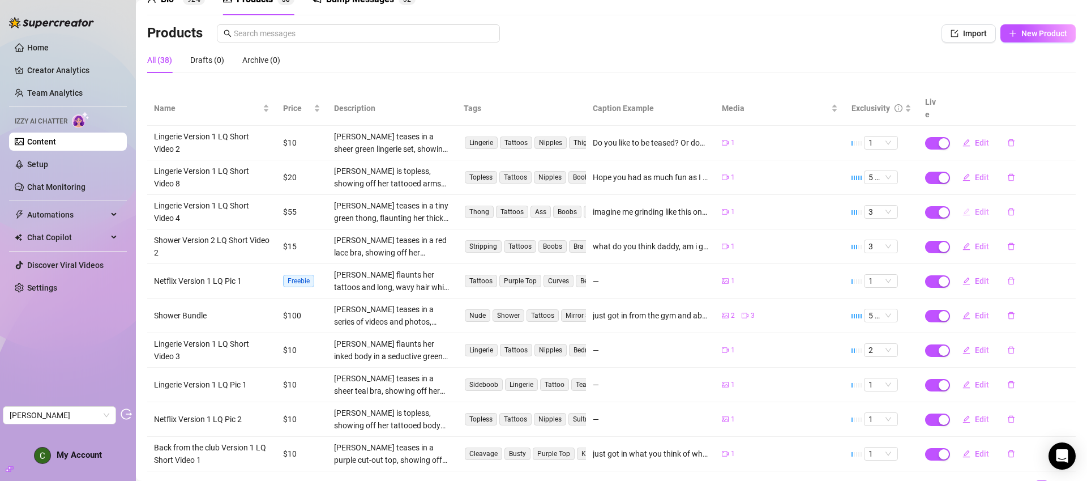
click at [975, 207] on span "Edit" at bounding box center [982, 211] width 14 height 9
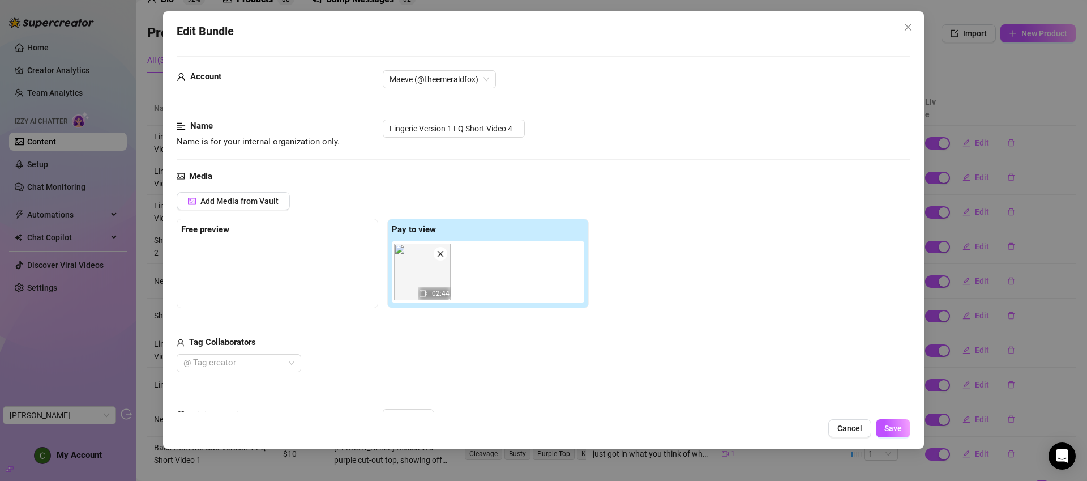
scroll to position [0, 0]
click at [907, 30] on icon "close" at bounding box center [908, 27] width 9 height 9
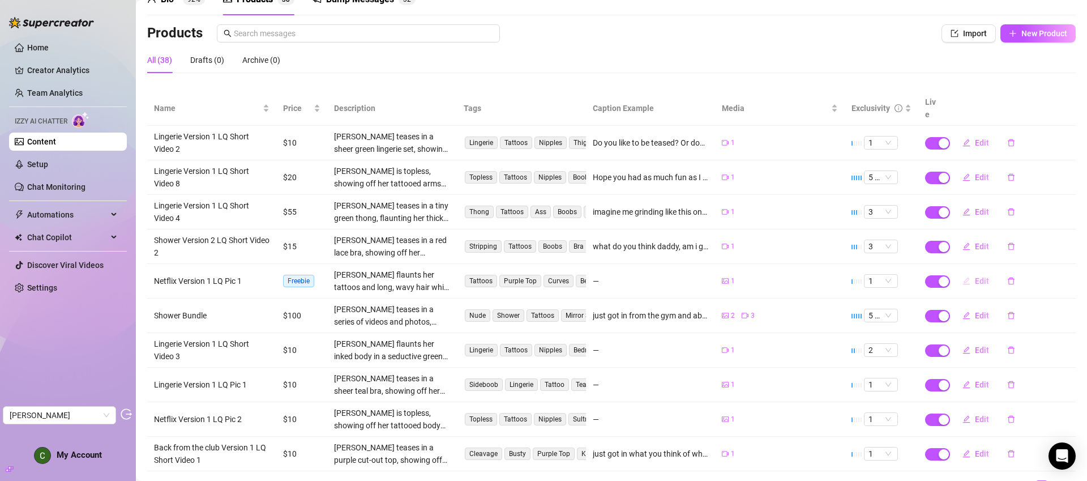
click at [975, 276] on span "Edit" at bounding box center [982, 280] width 14 height 9
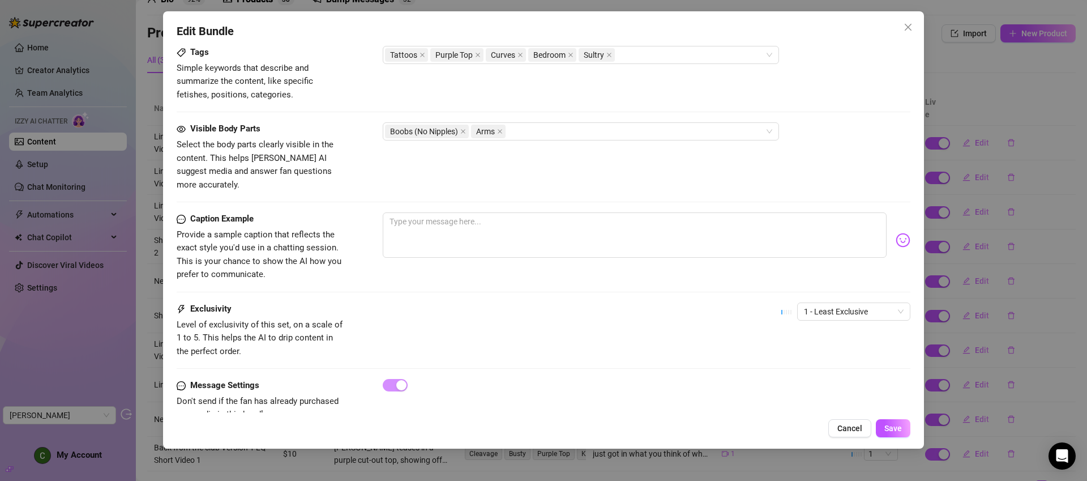
scroll to position [584, 0]
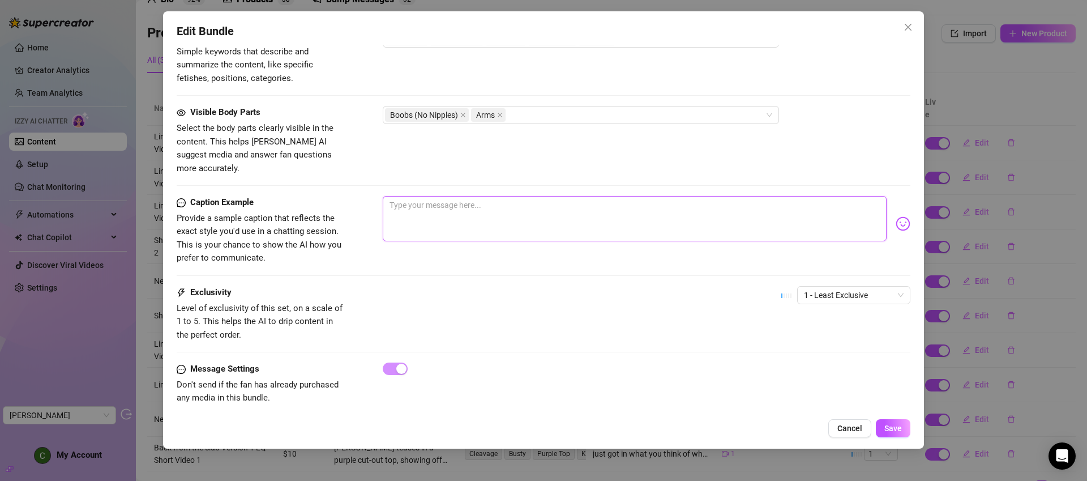
click at [559, 202] on textarea at bounding box center [635, 218] width 504 height 45
click at [606, 196] on textarea "To enrich screen reader interactions, please activate Accessibility in Grammarl…" at bounding box center [635, 218] width 504 height 45
type textarea "H"
type textarea "He"
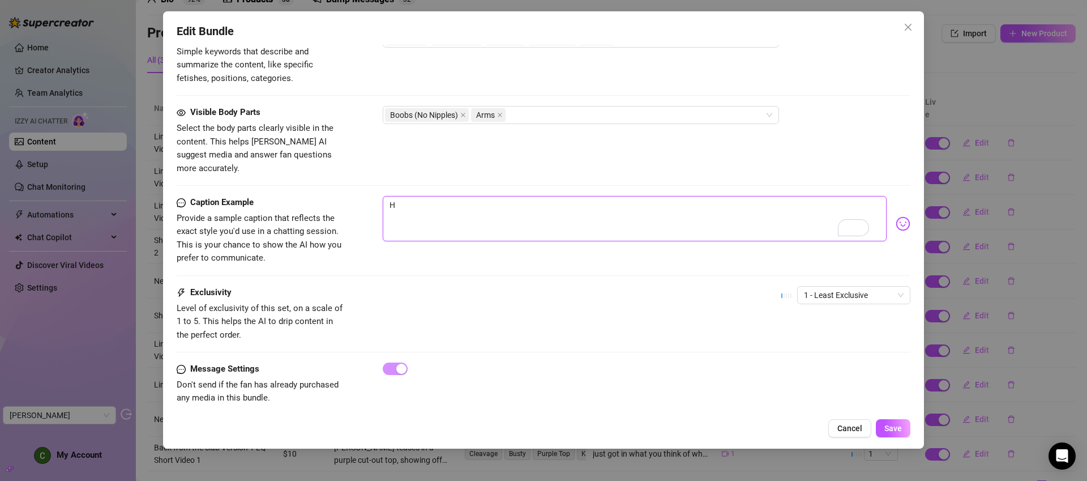
type textarea "He"
type textarea "Her"
type textarea "Here"
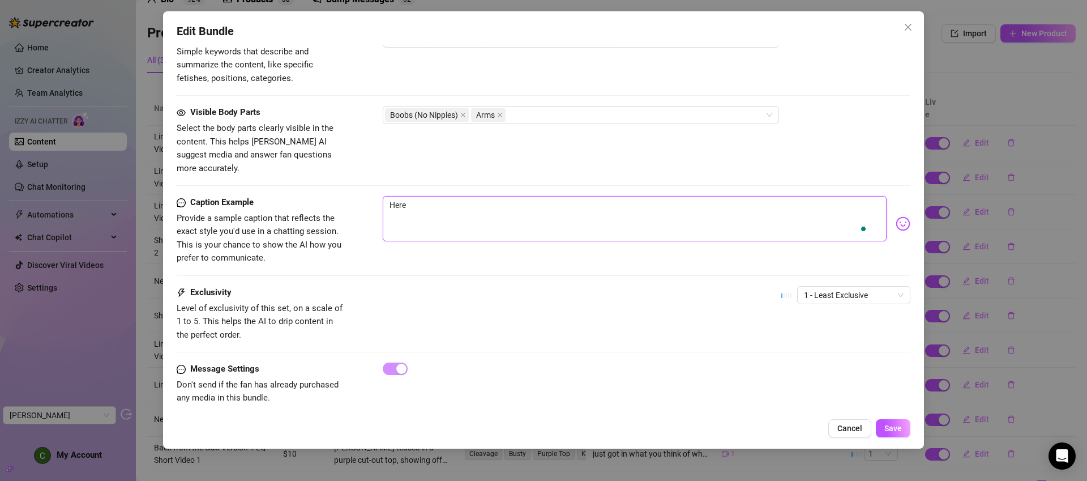
type textarea "Heres"
type textarea "Heres o"
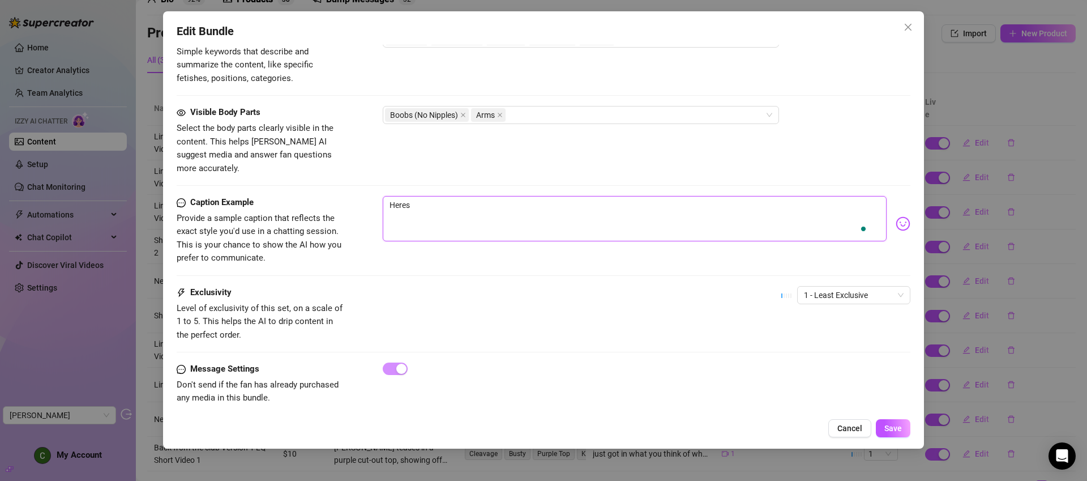
type textarea "Heres o"
type textarea "Heres on"
type textarea "Heres o"
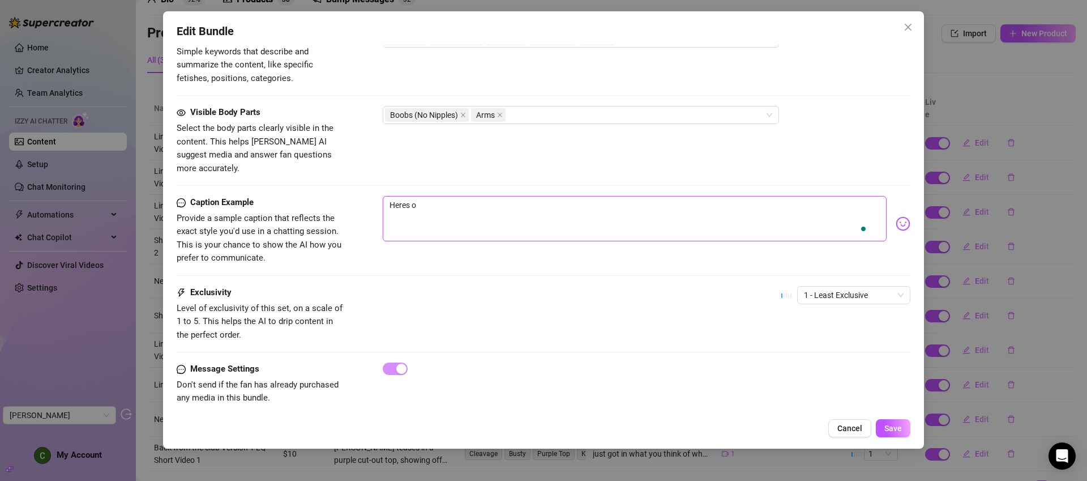
type textarea "Heres on"
type textarea "Heres one"
type textarea "Heres one f"
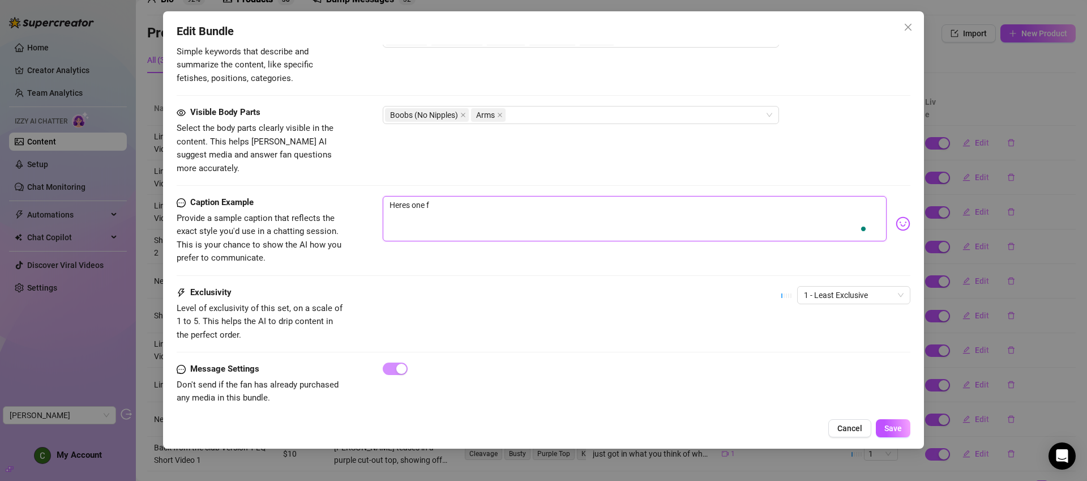
type textarea "Heres one fo"
type textarea "Heres one for"
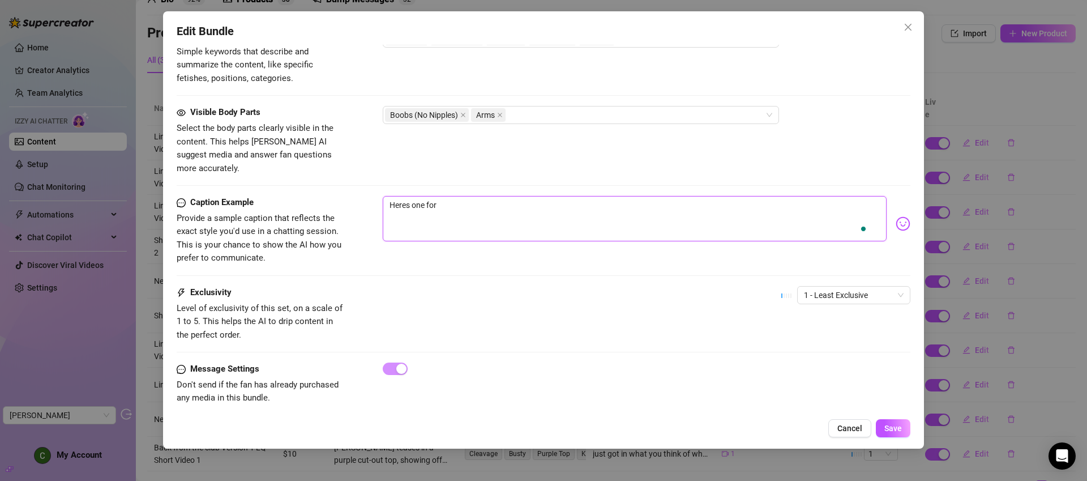
type textarea "Heres one for y"
type textarea "Heres one for yo"
type textarea "Heres one for you"
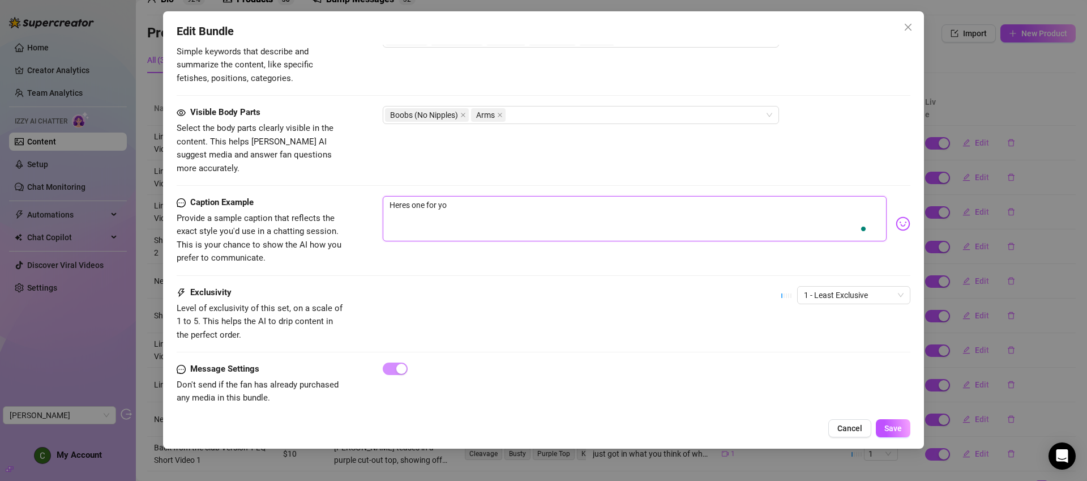
type textarea "Heres one for you"
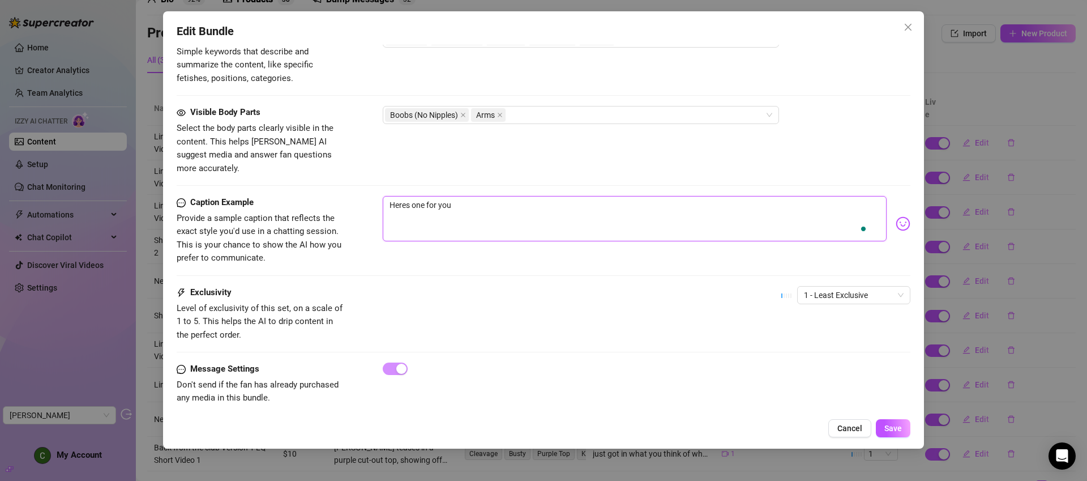
type textarea "Heres one for you!"
type textarea "Heres one for you! P"
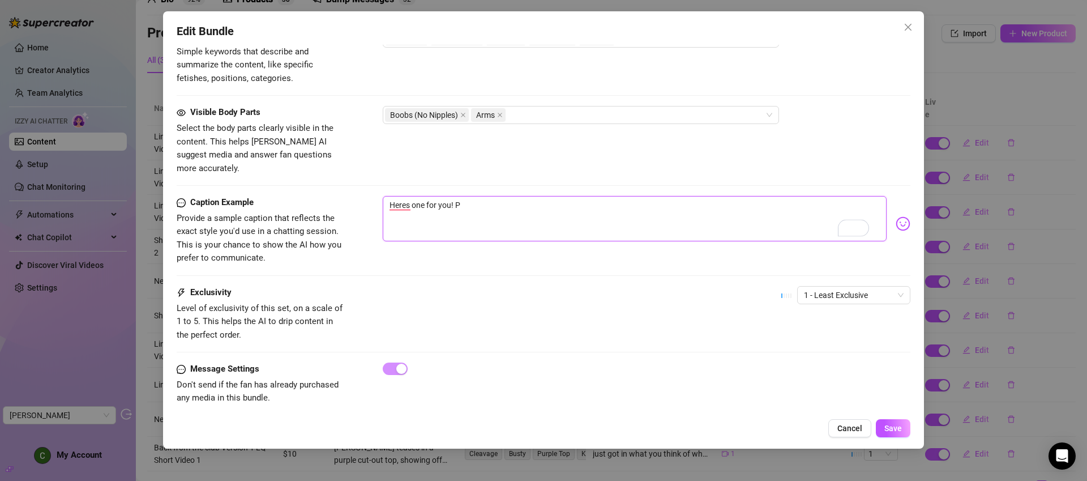
type textarea "Heres one for you! Pl"
type textarea "Heres one for you! Ple"
type textarea "Heres one for you! Plea"
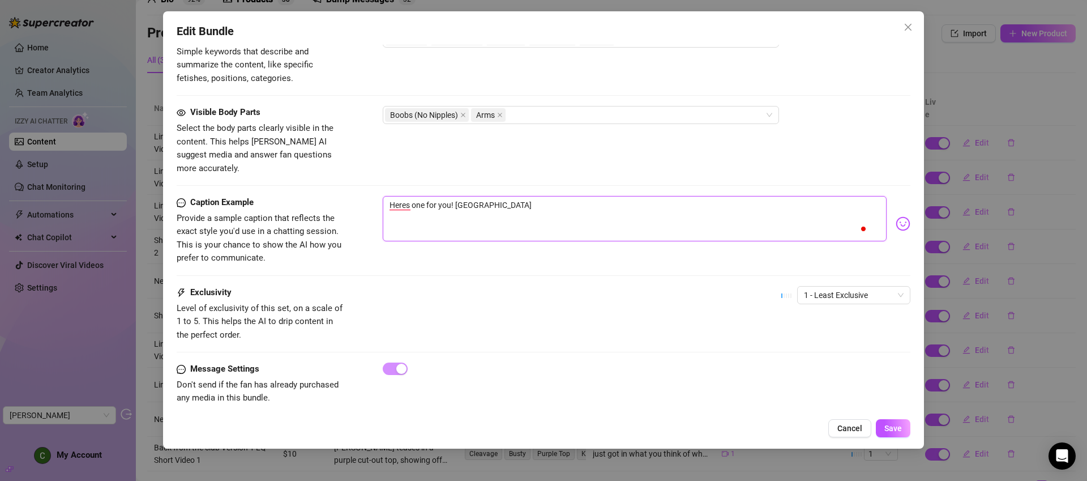
type textarea "Heres one for you! Pleas"
type textarea "Heres one for you! Please"
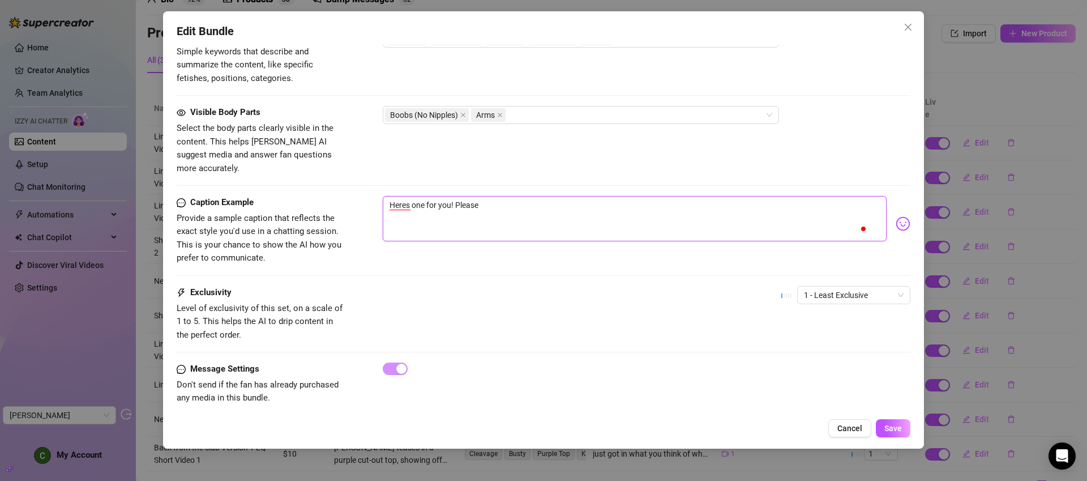
type textarea "Heres one for you! Please"
type textarea "Heres one for you! Please k"
type textarea "Heres one for you! Please ke"
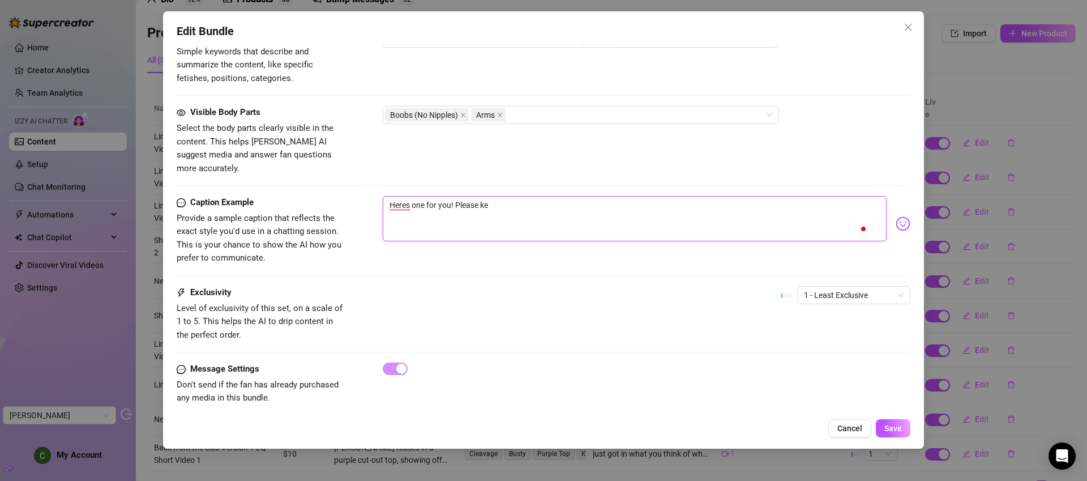
type textarea "Heres one for you! Please kee"
type textarea "Heres one for you! Please keep"
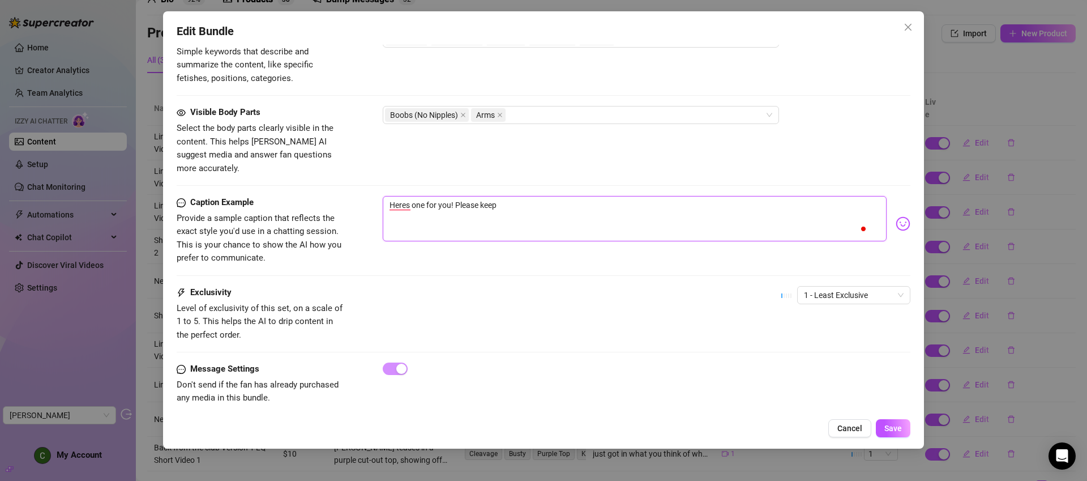
type textarea "Heres one for you! Please keep"
type textarea "Heres one for you! Please keep i"
type textarea "Heres one for you! Please keep it"
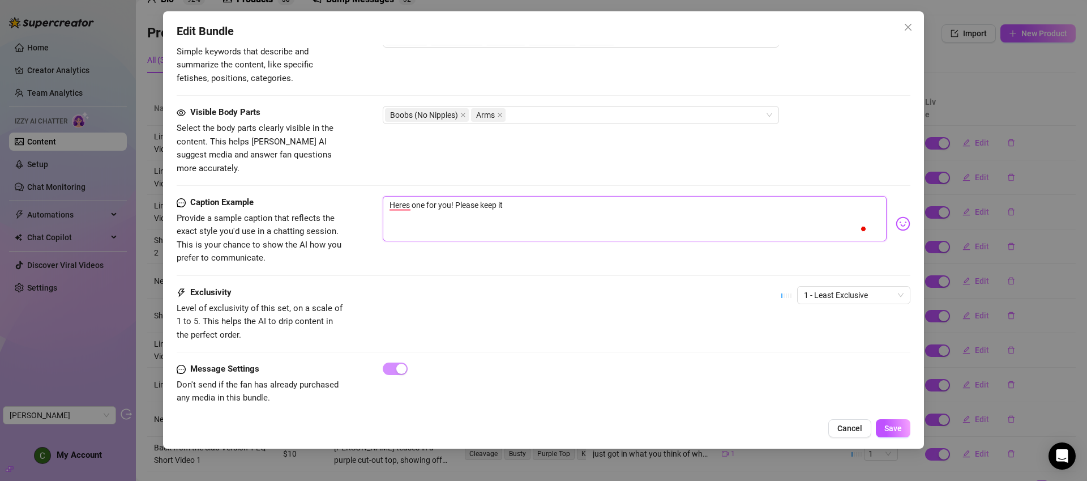
type textarea "Heres one for you! Please keep it"
type textarea "Heres one for you! Please keep it b"
type textarea "Heres one for you! Please keep it be"
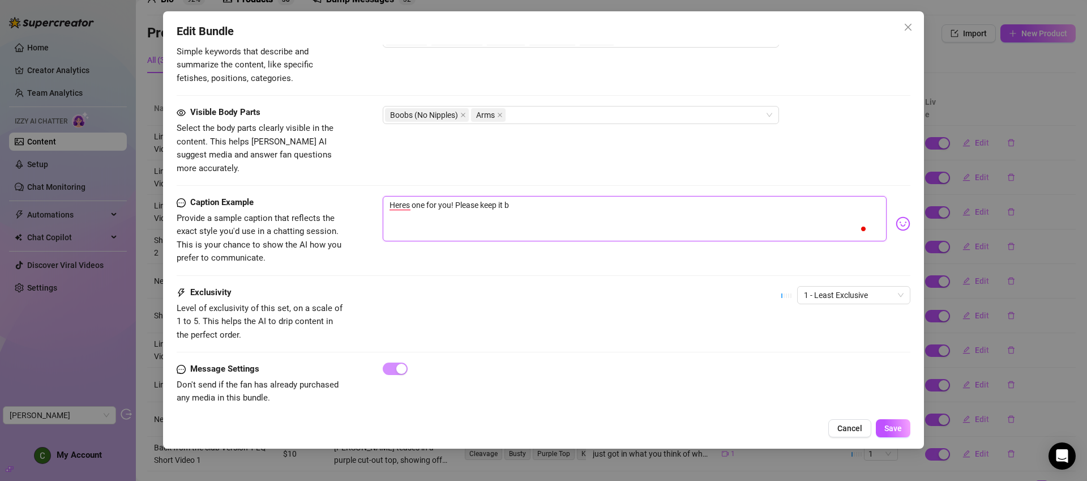
type textarea "Heres one for you! Please keep it be"
type textarea "Heres one for you! Please keep it bet"
type textarea "Heres one for you! Please keep it betw"
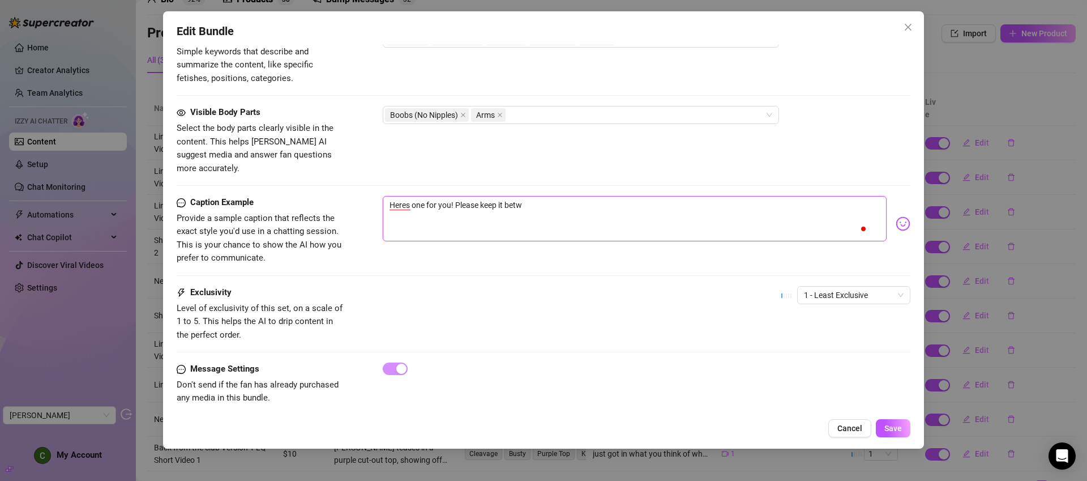
type textarea "Heres one for you! Please keep it bet"
type textarea "Heres one for you! Please keep it be"
type textarea "Heres one for you! Please keep it b"
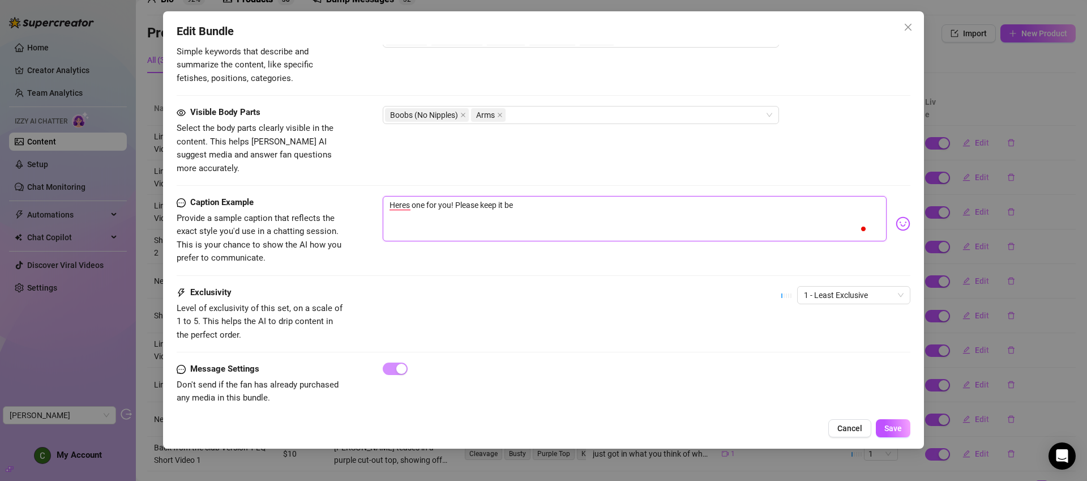
type textarea "Heres one for you! Please keep it b"
type textarea "Heres one for you! Please keep it"
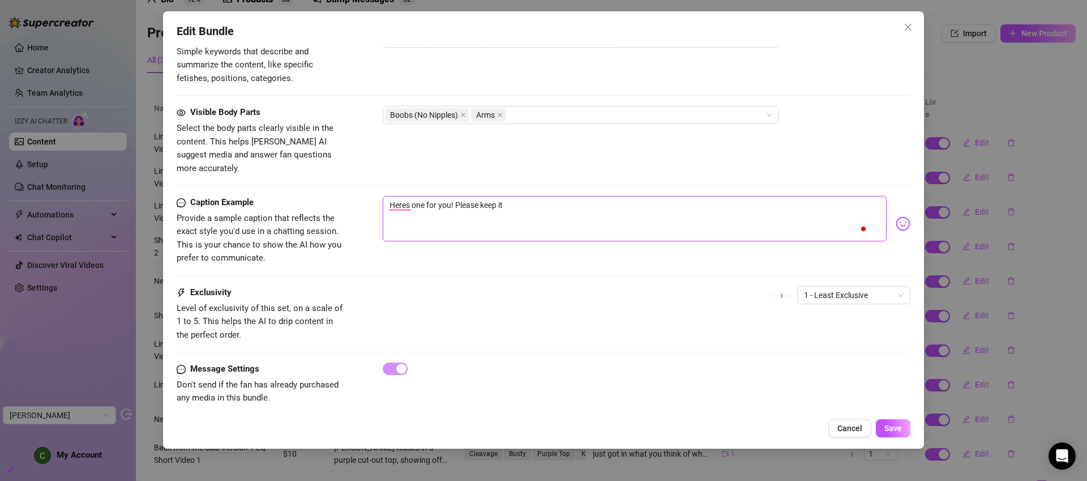
type textarea "Heres one for you! Please keep i"
type textarea "Heres one for you! Please keep"
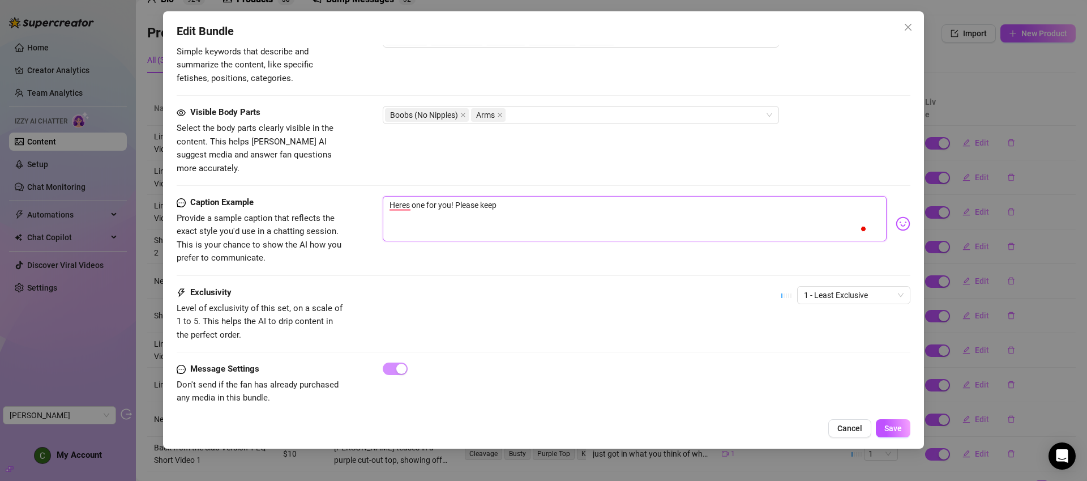
type textarea "Heres one for you! Please keep"
type textarea "Heres one for you! Please kee"
type textarea "Heres one for you! Please ke"
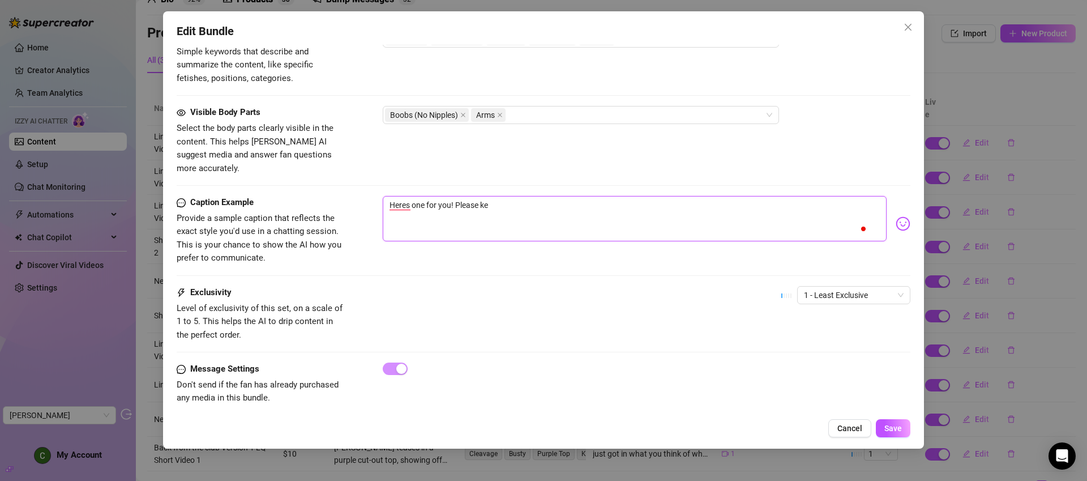
type textarea "Heres one for you! Please k"
type textarea "Heres one for you! Please"
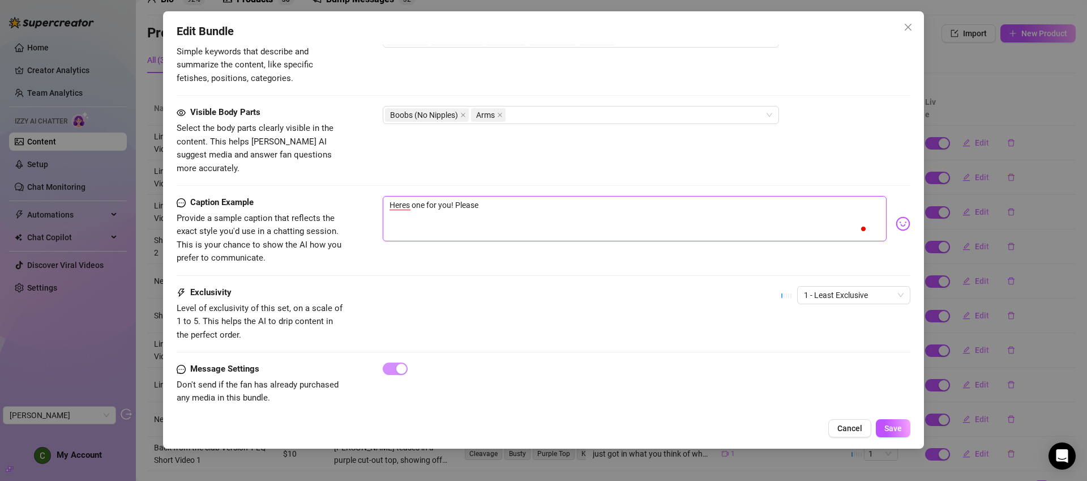
type textarea "Heres one for you! Please"
type textarea "Heres one for you! Pleas"
type textarea "Heres one for you! Plea"
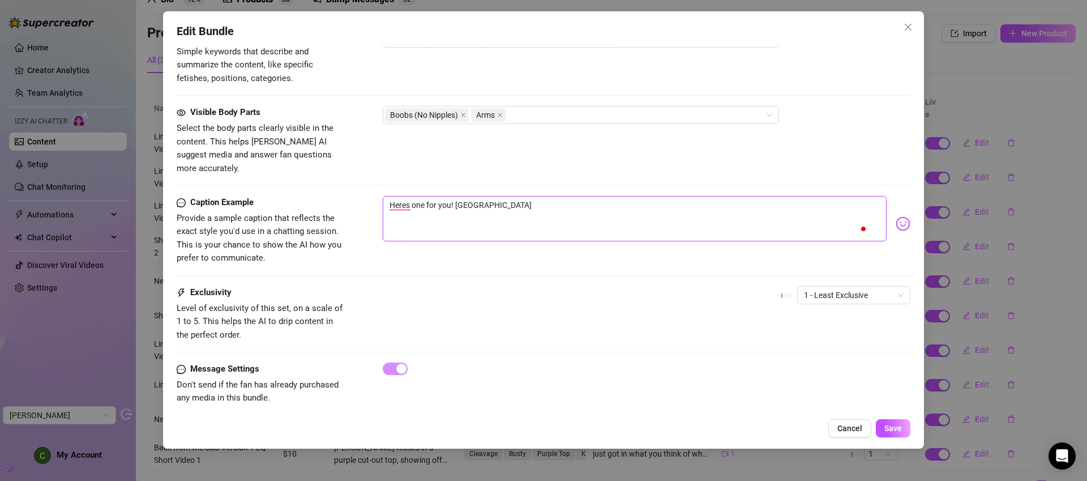
type textarea "Heres one for you! Ple"
type textarea "Heres one for you! Pl"
type textarea "Heres one for you! P"
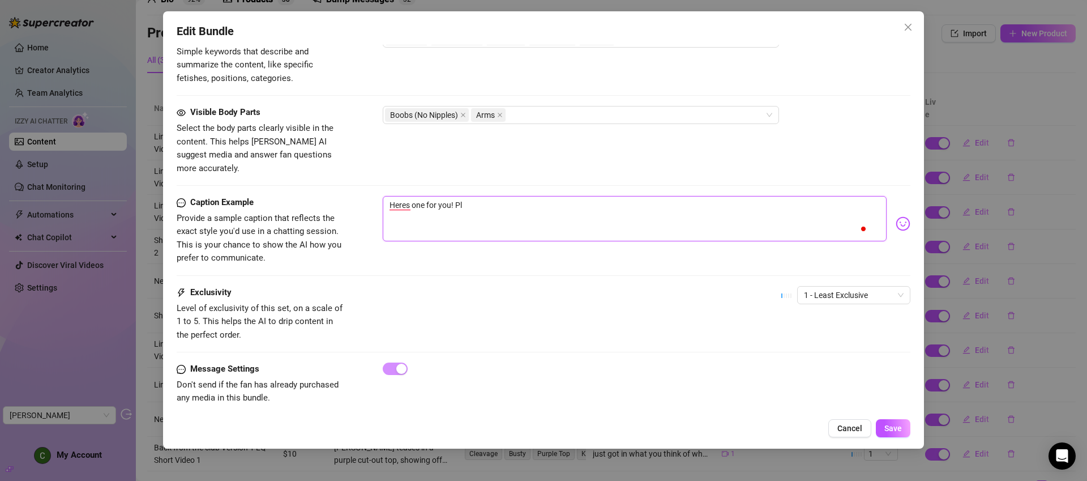
type textarea "Heres one for you! P"
type textarea "Heres one for you!"
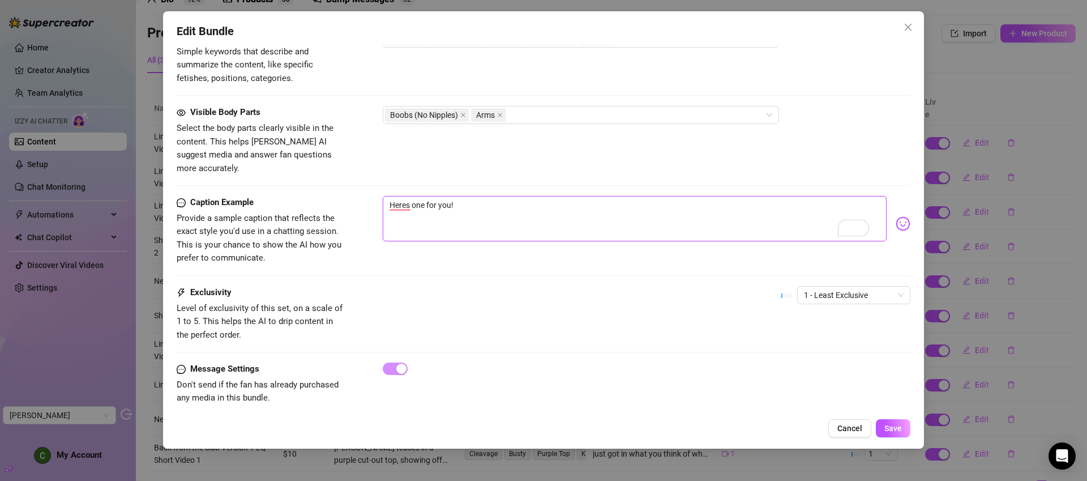
type textarea "Heres one for you"
click at [462, 197] on textarea "Heres one for you" at bounding box center [635, 218] width 504 height 45
drag, startPoint x: 473, startPoint y: 197, endPoint x: 377, endPoint y: 194, distance: 95.7
click at [377, 194] on div "Edit Bundle Account Maeve (@theemeraldfox) Name Name is for your internal organ…" at bounding box center [543, 229] width 761 height 437
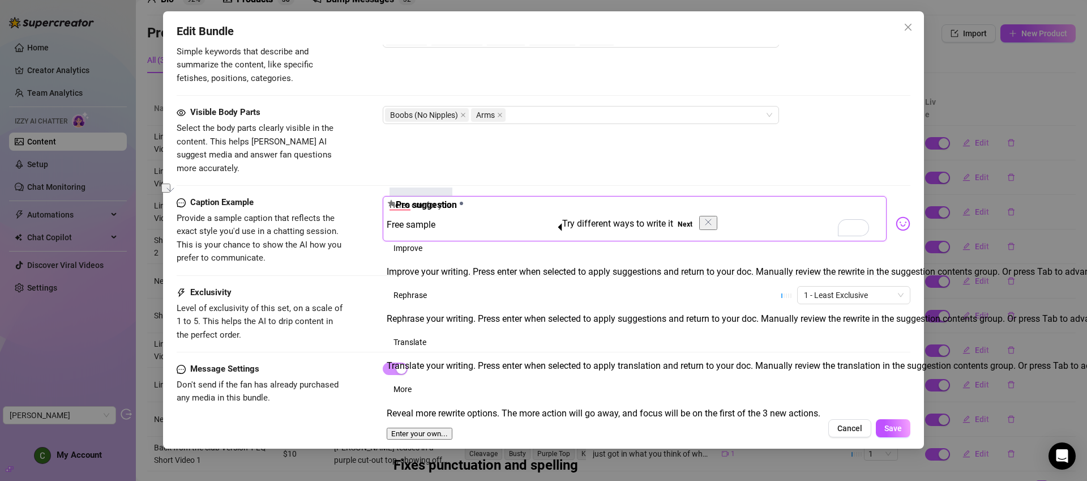
click at [538, 196] on textarea "Heres one for you" at bounding box center [635, 218] width 504 height 45
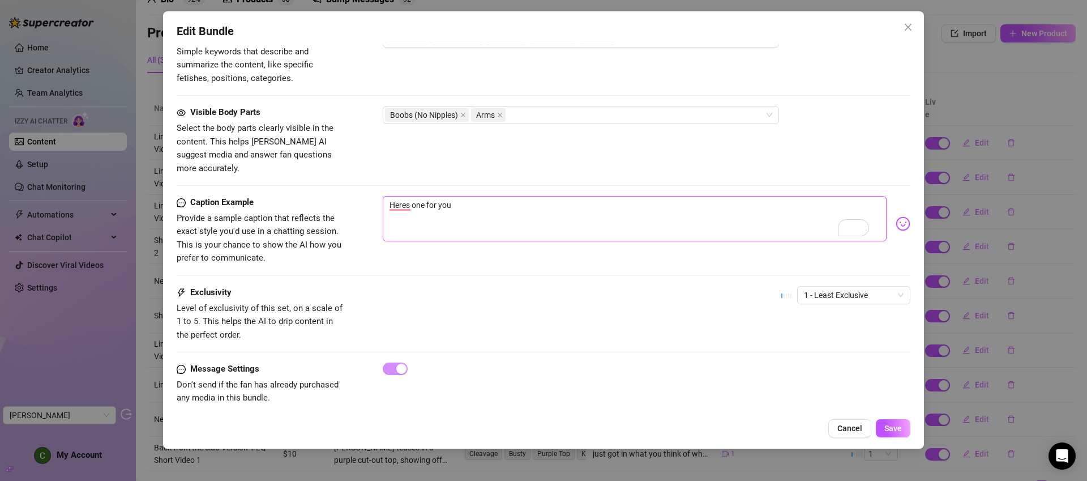
click at [592, 206] on textarea "Heres one for you" at bounding box center [635, 218] width 504 height 45
click at [514, 196] on textarea "Heres one for you" at bounding box center [635, 218] width 504 height 45
drag, startPoint x: 462, startPoint y: 195, endPoint x: 372, endPoint y: 194, distance: 90.6
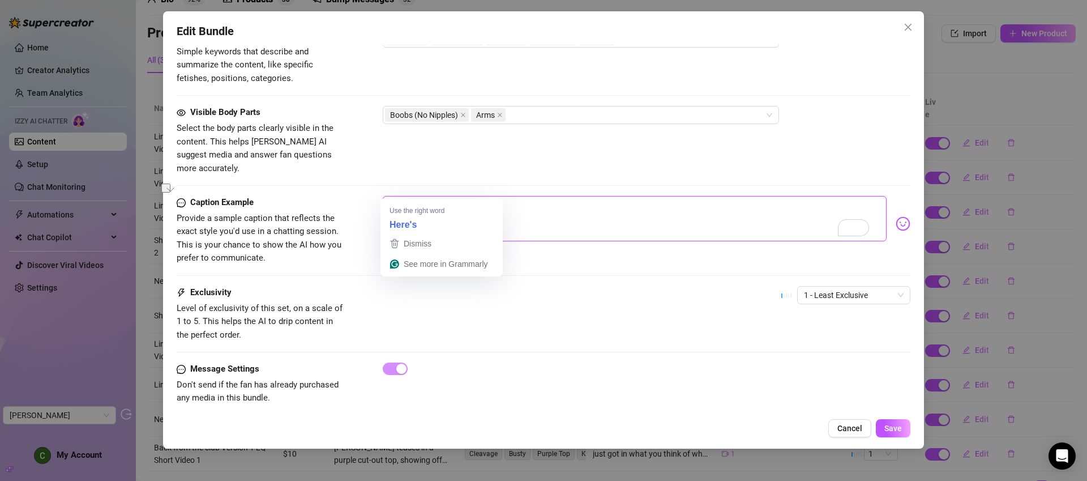
click at [372, 196] on div "Caption Example Provide a sample caption that reflects the exact style you'd us…" at bounding box center [544, 230] width 734 height 69
type textarea "C"
type textarea "Cu"
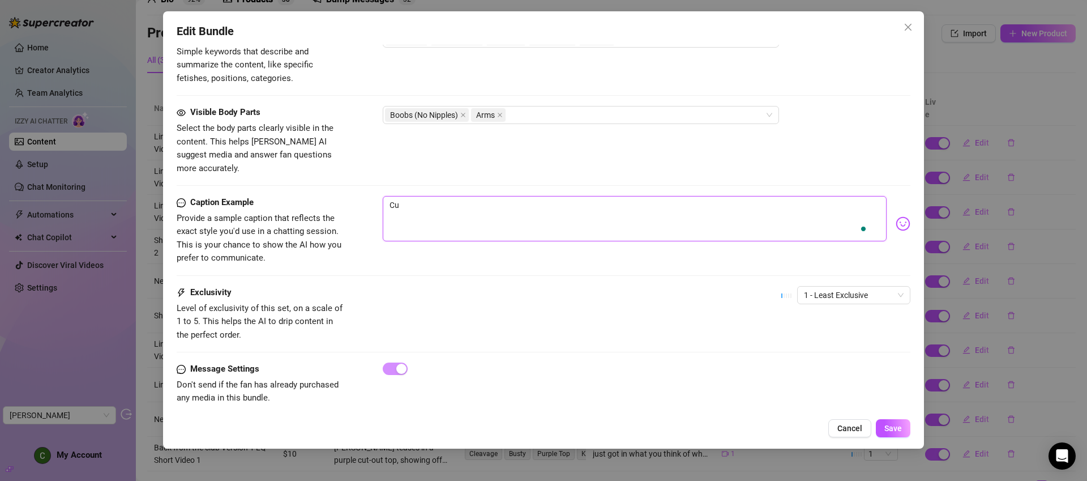
type textarea "Cut"
type textarea "Cute"
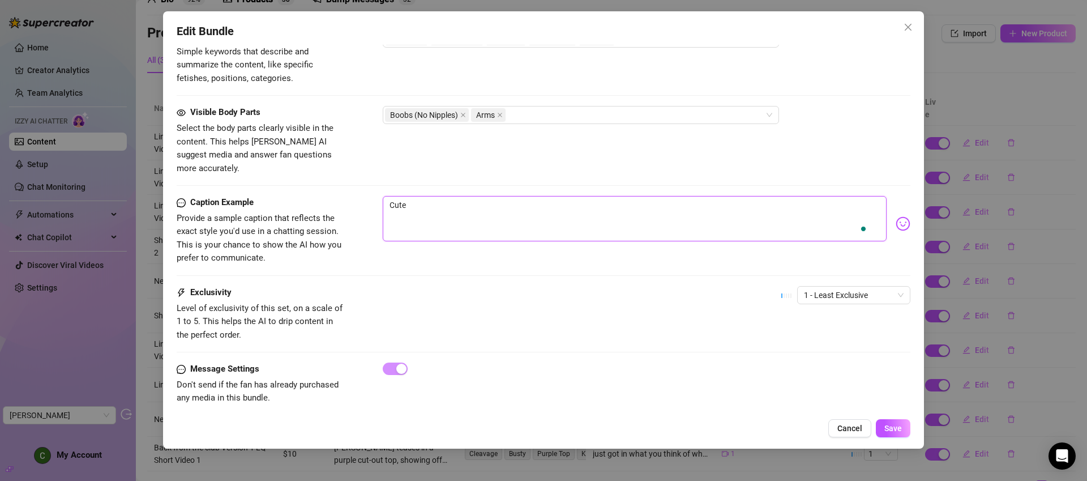
type textarea "Cute"
type textarea "Cute o"
type textarea "Cute or"
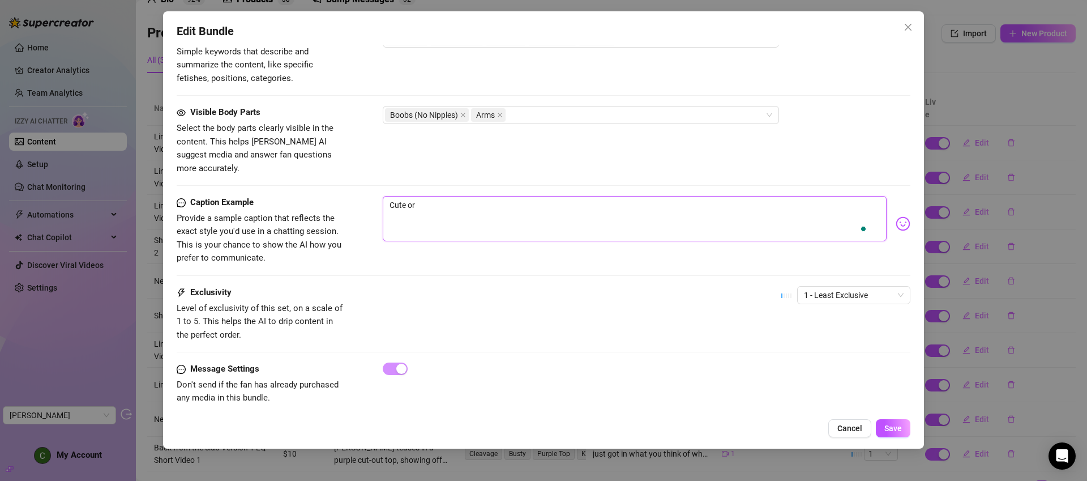
type textarea "Cute or"
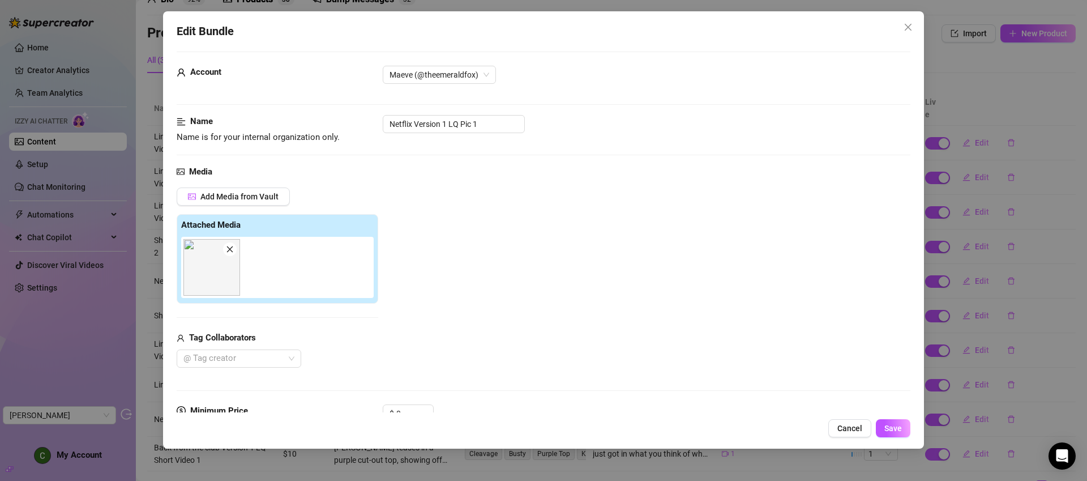
scroll to position [0, 0]
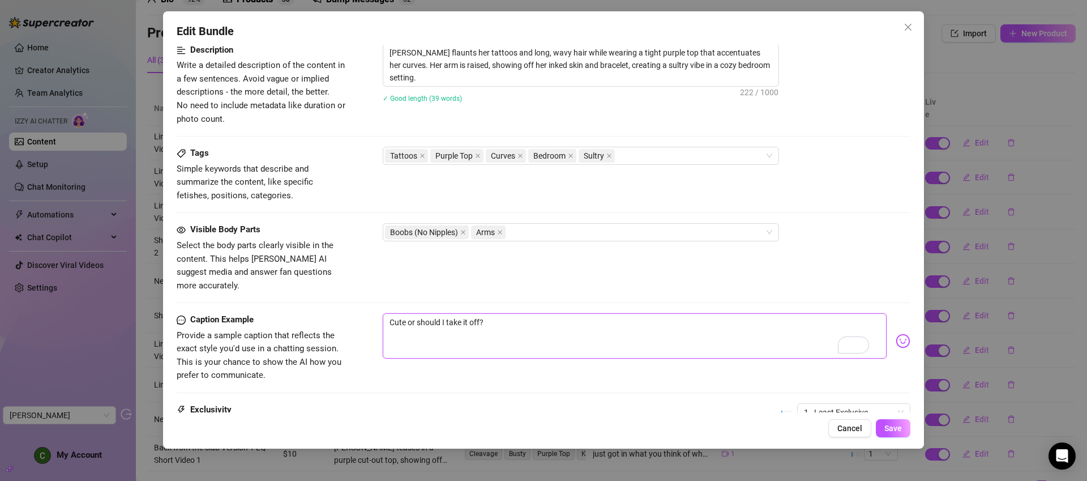
click at [559, 319] on textarea "Cute or should I take it off?" at bounding box center [635, 335] width 504 height 45
click at [526, 313] on textarea "Cute or should I take it off?" at bounding box center [635, 335] width 504 height 45
drag, startPoint x: 446, startPoint y: 311, endPoint x: 362, endPoint y: 310, distance: 84.4
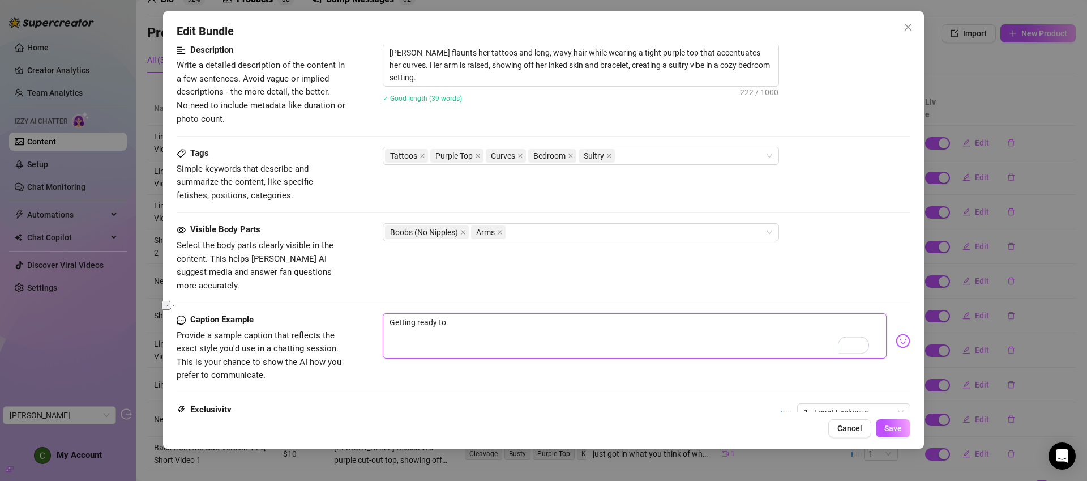
click at [362, 313] on div "Caption Example Provide a sample caption that reflects the exact style you'd us…" at bounding box center [544, 347] width 734 height 69
click at [906, 426] on button "Save" at bounding box center [893, 428] width 35 height 18
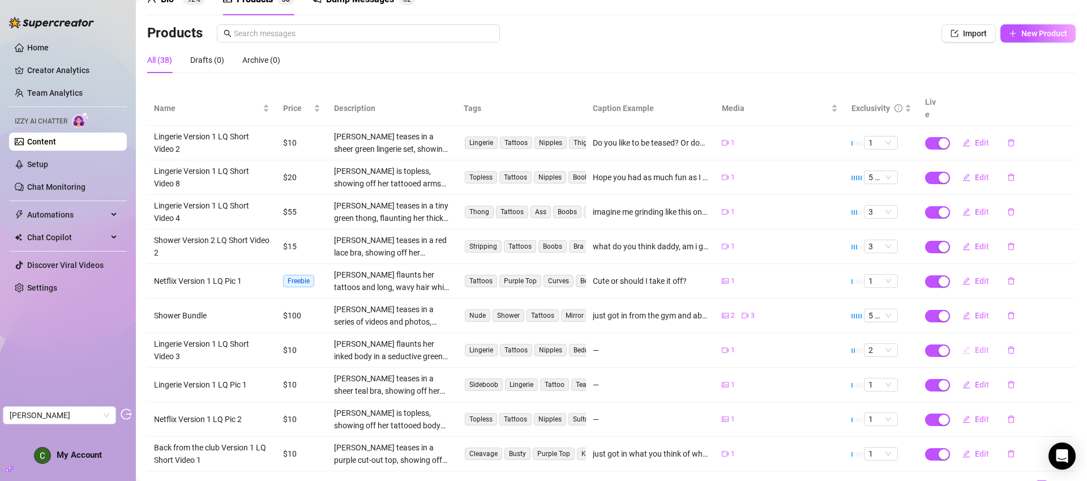
click at [975, 345] on span "Edit" at bounding box center [982, 349] width 14 height 9
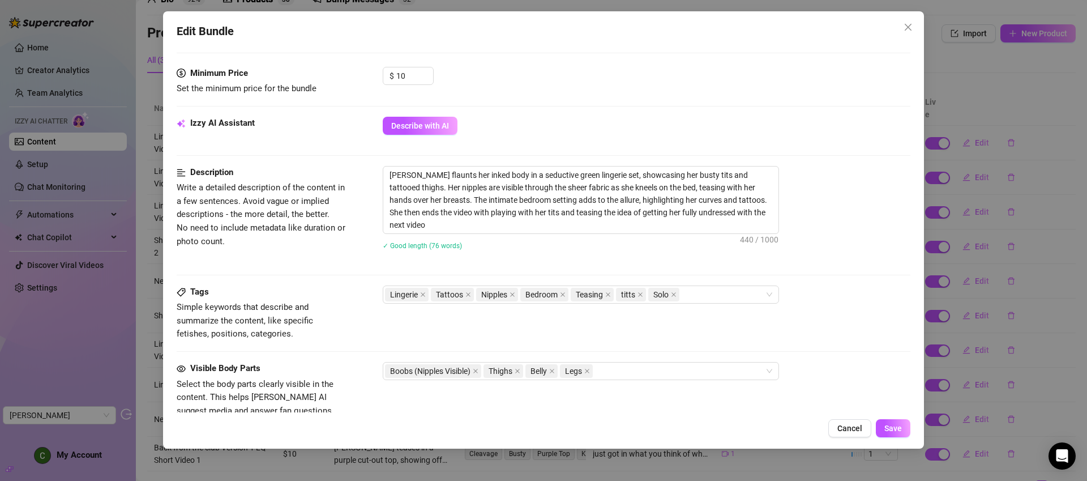
scroll to position [419, 0]
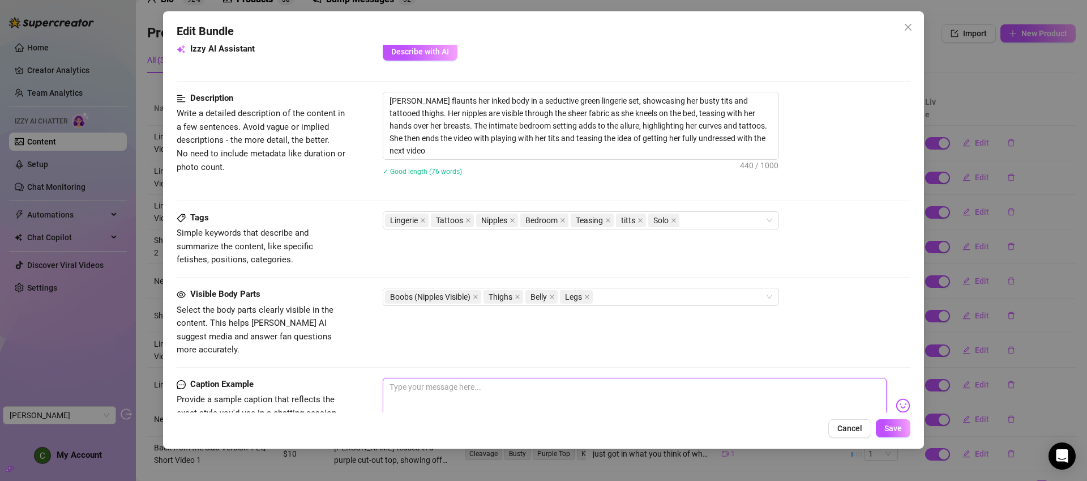
click at [467, 378] on textarea at bounding box center [635, 400] width 504 height 45
paste textarea "what do you think of me in my new blue floral set? Showing off my ass and tits.…"
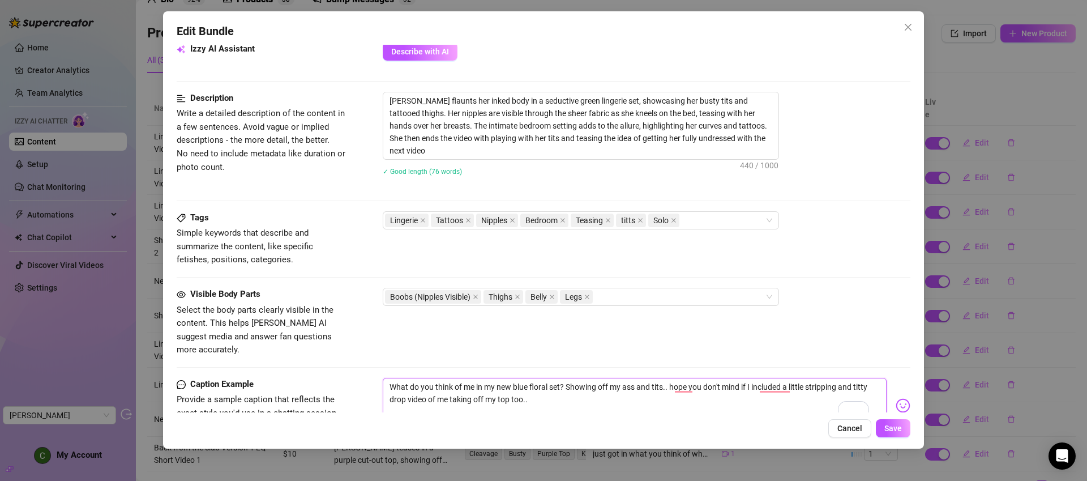
drag, startPoint x: 531, startPoint y: 373, endPoint x: 517, endPoint y: 373, distance: 13.6
click at [517, 378] on textarea "What do you think of me in my new blue floral set? Showing off my ass and tits.…" at bounding box center [635, 400] width 504 height 45
drag, startPoint x: 498, startPoint y: 386, endPoint x: 387, endPoint y: 387, distance: 111.6
click at [387, 387] on textarea "What do you think of me in my new green set? Showing off my ass and tits.. hope…" at bounding box center [635, 400] width 504 height 45
click at [672, 388] on textarea "What do you think of me in my new green set? Showing off my ass and tits.. hope…" at bounding box center [635, 400] width 504 height 45
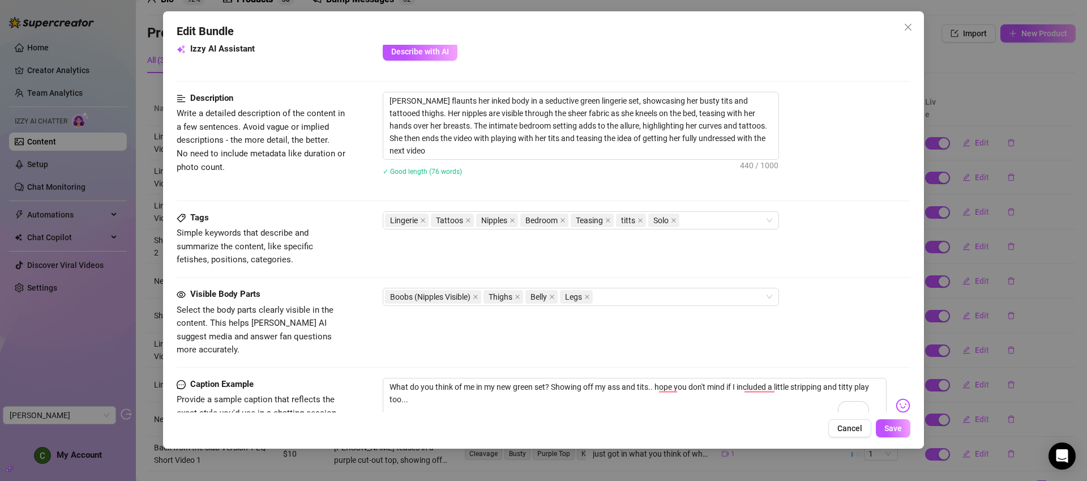
drag, startPoint x: 988, startPoint y: 66, endPoint x: 960, endPoint y: 105, distance: 48.4
click at [988, 66] on div "Edit Bundle Account Maeve (@theemeraldfox) Name Name is for your internal organ…" at bounding box center [543, 240] width 1087 height 481
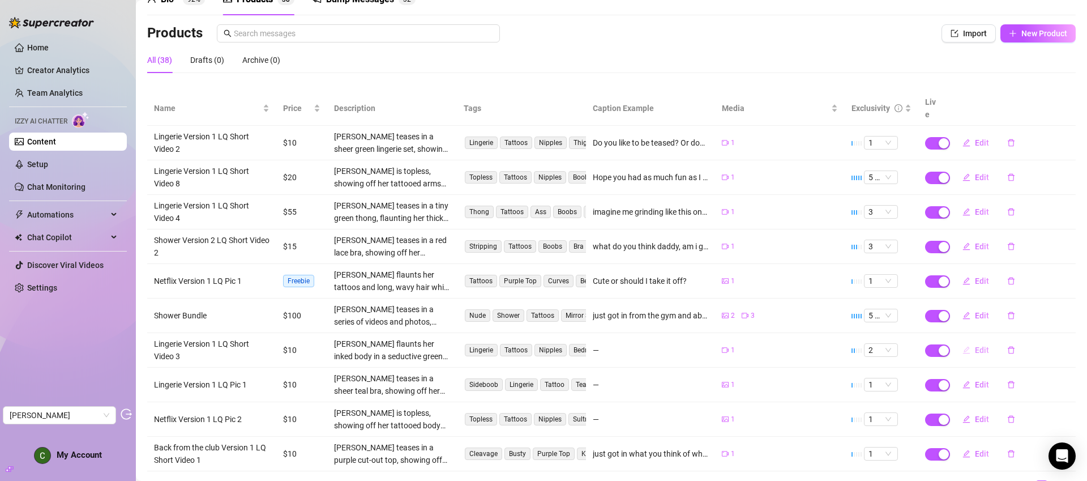
click at [976, 345] on span "Edit" at bounding box center [982, 349] width 14 height 9
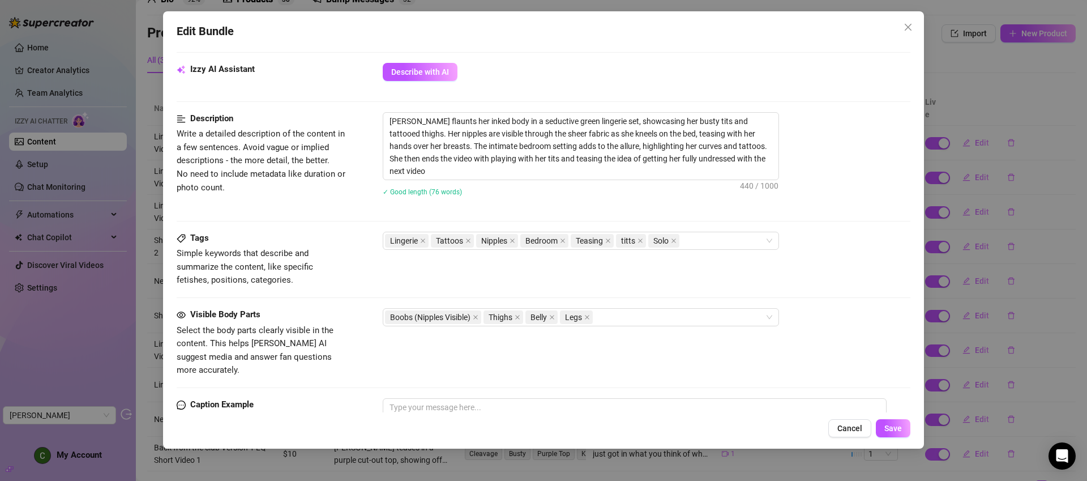
scroll to position [600, 0]
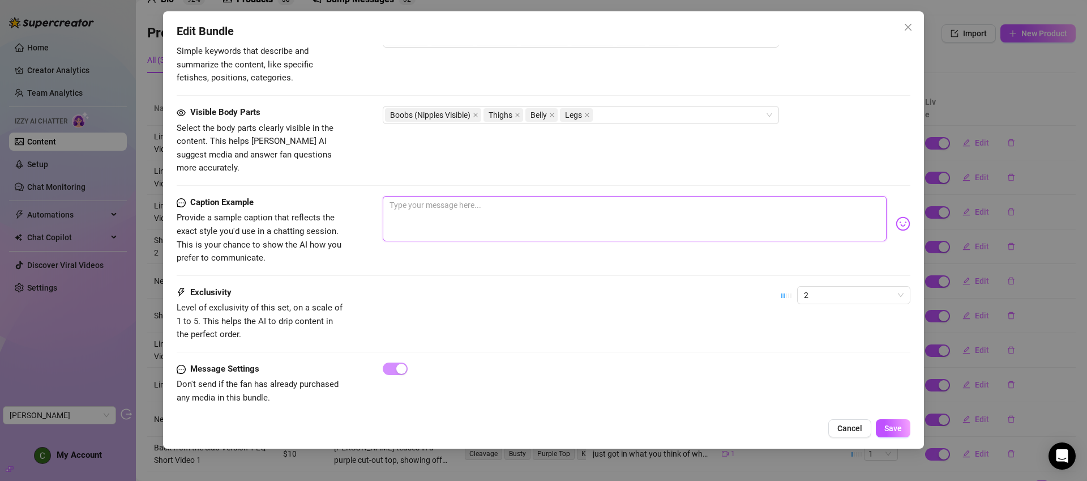
click at [594, 196] on textarea at bounding box center [635, 218] width 504 height 45
click at [911, 23] on icon "close" at bounding box center [908, 27] width 9 height 9
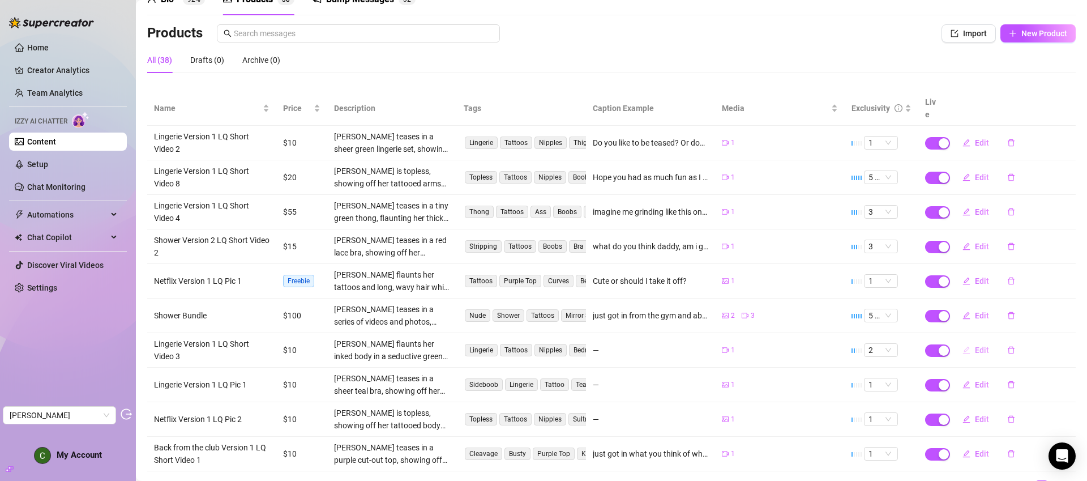
click at [980, 345] on span "Edit" at bounding box center [982, 349] width 14 height 9
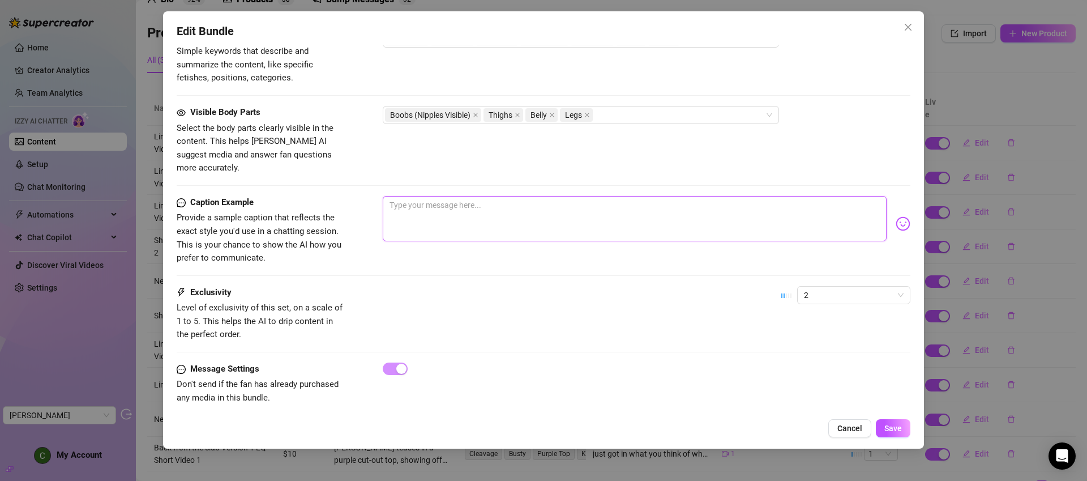
click at [568, 196] on textarea at bounding box center [635, 218] width 504 height 45
paste textarea "what do you think of me in my new blue floral set? Showing off my ass and tits.…"
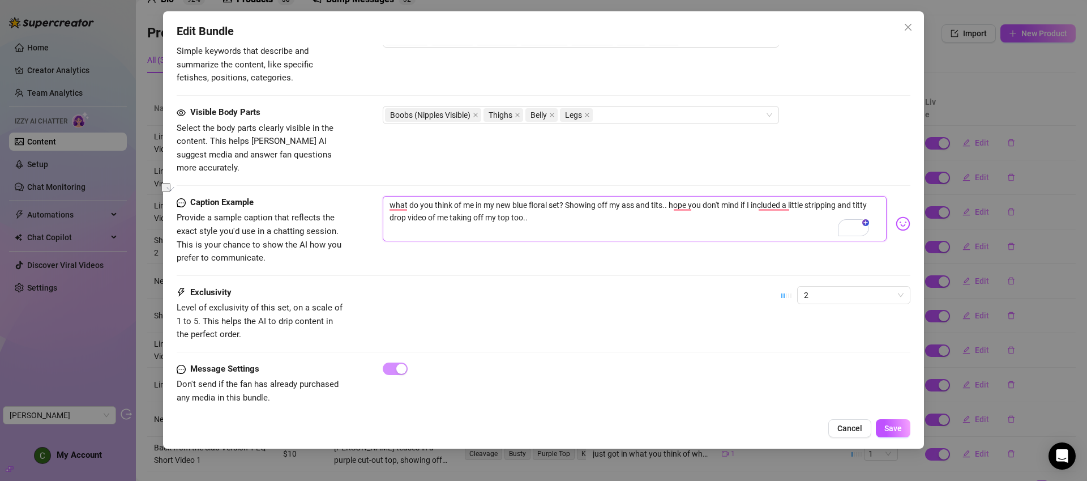
drag, startPoint x: 550, startPoint y: 206, endPoint x: 407, endPoint y: 203, distance: 143.3
click at [407, 203] on textarea "what do you think of me in my new blue floral set? Showing off my ass and tits.…" at bounding box center [635, 218] width 504 height 45
click at [452, 209] on textarea "What do you think of me in my new blue floral set? Showing off my ass and tits.…" at bounding box center [635, 218] width 504 height 45
drag, startPoint x: 531, startPoint y: 188, endPoint x: 516, endPoint y: 187, distance: 14.2
click at [516, 196] on textarea "What do you think of me in my new blue floral set? Showing off my ass and tits.…" at bounding box center [635, 218] width 504 height 45
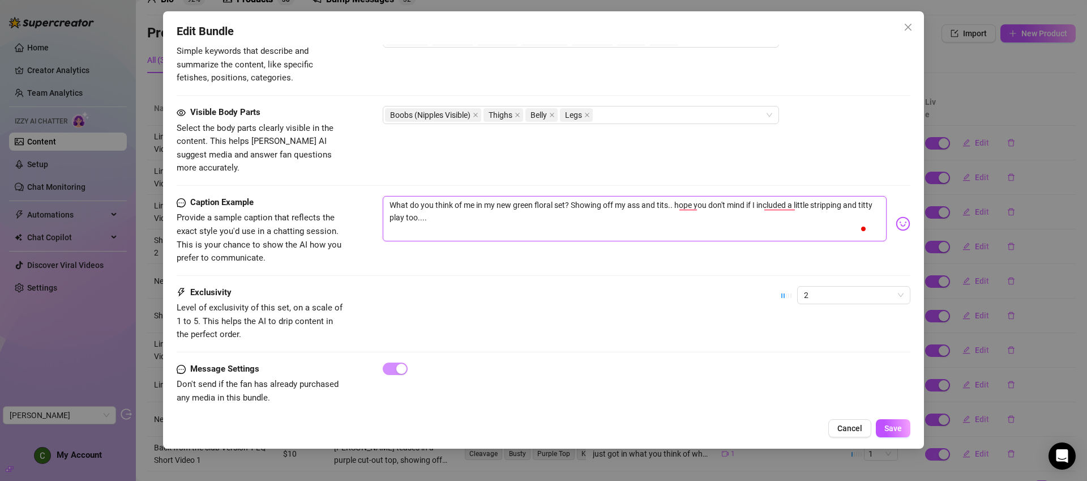
click at [548, 196] on textarea "What do you think of me in my new green floral set? Showing off my ass and tits…" at bounding box center [635, 218] width 504 height 45
click at [582, 207] on textarea "What do you think of me in my new green set? Showing off my ass and tits.. hope…" at bounding box center [635, 218] width 504 height 45
drag, startPoint x: 549, startPoint y: 191, endPoint x: 500, endPoint y: 198, distance: 49.1
click at [500, 198] on textarea "What do you think of me in my new green set? Showing off my ass and tits.. hope…" at bounding box center [635, 218] width 504 height 45
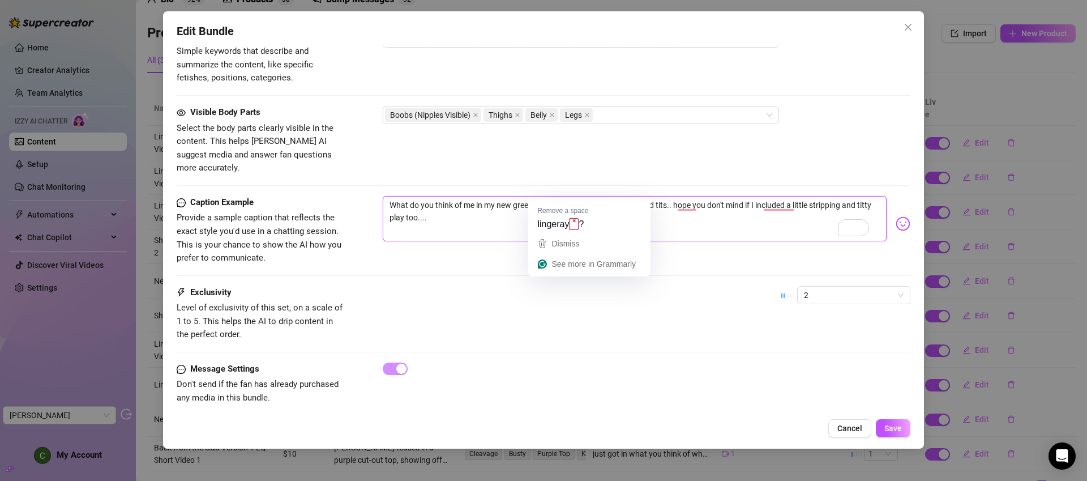
drag, startPoint x: 568, startPoint y: 192, endPoint x: 558, endPoint y: 191, distance: 9.6
click at [558, 196] on textarea "What do you think of me in my new green lingeray ? Showing off my ass and tits.…" at bounding box center [635, 218] width 504 height 45
click at [576, 210] on textarea "What do you think of me in my new green lingerie? Showing off my ass and tits..…" at bounding box center [635, 218] width 504 height 45
drag, startPoint x: 432, startPoint y: 203, endPoint x: 421, endPoint y: 203, distance: 10.8
click at [421, 203] on textarea "What do you think of me in my new green lingerie? Showing off my ass and tits..…" at bounding box center [635, 218] width 504 height 45
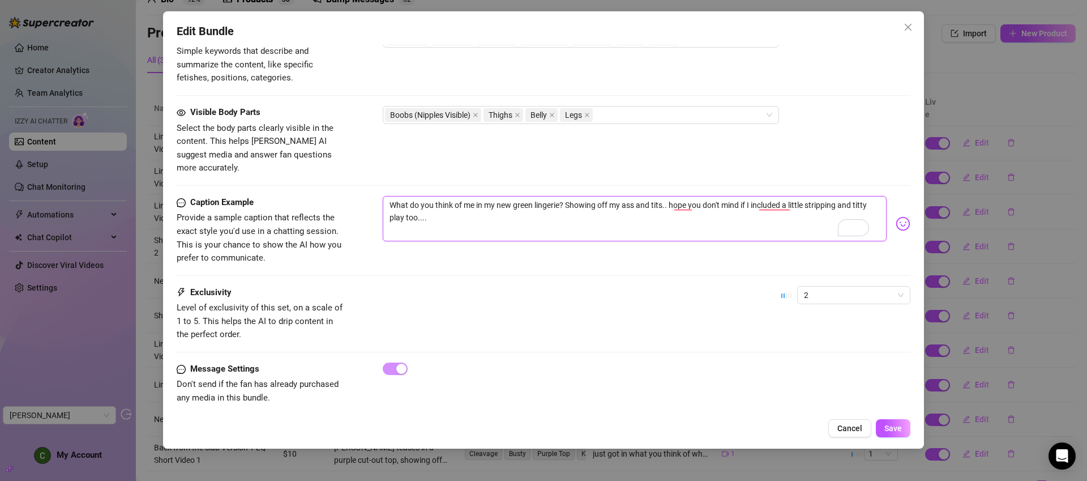
click at [482, 216] on textarea "What do you think of me in my new green lingerie? Showing off my ass and tits..…" at bounding box center [635, 218] width 504 height 45
click at [900, 428] on span "Save" at bounding box center [894, 428] width 18 height 9
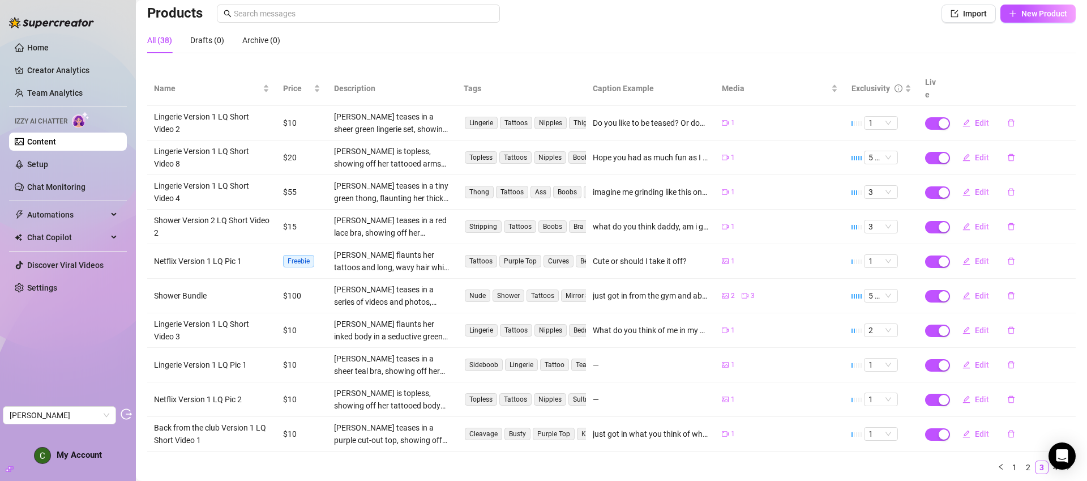
scroll to position [81, 0]
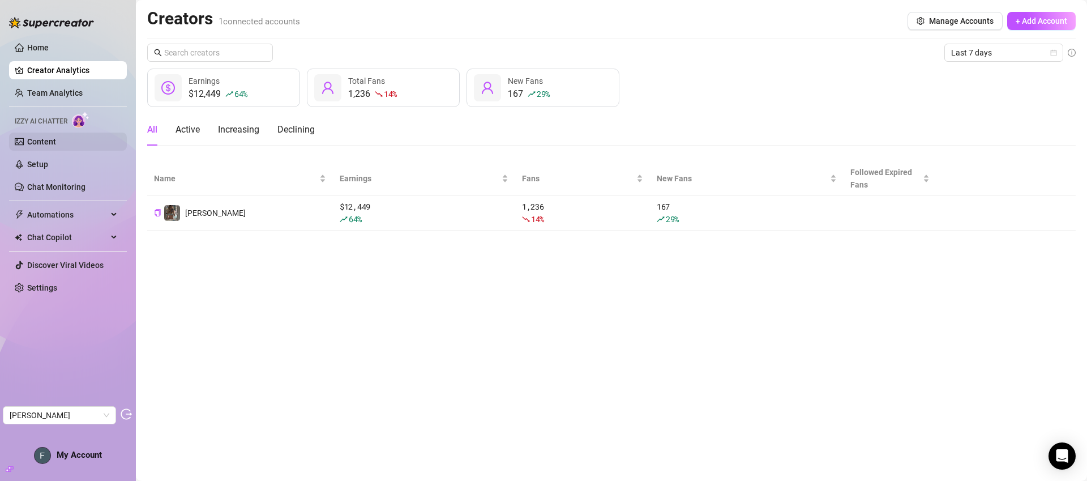
click at [56, 137] on link "Content" at bounding box center [41, 141] width 29 height 9
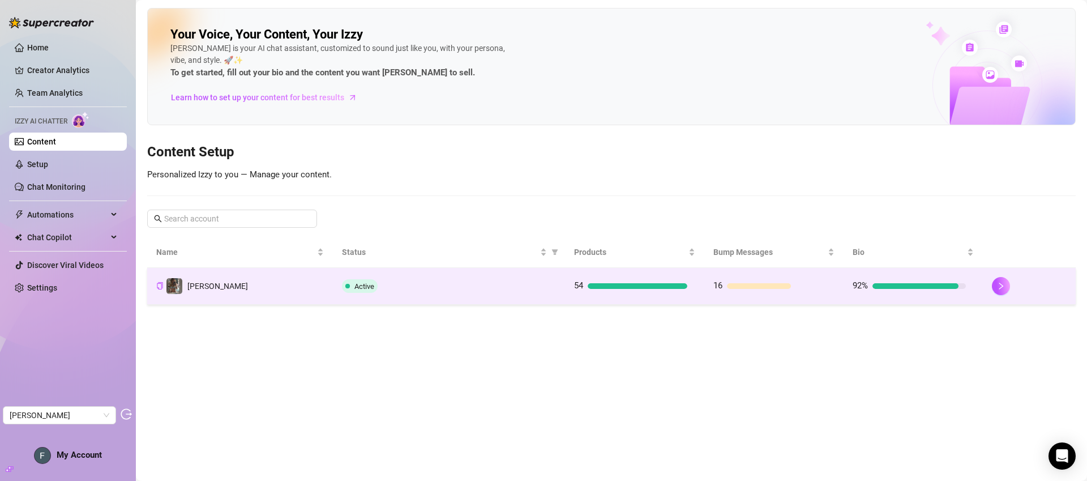
click at [480, 292] on td "Active" at bounding box center [449, 286] width 232 height 37
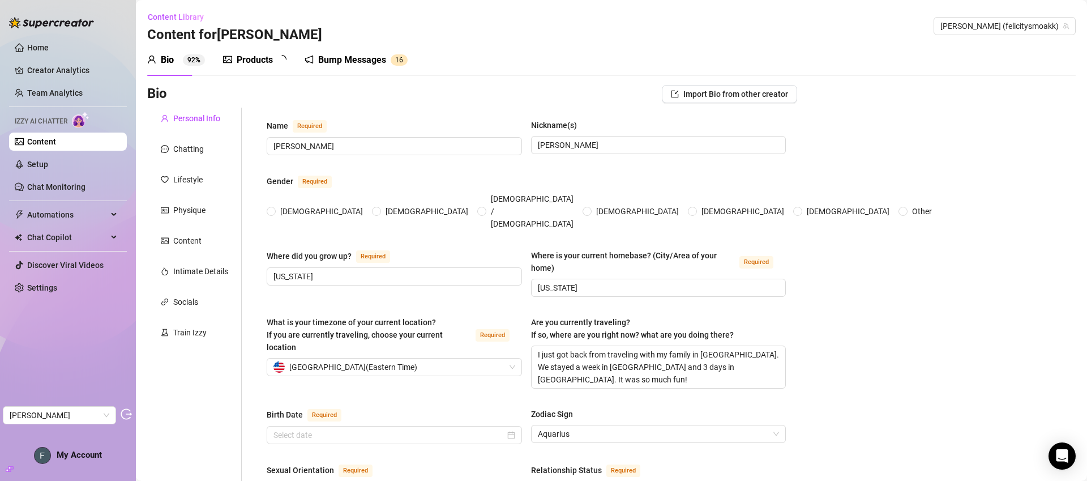
radio input "true"
type input "[DATE]"
click at [263, 63] on div "Products" at bounding box center [255, 60] width 36 height 14
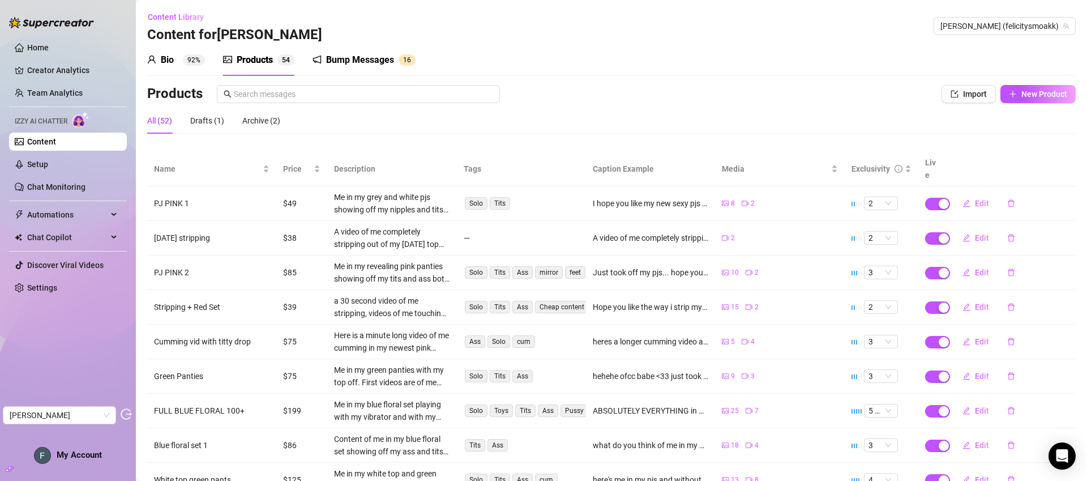
scroll to position [104, 0]
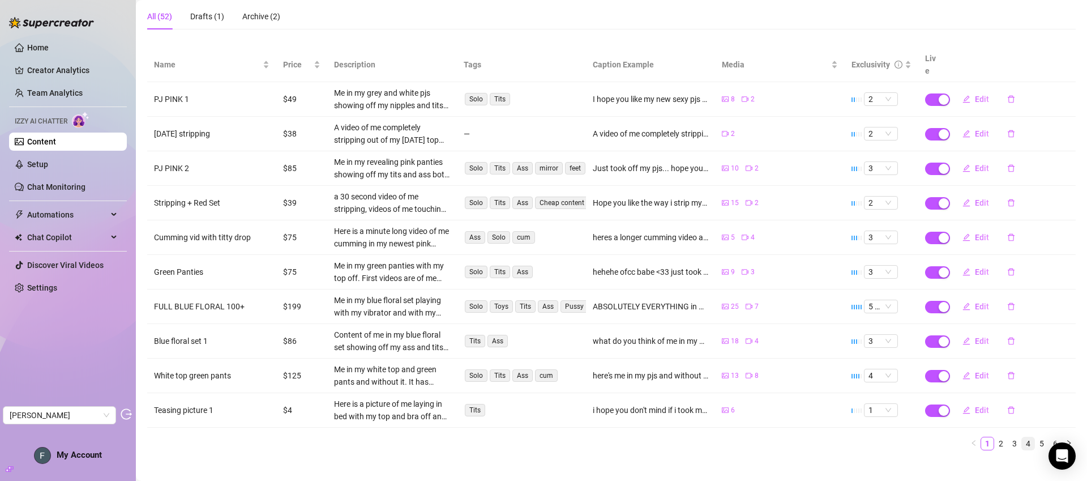
click at [1022, 437] on link "4" at bounding box center [1028, 443] width 12 height 12
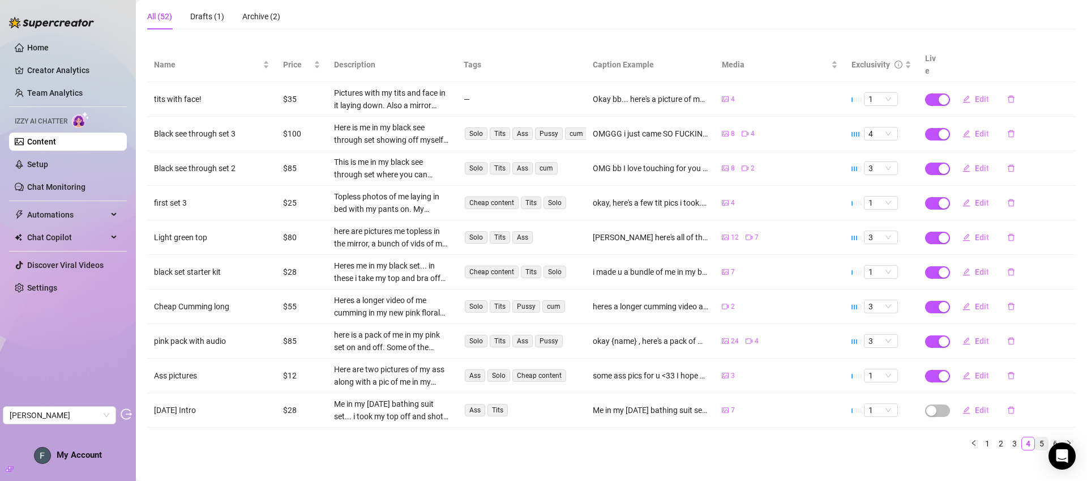
click at [1036, 437] on link "5" at bounding box center [1042, 443] width 12 height 12
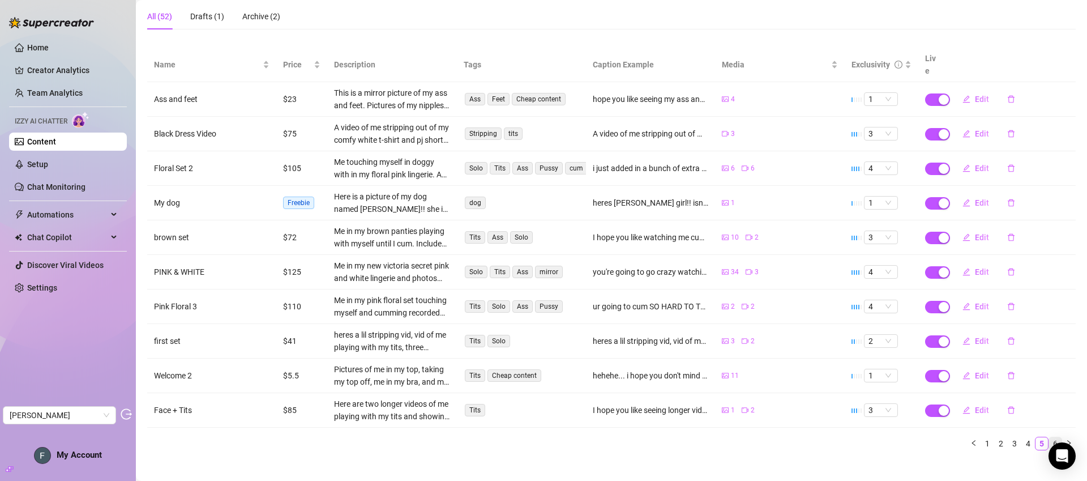
click at [1049, 437] on link "6" at bounding box center [1055, 443] width 12 height 12
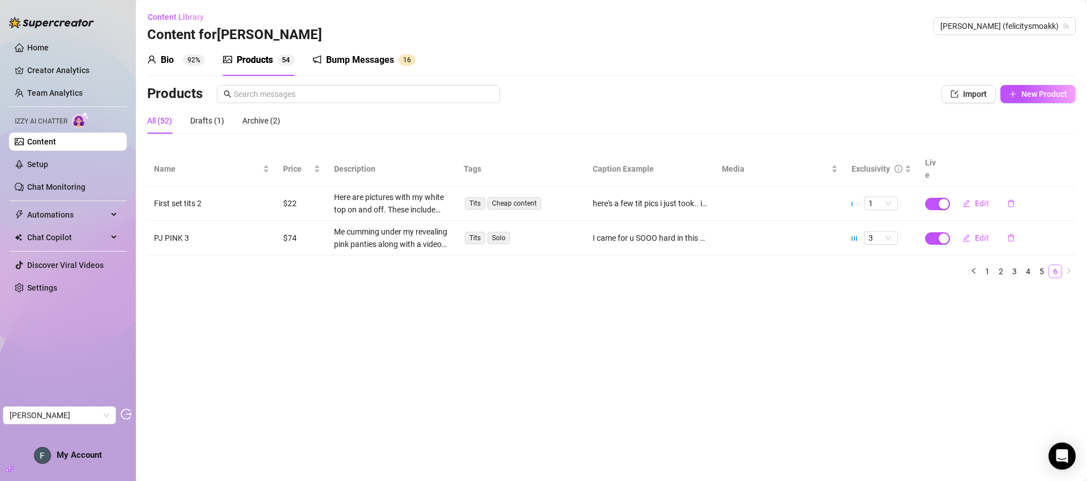
scroll to position [0, 0]
click at [992, 265] on link "1" at bounding box center [987, 271] width 12 height 12
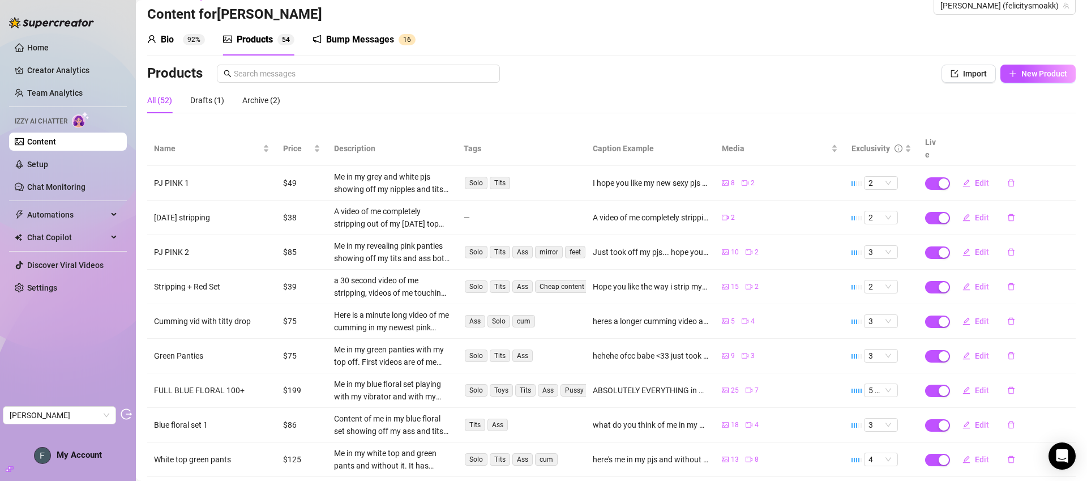
scroll to position [104, 0]
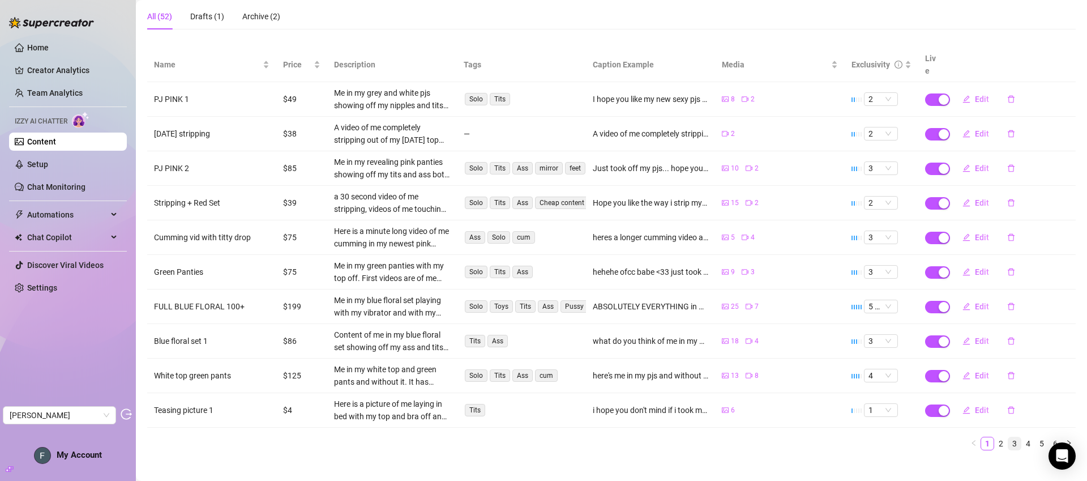
click at [1009, 437] on link "3" at bounding box center [1015, 443] width 12 height 12
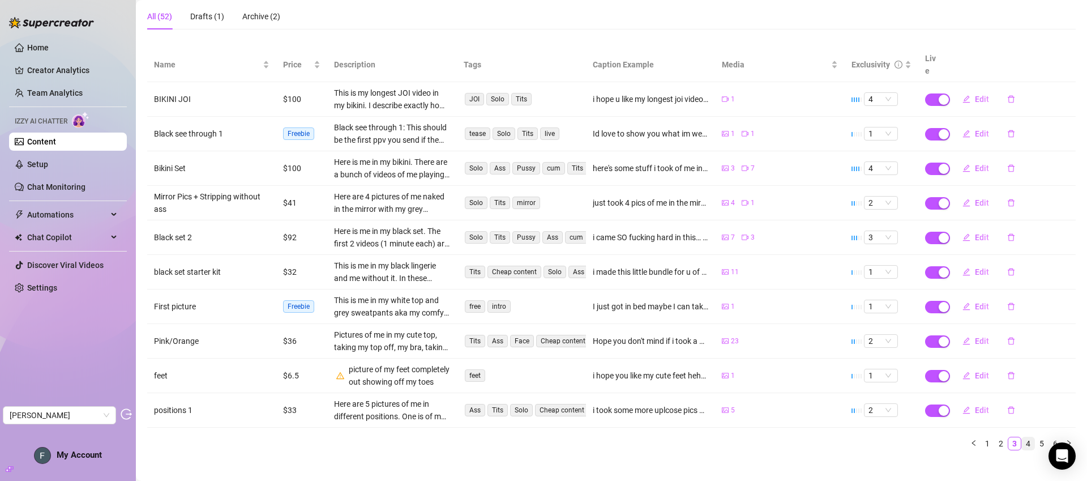
click at [1025, 437] on link "4" at bounding box center [1028, 443] width 12 height 12
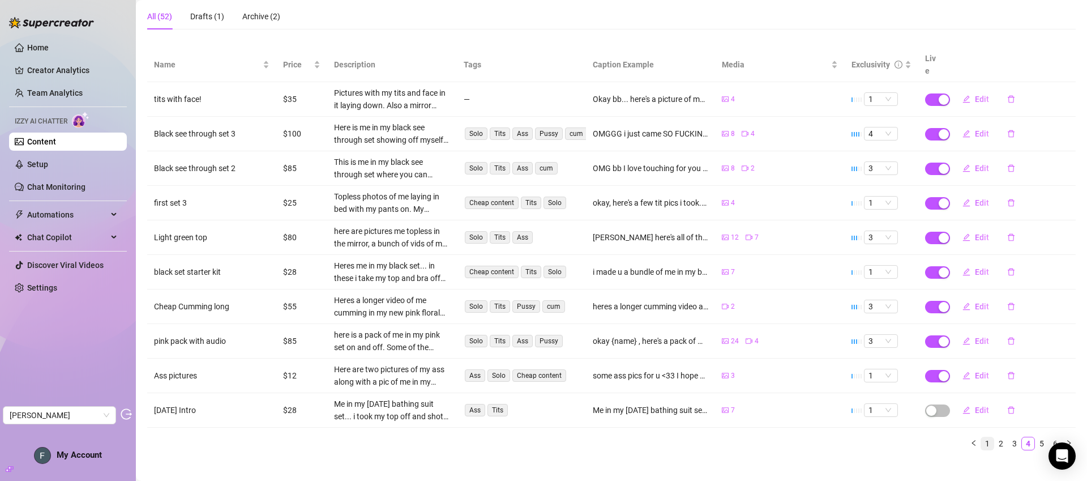
click at [984, 437] on link "1" at bounding box center [987, 443] width 12 height 12
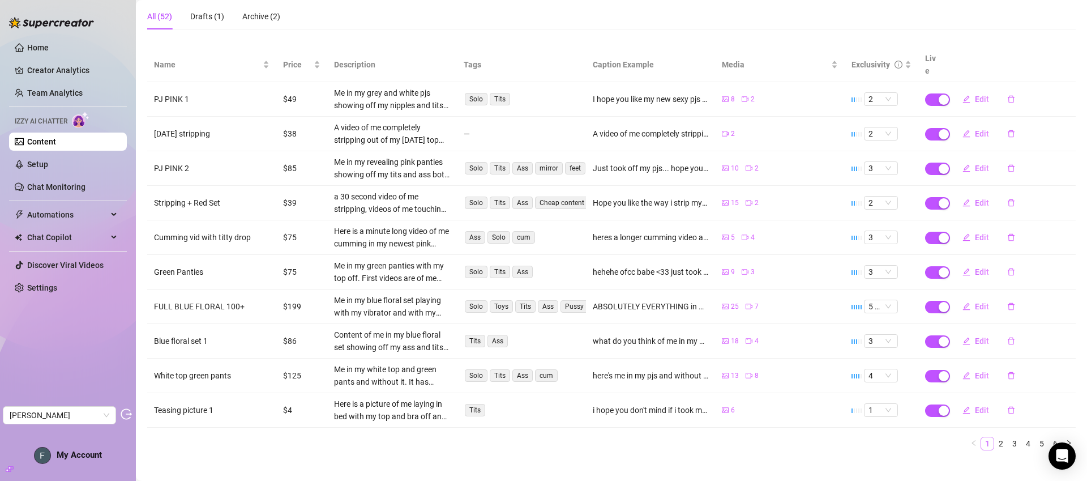
click at [981, 437] on link "1" at bounding box center [987, 443] width 12 height 12
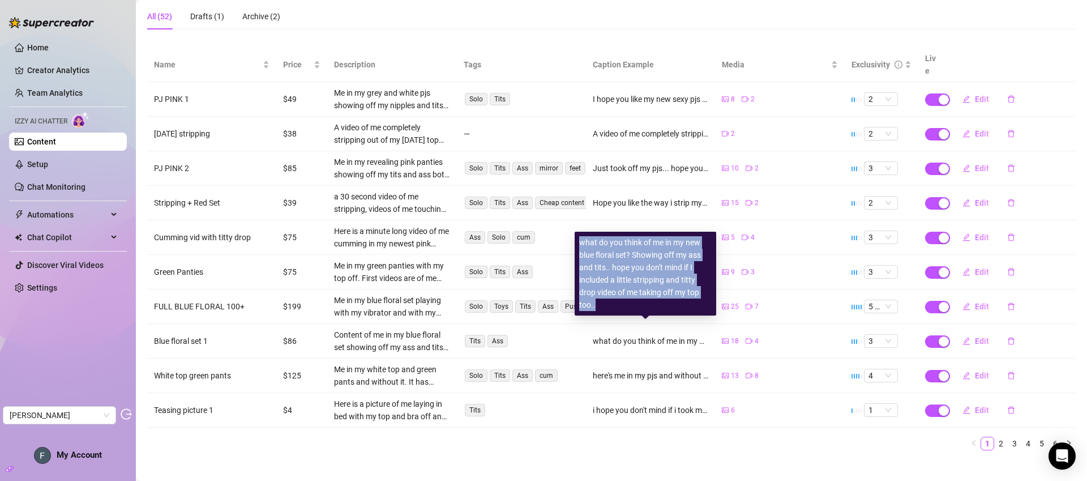
drag, startPoint x: 600, startPoint y: 308, endPoint x: 582, endPoint y: 241, distance: 68.8
click at [582, 241] on div "what do you think of me in my new blue floral set? Showing off my ass and tits.…" at bounding box center [645, 273] width 133 height 75
copy div "what do you think of me in my new blue floral set? Showing off my ass and tits.…"
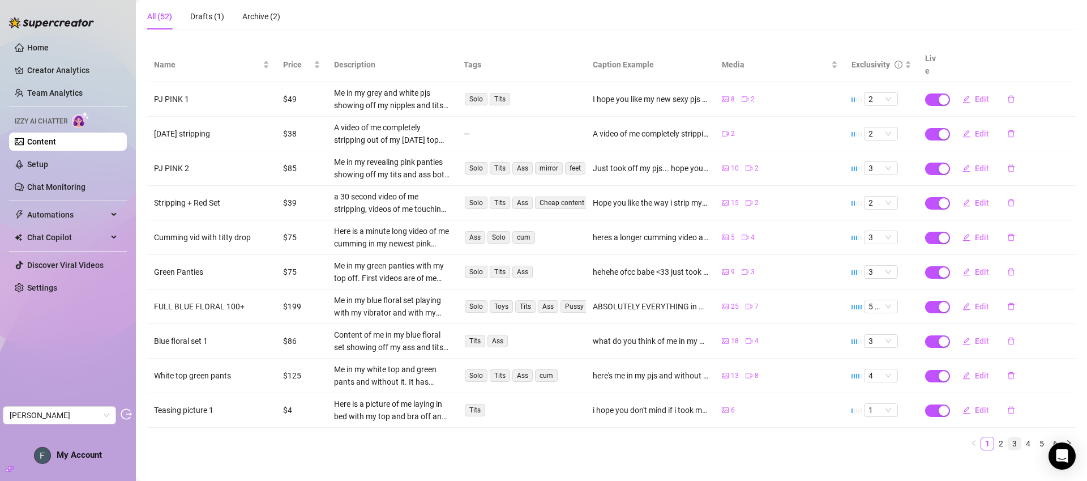
click at [1009, 437] on link "3" at bounding box center [1015, 443] width 12 height 12
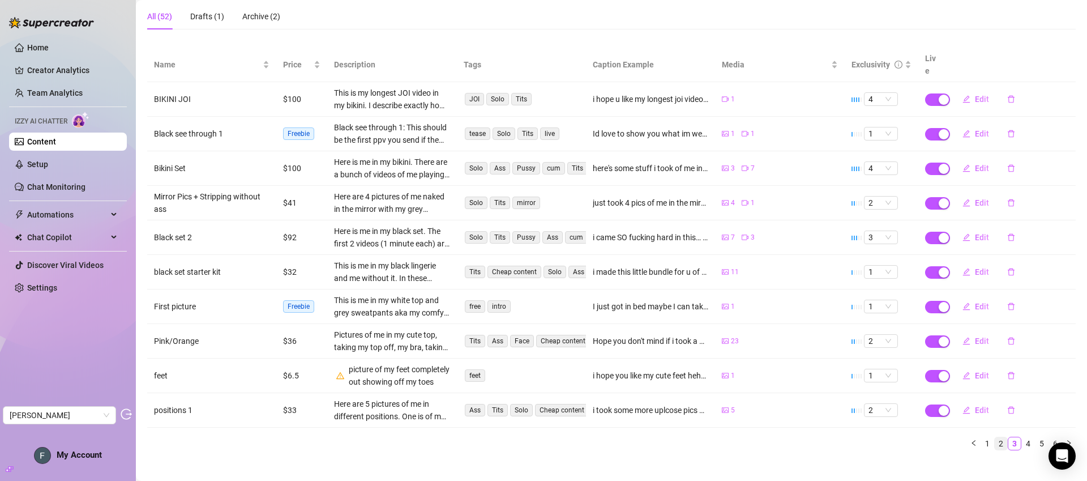
click at [995, 437] on link "2" at bounding box center [1001, 443] width 12 height 12
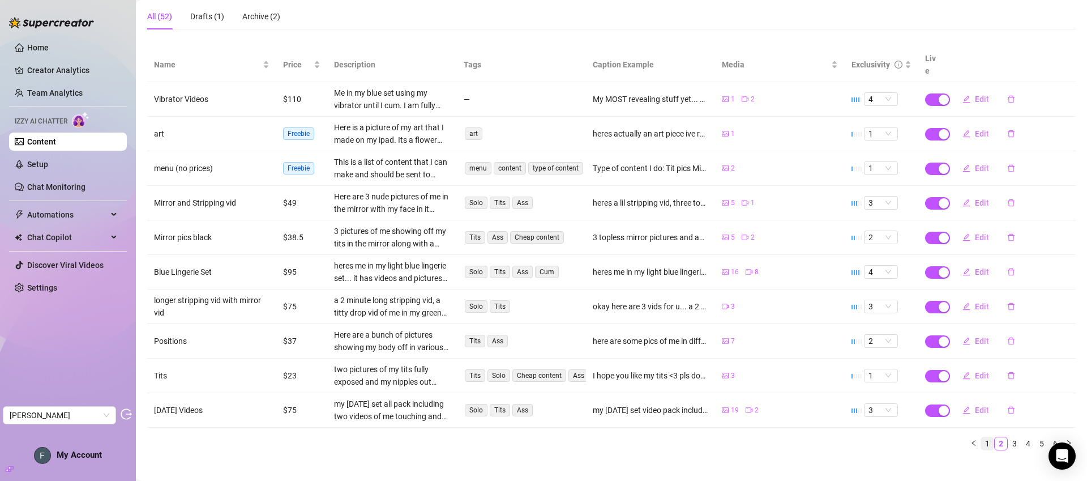
click at [981, 437] on link "1" at bounding box center [987, 443] width 12 height 12
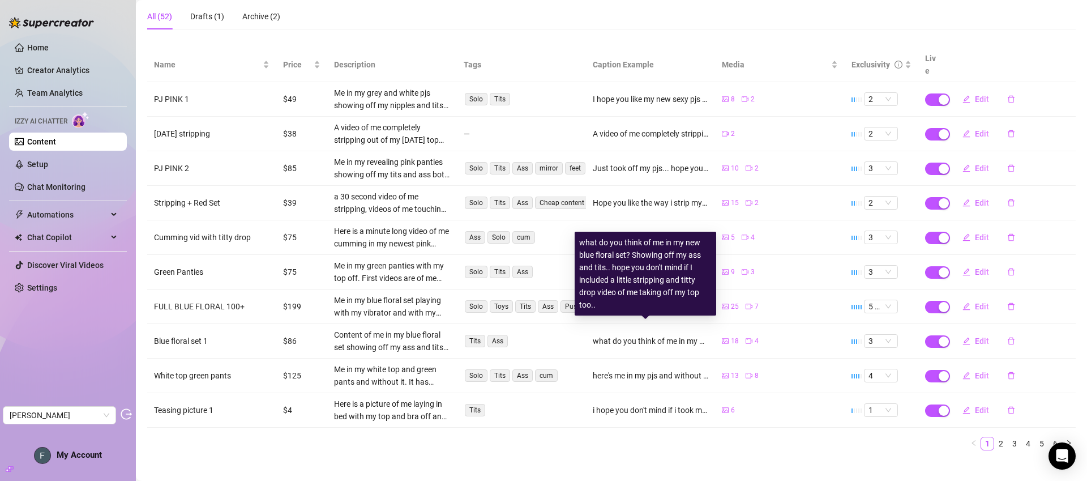
click at [668, 283] on div "what do you think of me in my new blue floral set? Showing off my ass and tits.…" at bounding box center [645, 273] width 133 height 75
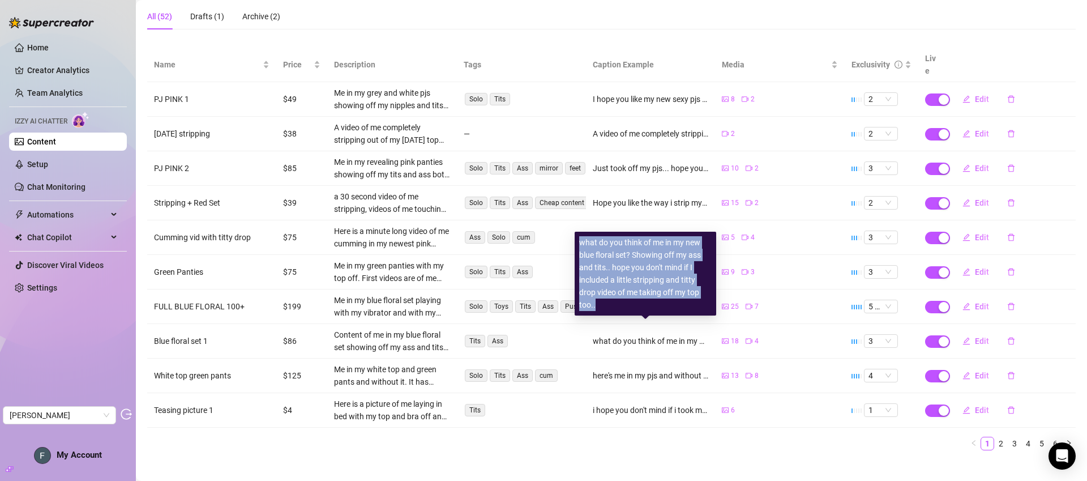
click at [668, 283] on div "what do you think of me in my new blue floral set? Showing off my ass and tits.…" at bounding box center [645, 273] width 133 height 75
copy div "what do you think of me in my new blue floral set? Showing off my ass and tits.…"
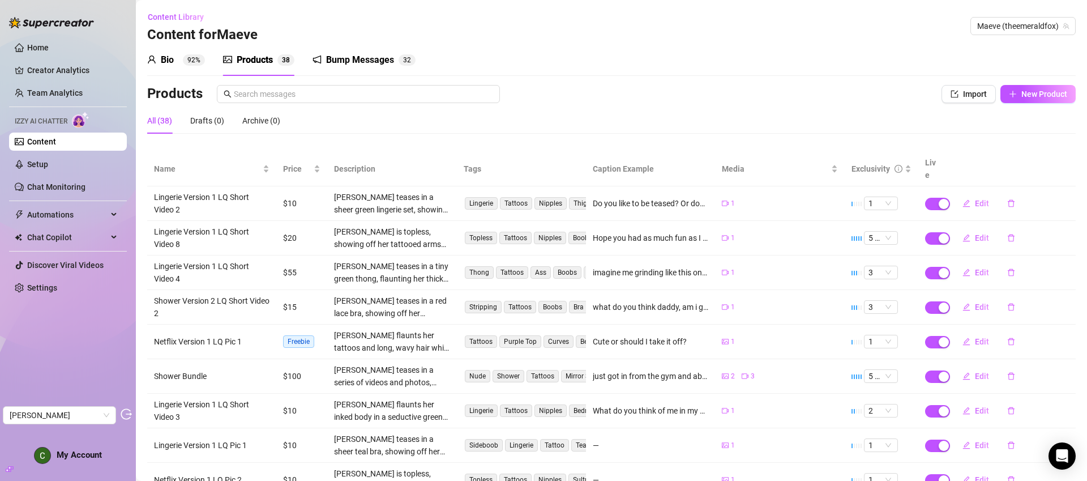
scroll to position [81, 0]
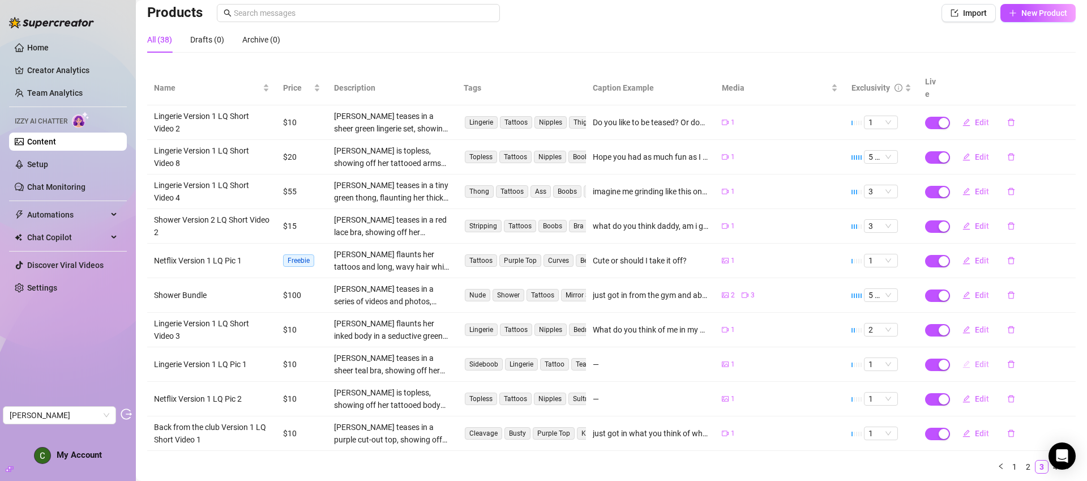
click at [981, 355] on button "Edit" at bounding box center [976, 364] width 45 height 18
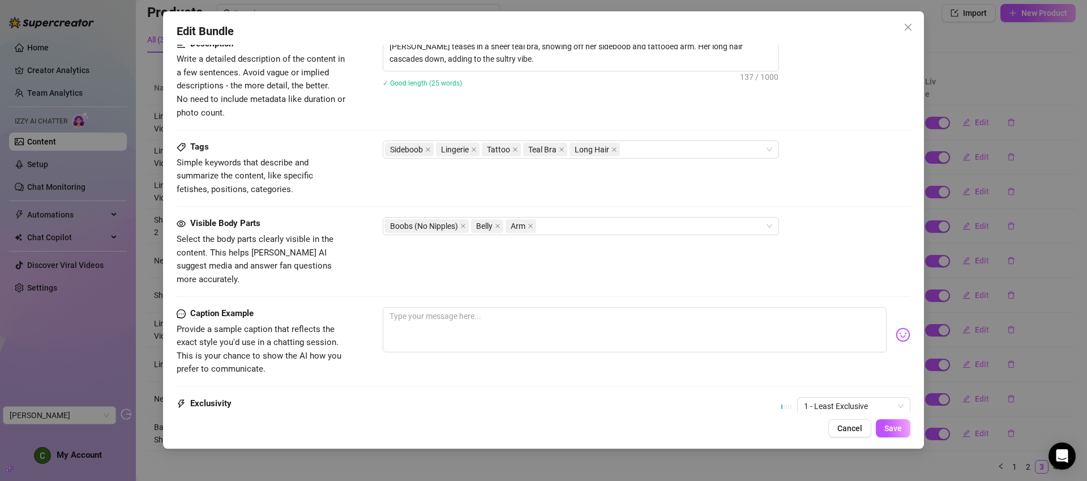
scroll to position [494, 0]
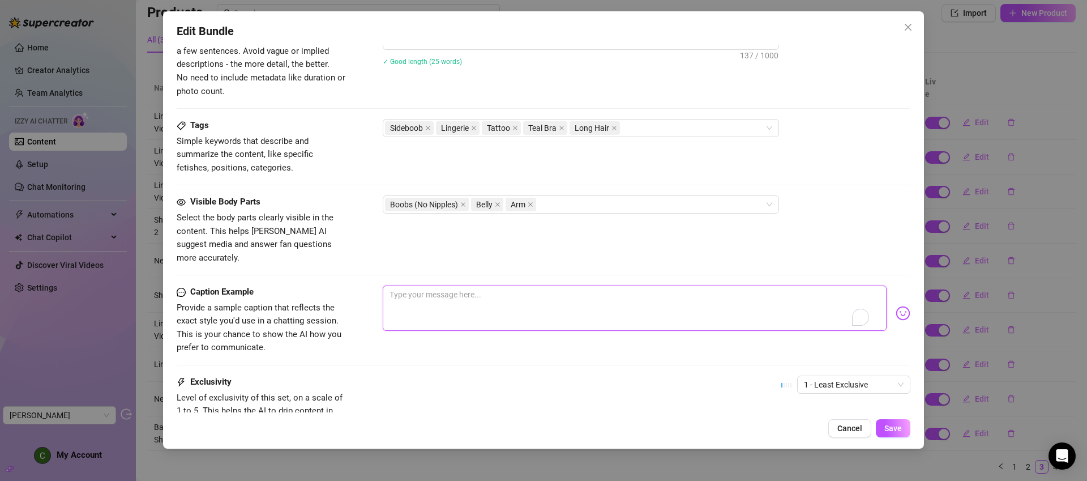
click at [519, 305] on textarea "To enrich screen reader interactions, please activate Accessibility in Grammarl…" at bounding box center [635, 307] width 504 height 45
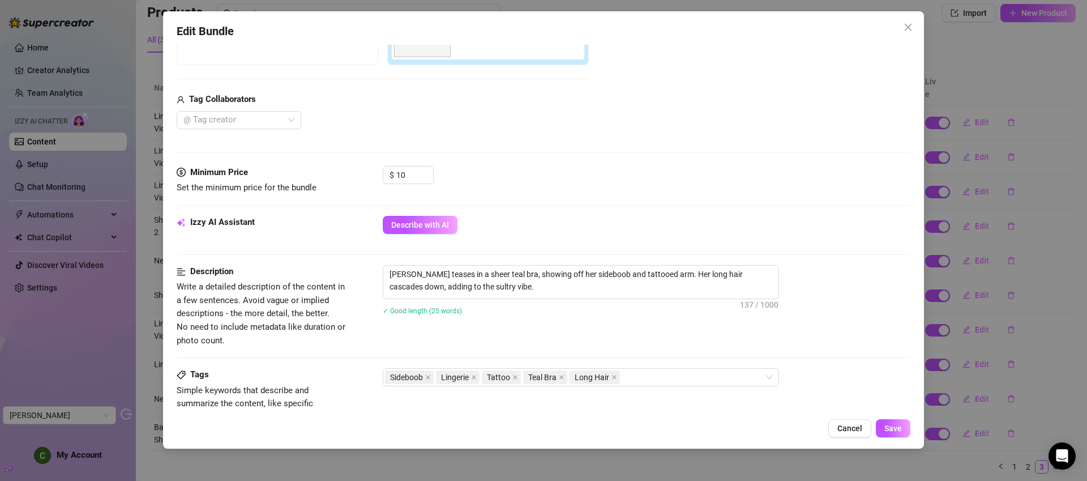
scroll to position [0, 0]
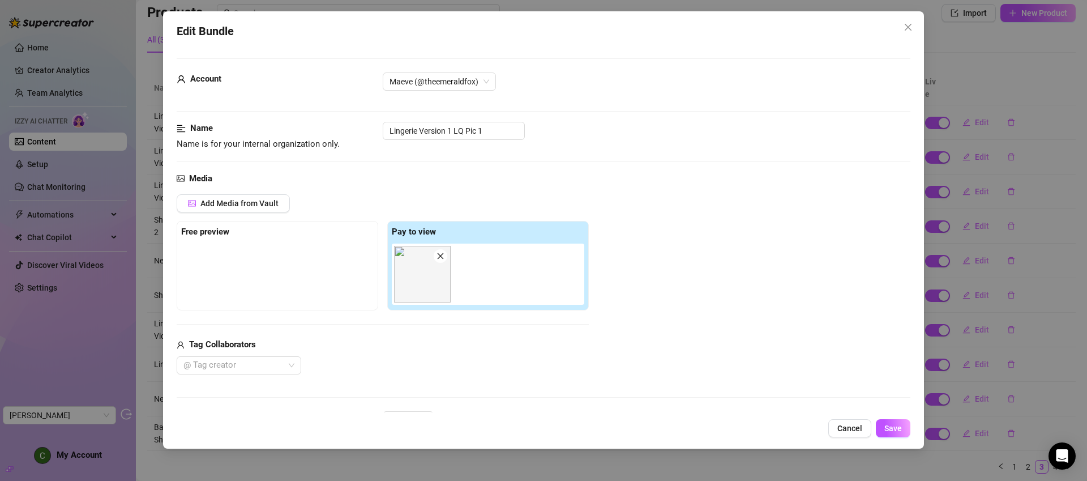
click at [411, 273] on img at bounding box center [422, 274] width 57 height 57
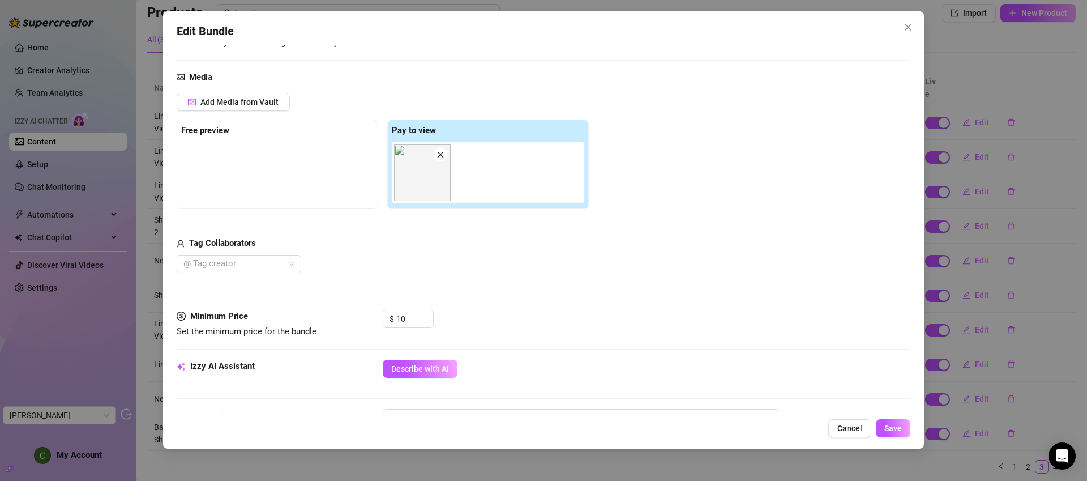
scroll to position [584, 0]
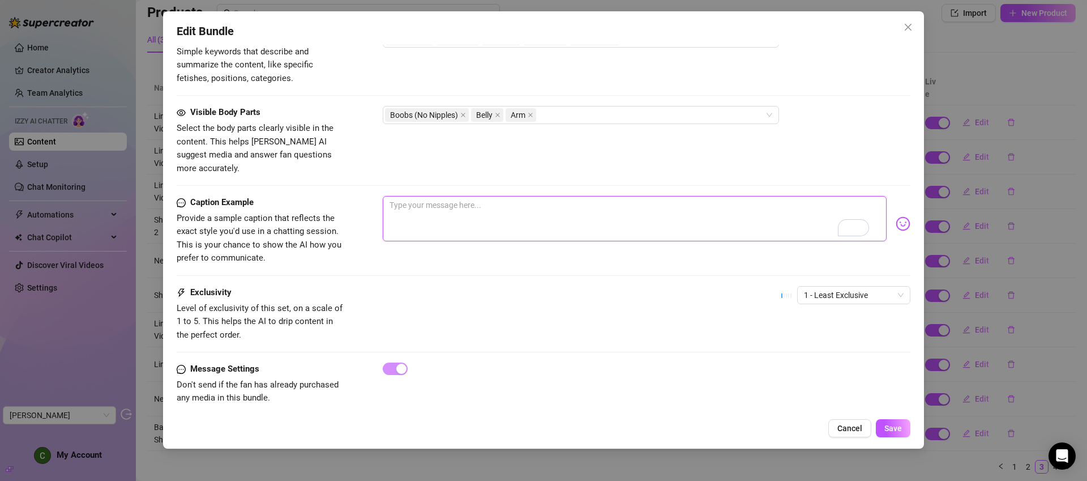
click at [496, 199] on textarea "To enrich screen reader interactions, please activate Accessibility in Grammarl…" at bounding box center [635, 218] width 504 height 45
type textarea "I"
type textarea "IT"
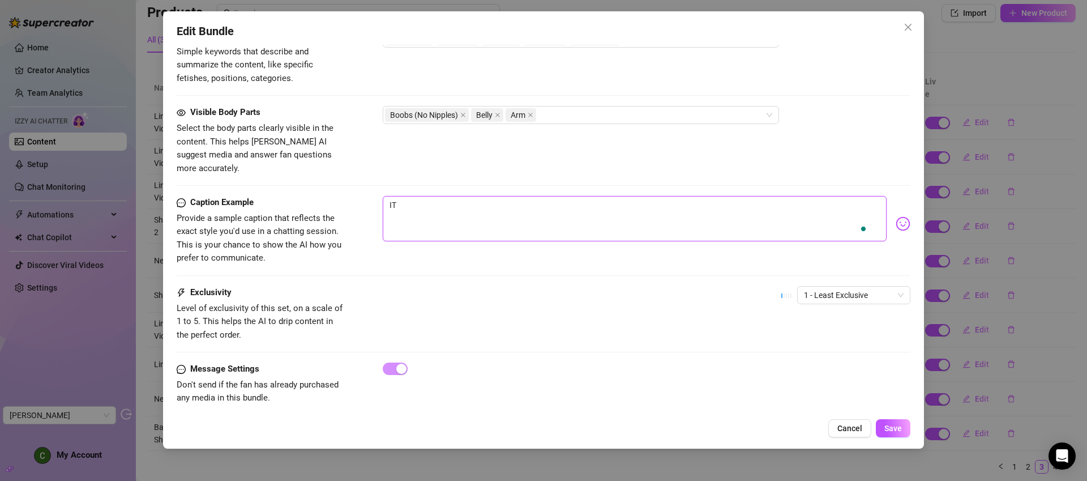
type textarea "IT"
type textarea "It"
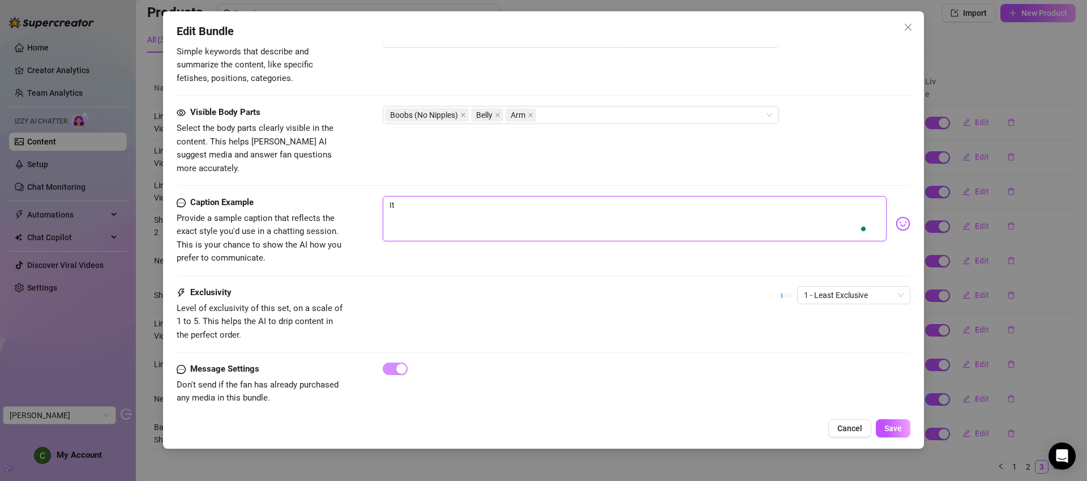
type textarea "It"
type textarea "It f"
type textarea "It fe"
type textarea "It fel"
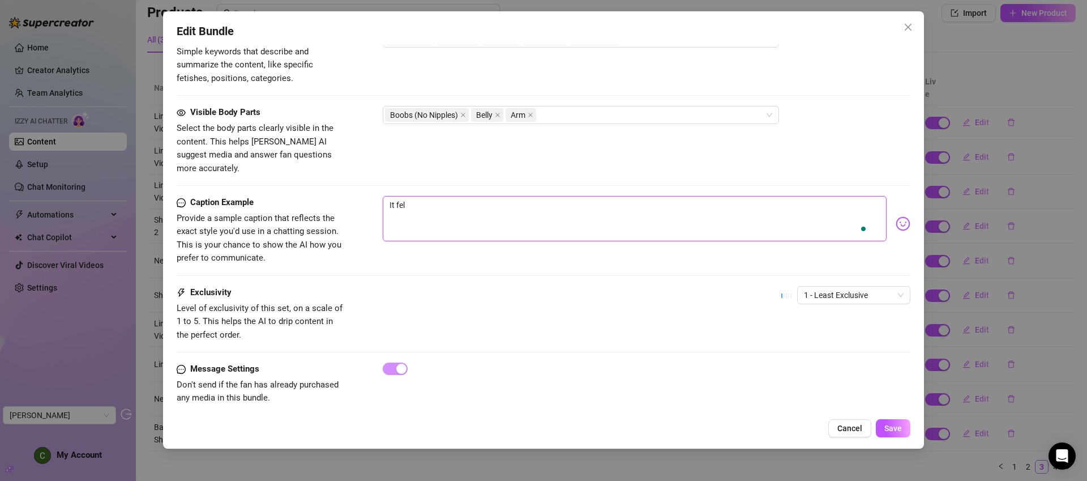
type textarea "It felt"
type textarea "It felt c"
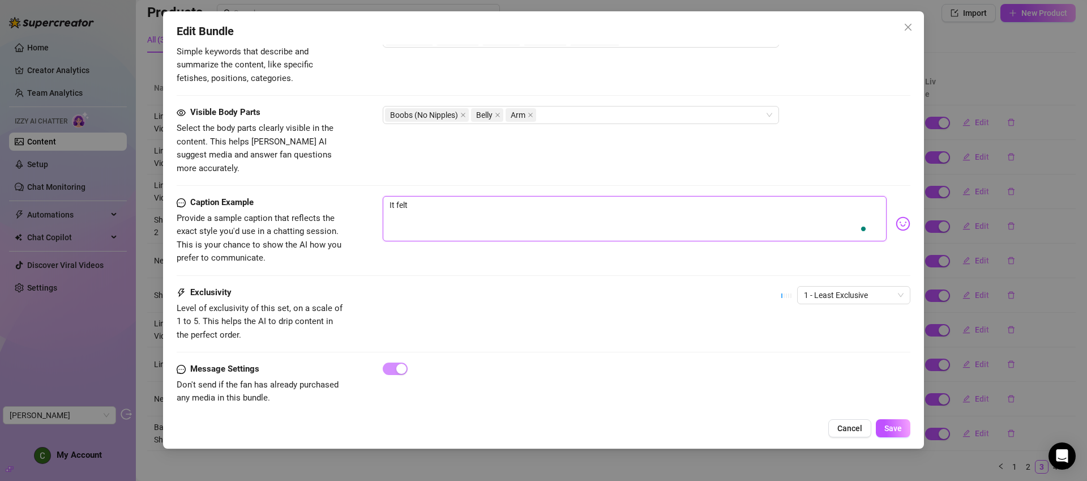
type textarea "It felt c"
type textarea "It felt cu"
type textarea "It felt cut"
type textarea "It felt cute"
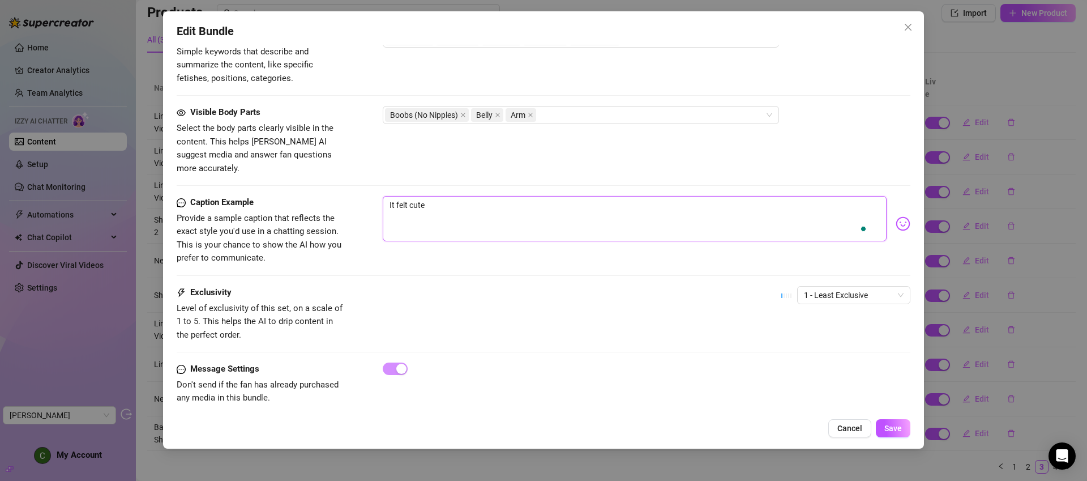
type textarea "It felt cute"
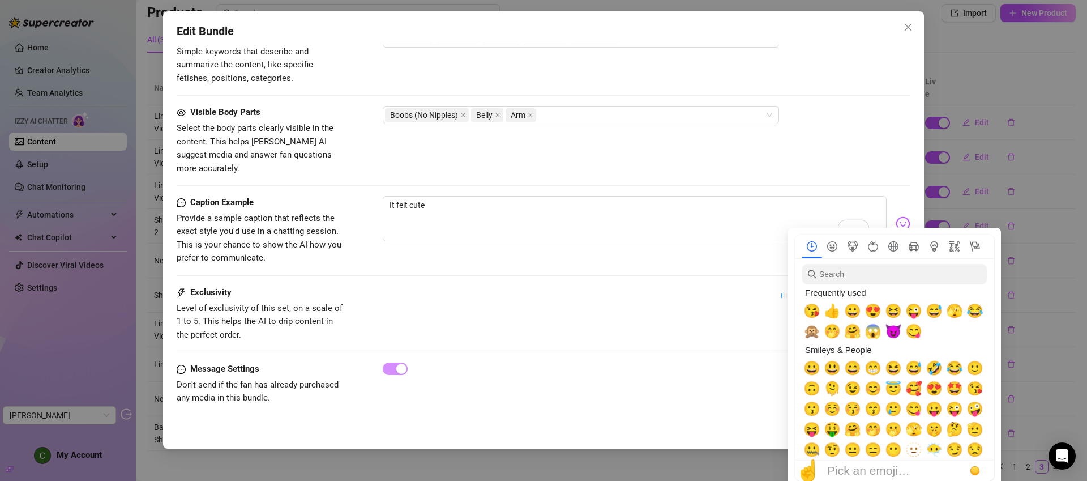
click at [896, 216] on img at bounding box center [903, 223] width 15 height 15
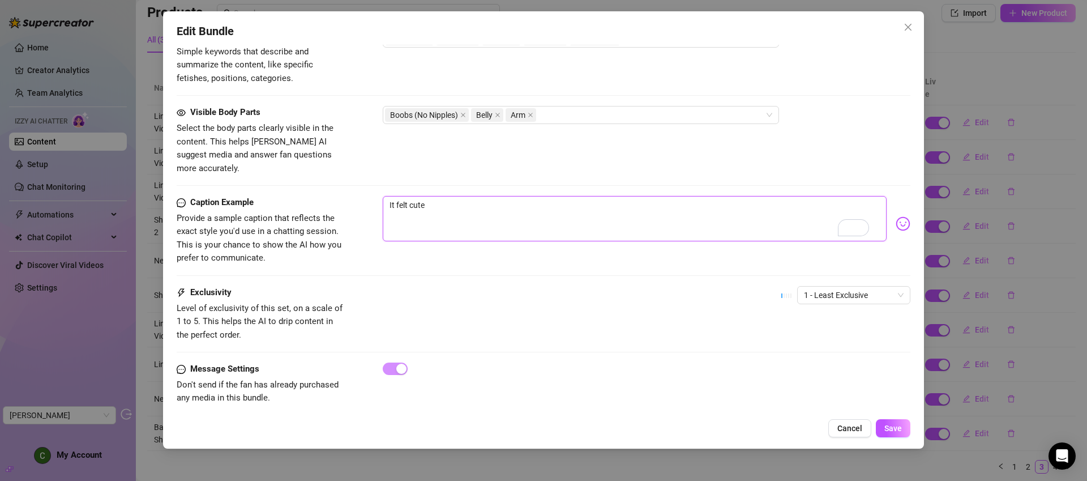
click at [464, 200] on textarea "It felt cute" at bounding box center [635, 218] width 504 height 45
click at [633, 197] on textarea "It felt cute" at bounding box center [635, 218] width 504 height 45
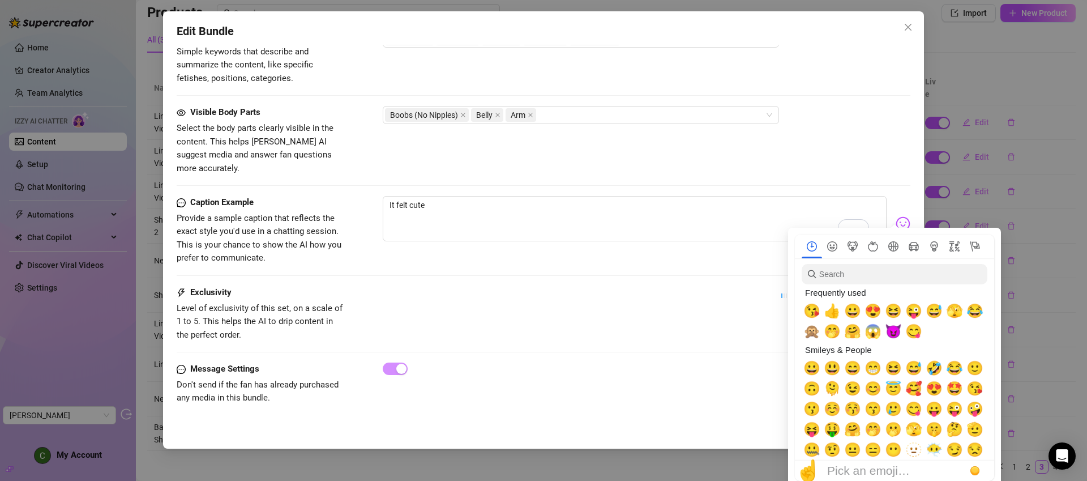
click at [899, 216] on img at bounding box center [903, 223] width 15 height 15
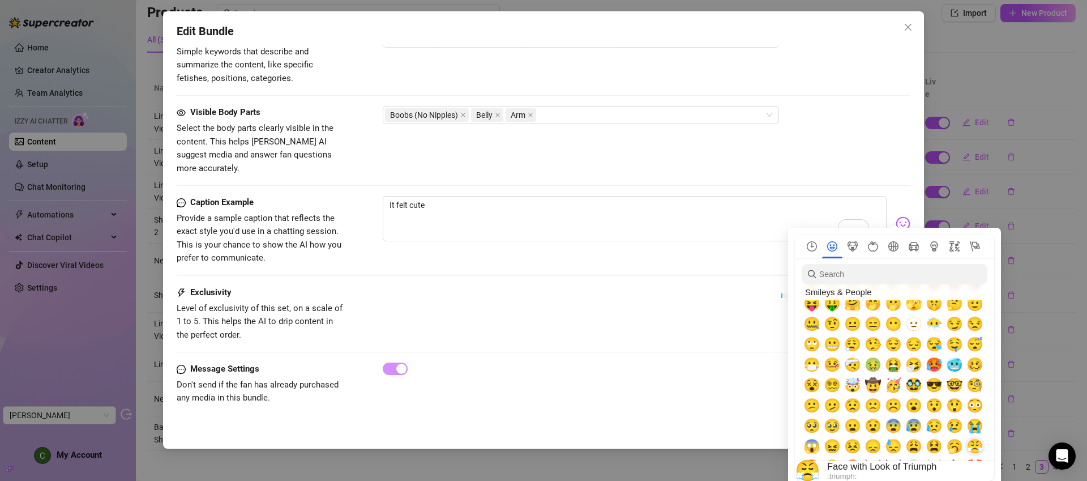
scroll to position [125, 0]
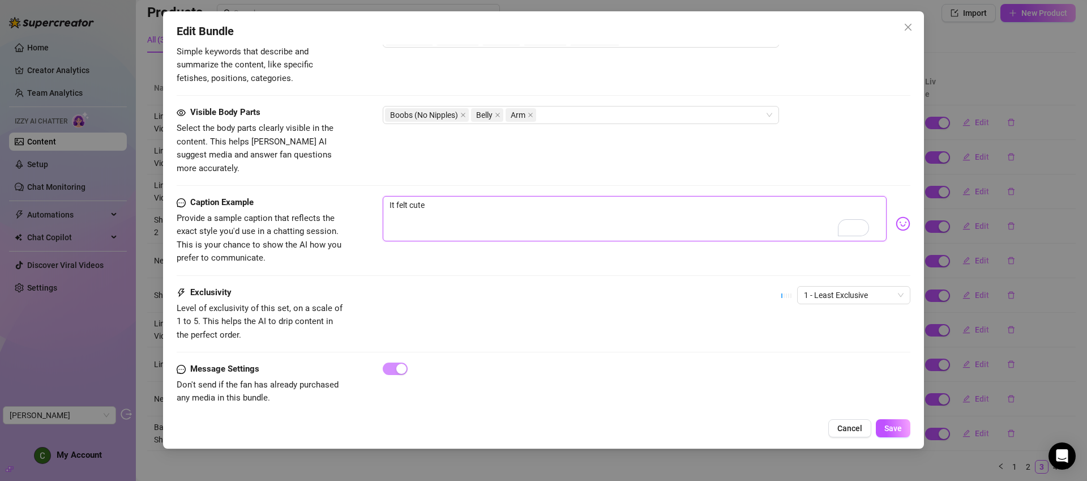
click at [605, 217] on textarea "It felt cute" at bounding box center [635, 218] width 504 height 45
type textarea "It felt cute >"
type textarea "It felt cute >#"
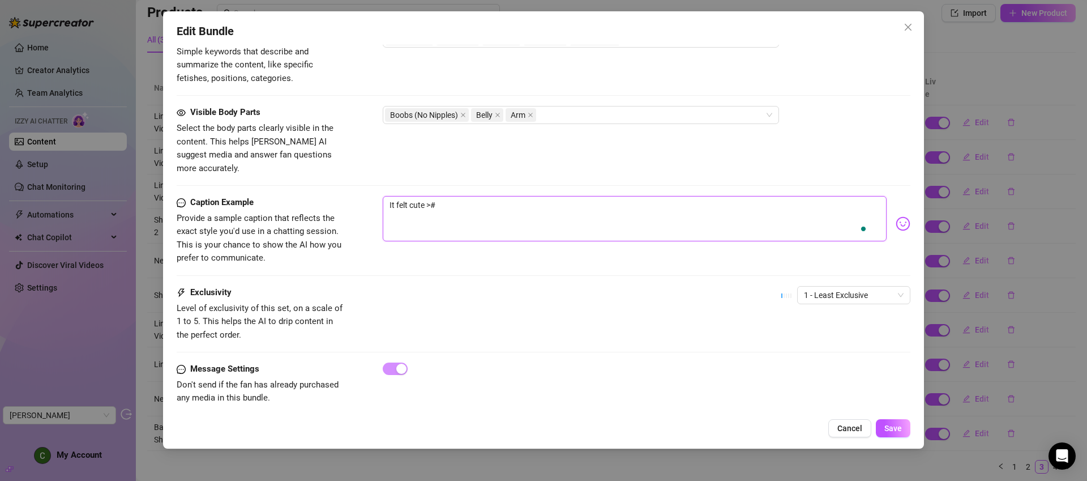
type textarea "It felt cute >"
type textarea "It felt cute >3"
type textarea "It felt cute >"
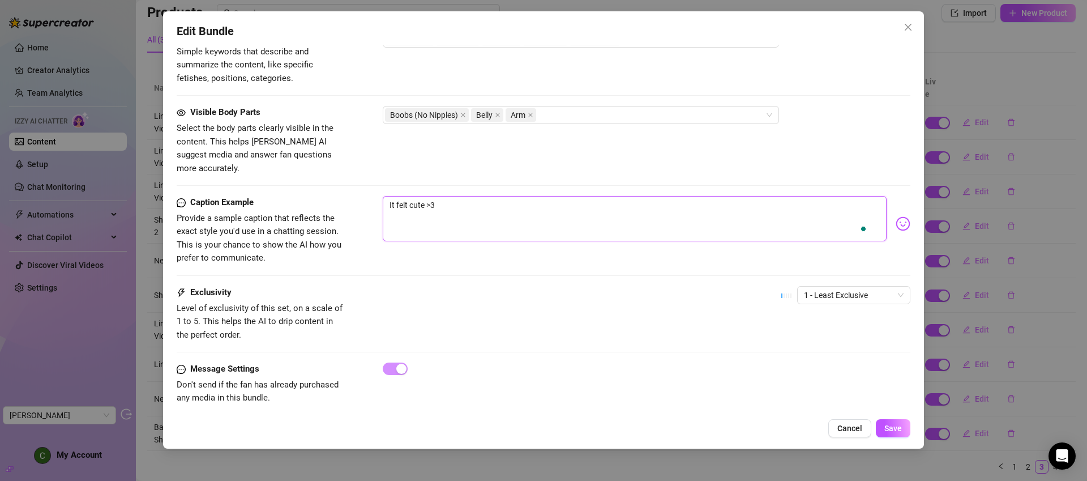
type textarea "It felt cute >"
type textarea "It felt cute"
type textarea "It felt cute <"
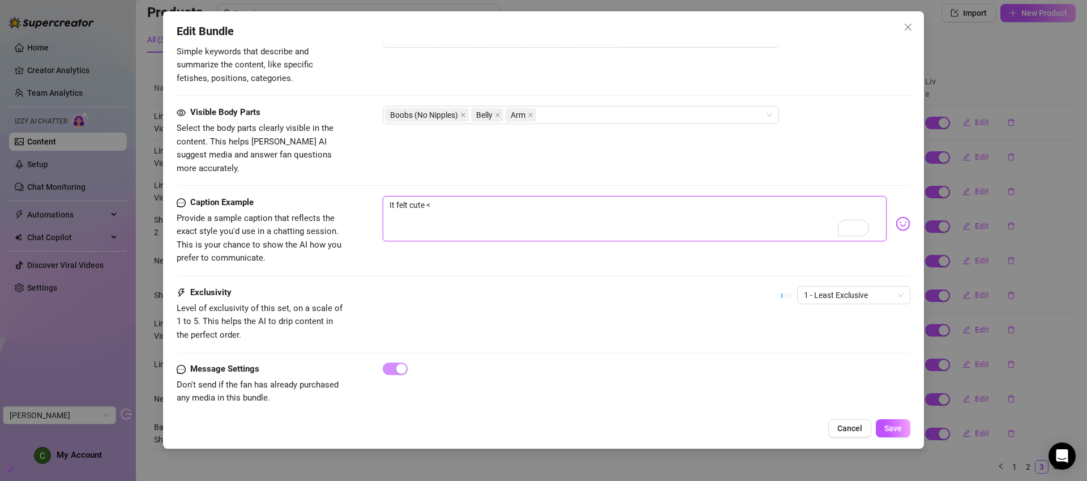
type textarea "It felt cute <3"
click at [892, 423] on button "Save" at bounding box center [893, 428] width 35 height 18
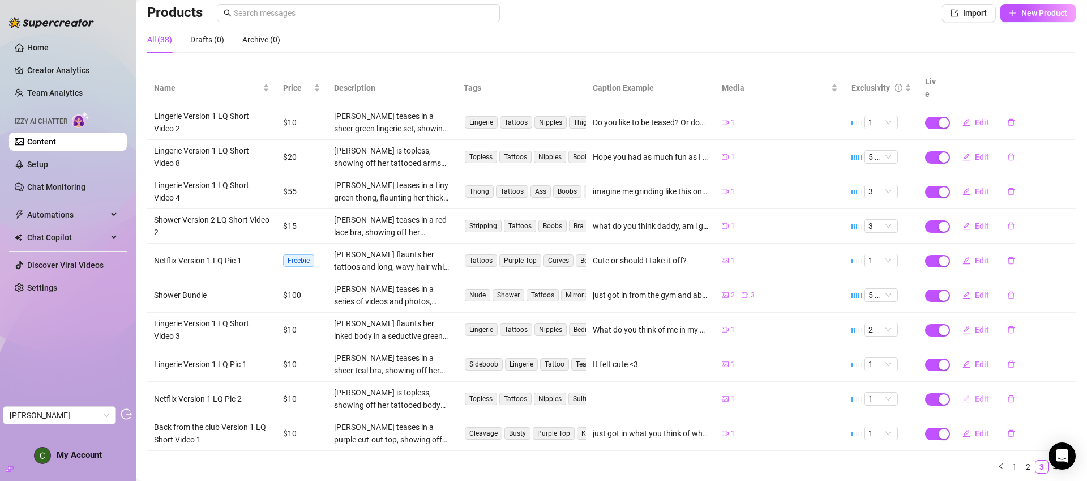
click at [975, 394] on span "Edit" at bounding box center [982, 398] width 14 height 9
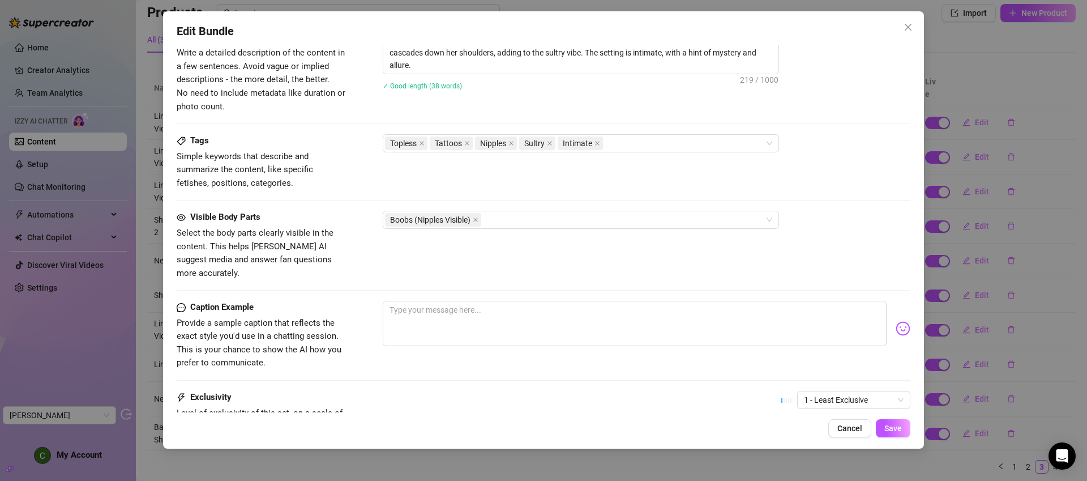
scroll to position [584, 0]
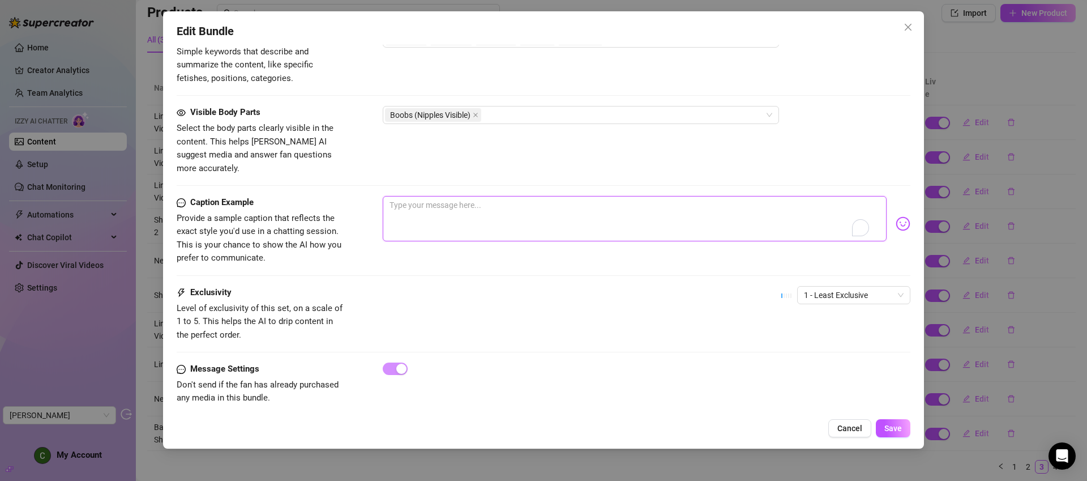
click at [516, 211] on textarea "To enrich screen reader interactions, please activate Accessibility in Grammarl…" at bounding box center [635, 218] width 504 height 45
type textarea "I"
type textarea "Is"
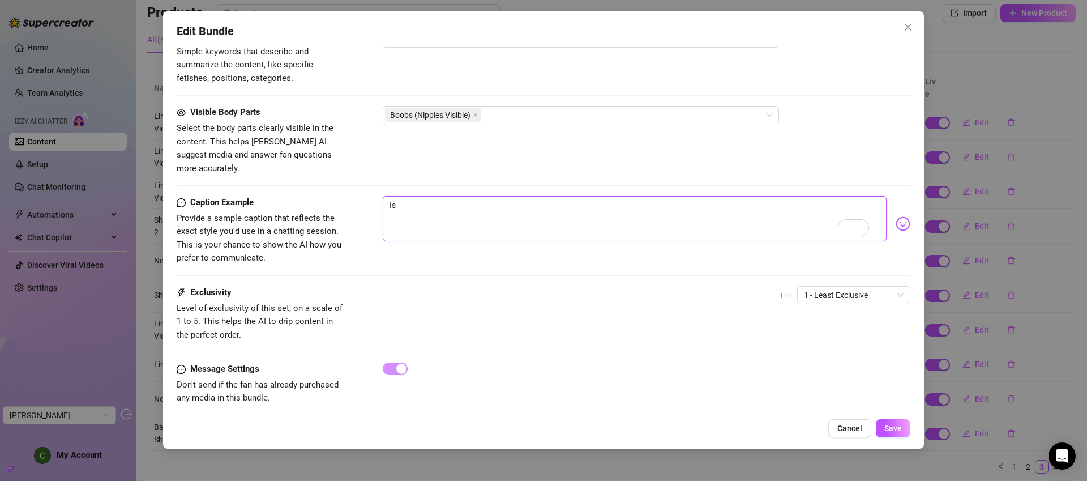
type textarea "Is"
type textarea "Is m"
type textarea "Is my"
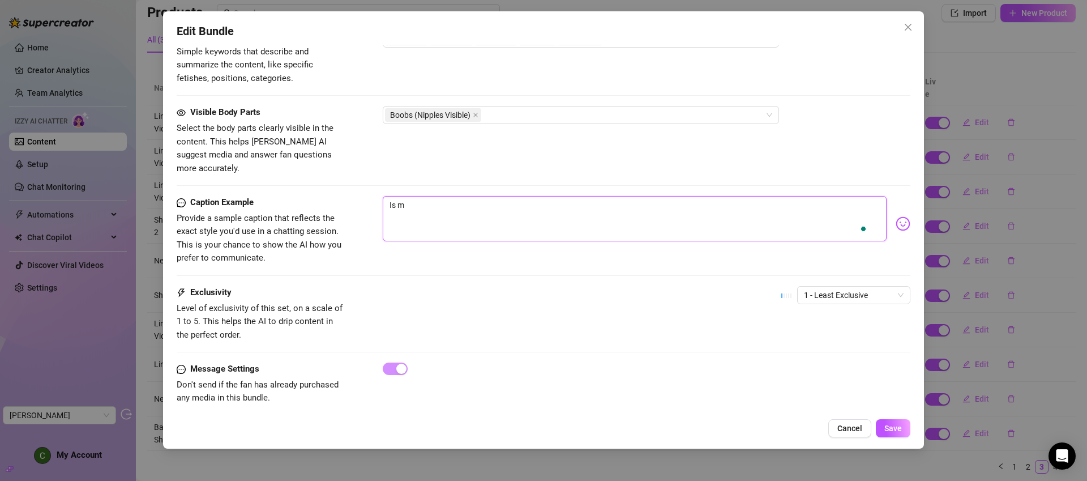
type textarea "Is my"
type textarea "Is my h"
type textarea "Is my ha"
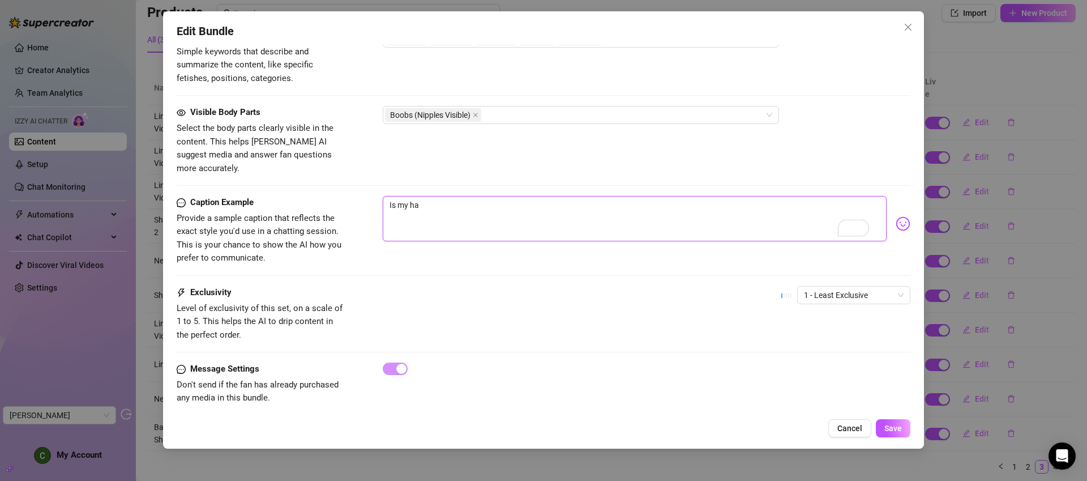
type textarea "Is my hai"
type textarea "Is my hair"
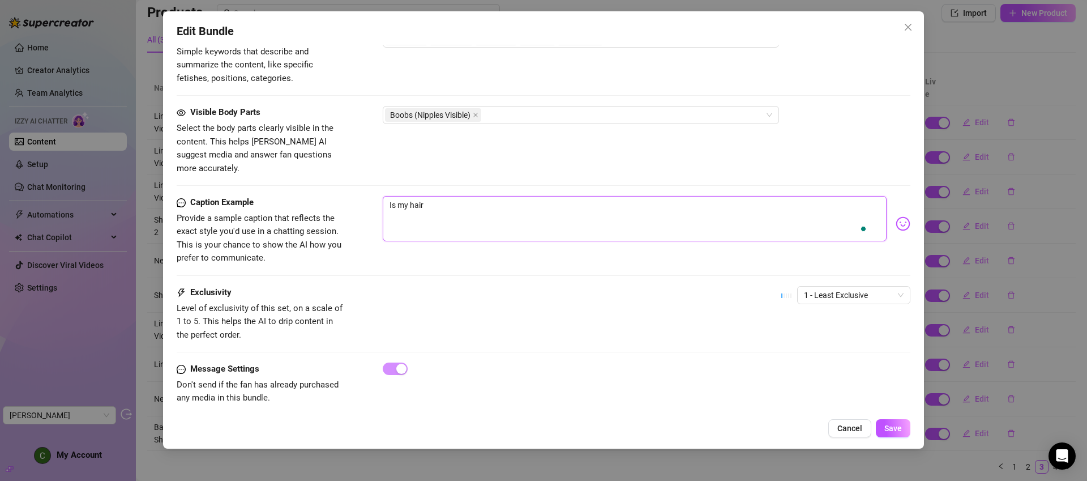
type textarea "Is my hair"
type textarea "Is my hai"
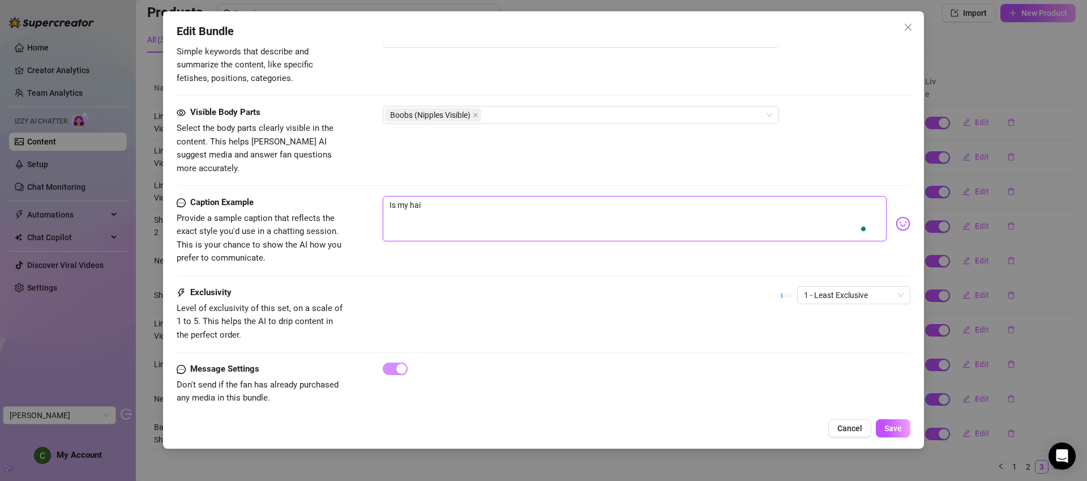
type textarea "Is my ha"
type textarea "Is my h"
type textarea "Is my"
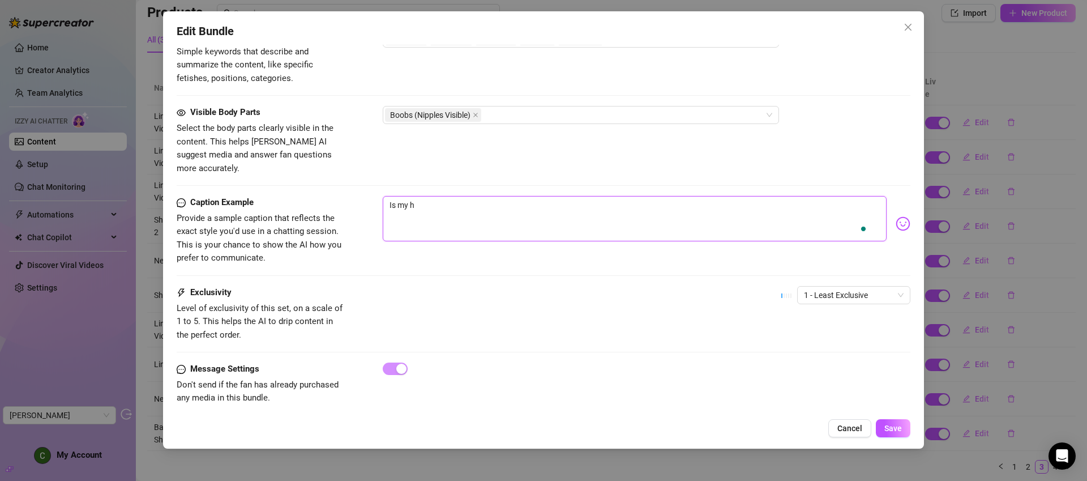
type textarea "Is my"
type textarea "Is my h"
type textarea "Is my ha"
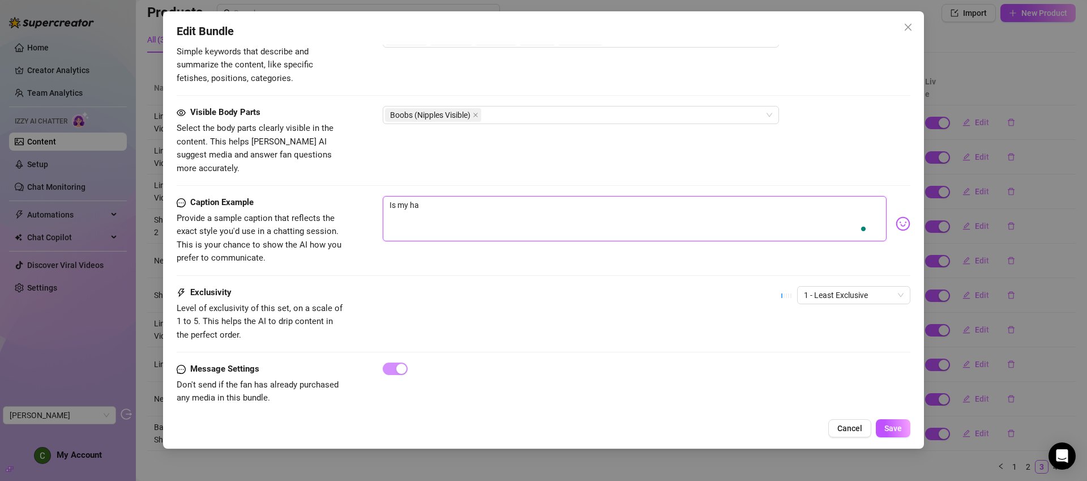
type textarea "Is my hai"
type textarea "Is my hair"
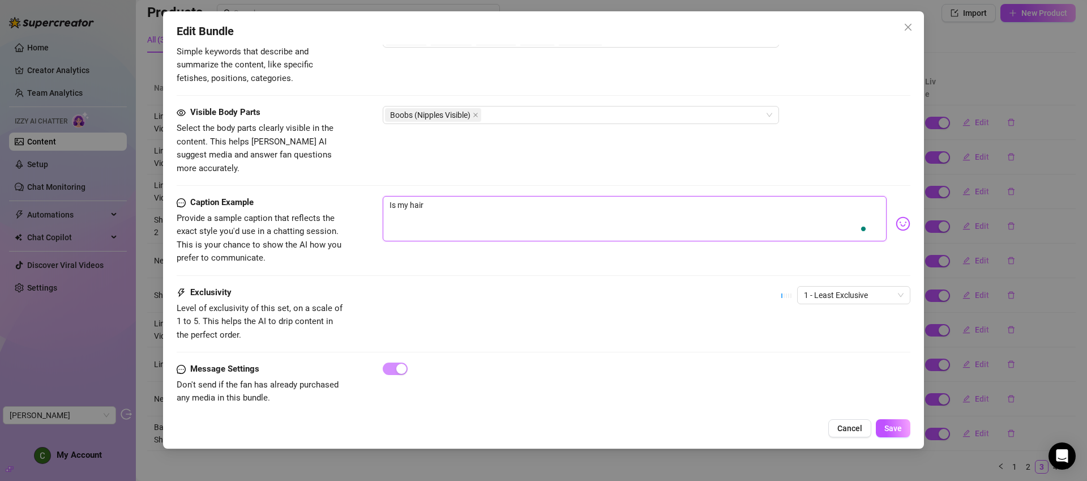
type textarea "Is my hair"
type textarea "Is my hair i"
type textarea "Is my hair in"
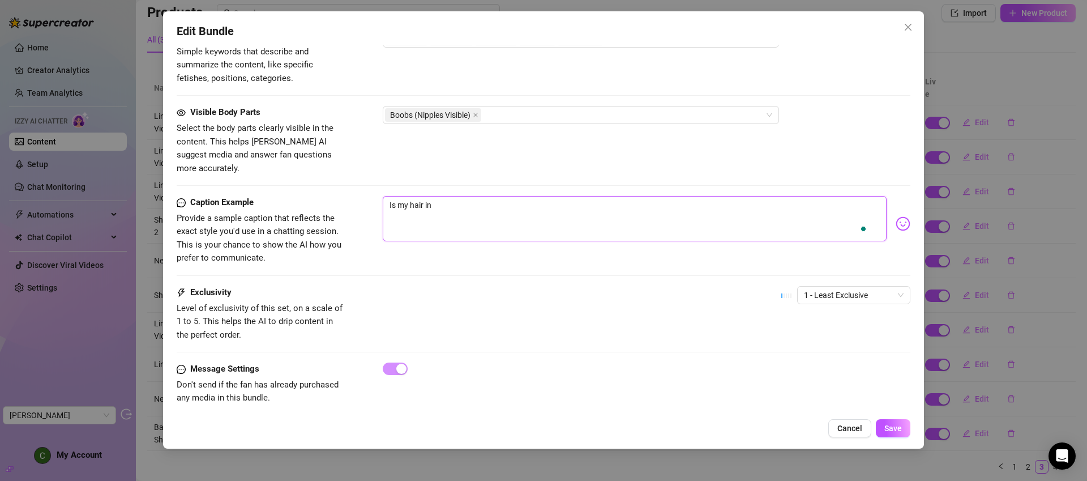
type textarea "Is my hair in"
type textarea "Is my hair in t"
type textarea "Is my hair in th"
type textarea "Is my hair in the"
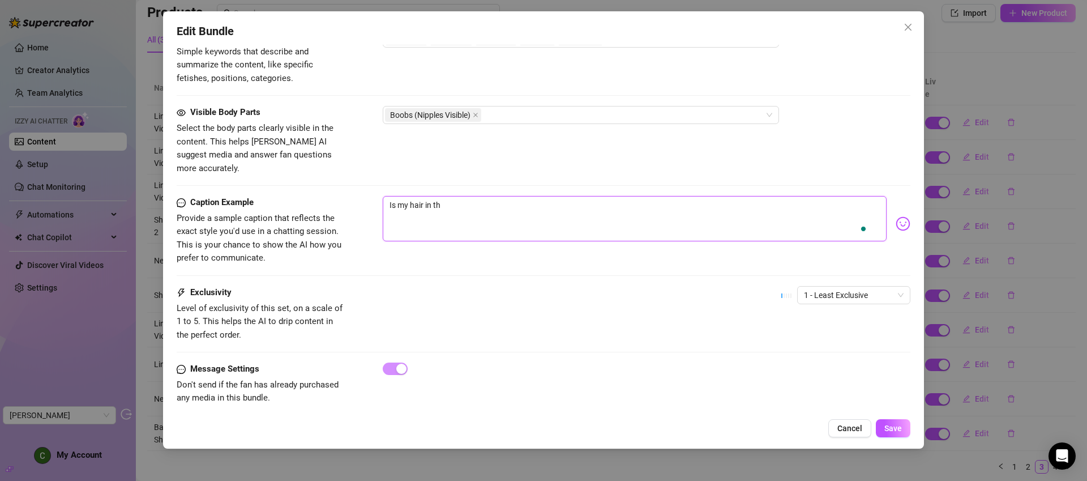
type textarea "Is my hair in the"
type textarea "Is my hair in the w"
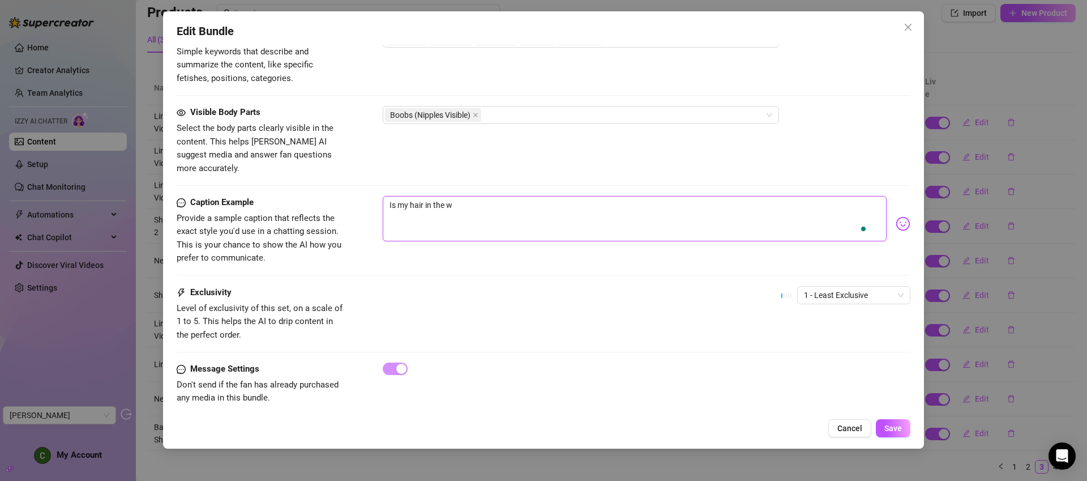
type textarea "Is my hair in the wa"
type textarea "Is my hair in the way"
type textarea "Is my hair in the way?"
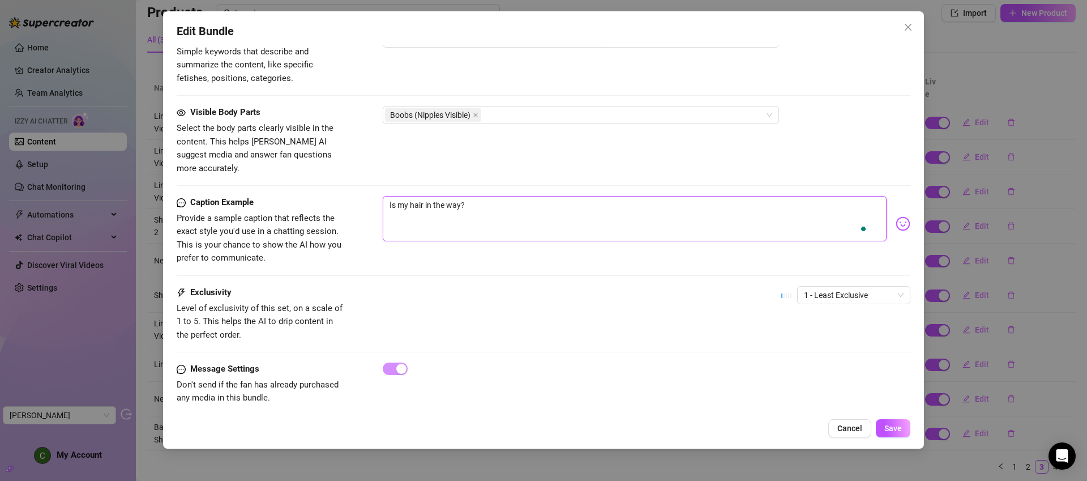
type textarea "Is my hair in the way?"
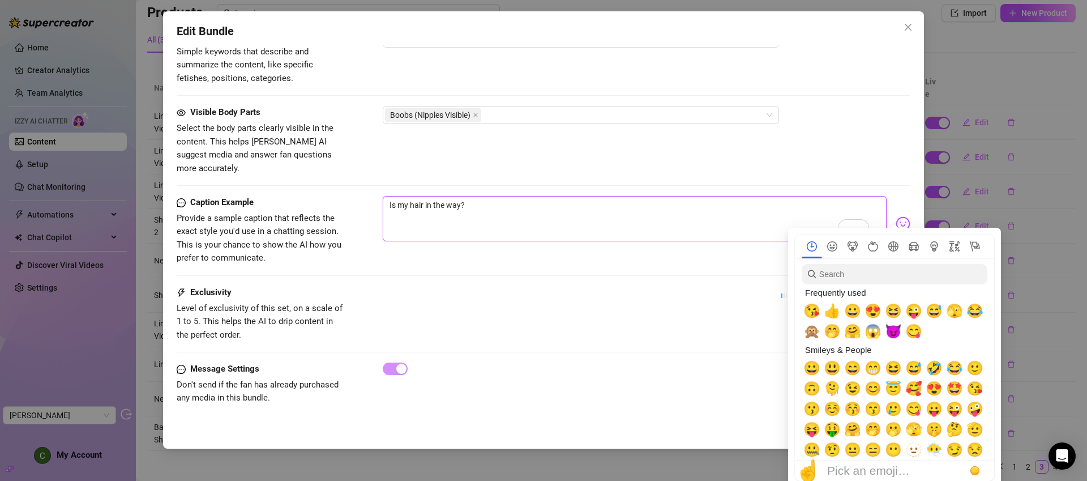
type textarea "Is my hair in the way?"
click at [896, 216] on img at bounding box center [903, 223] width 15 height 15
click at [953, 311] on span "🫣" at bounding box center [954, 311] width 17 height 16
type textarea "Is my hair in the way? 🫣"
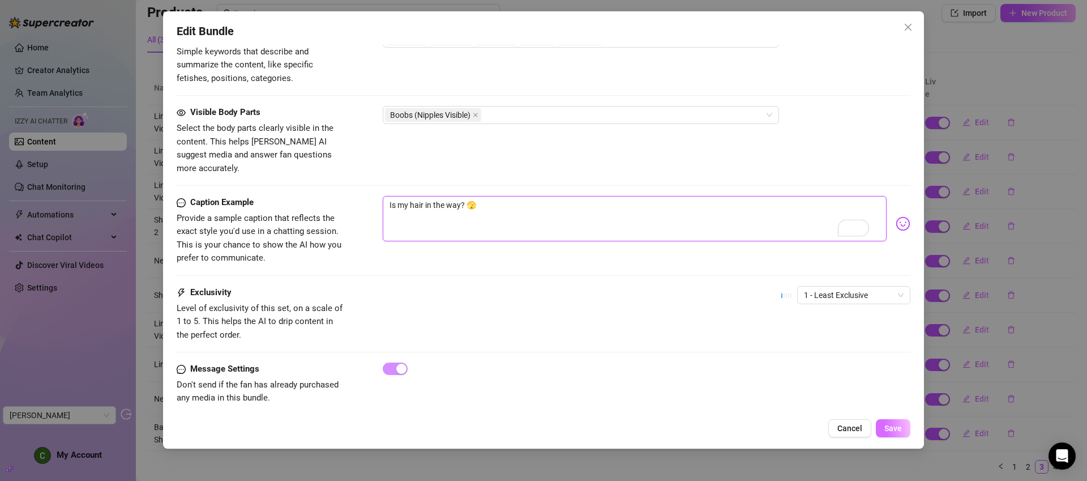
type textarea "Is my hair in the way? 🫣"
click at [906, 430] on button "Save" at bounding box center [893, 428] width 35 height 18
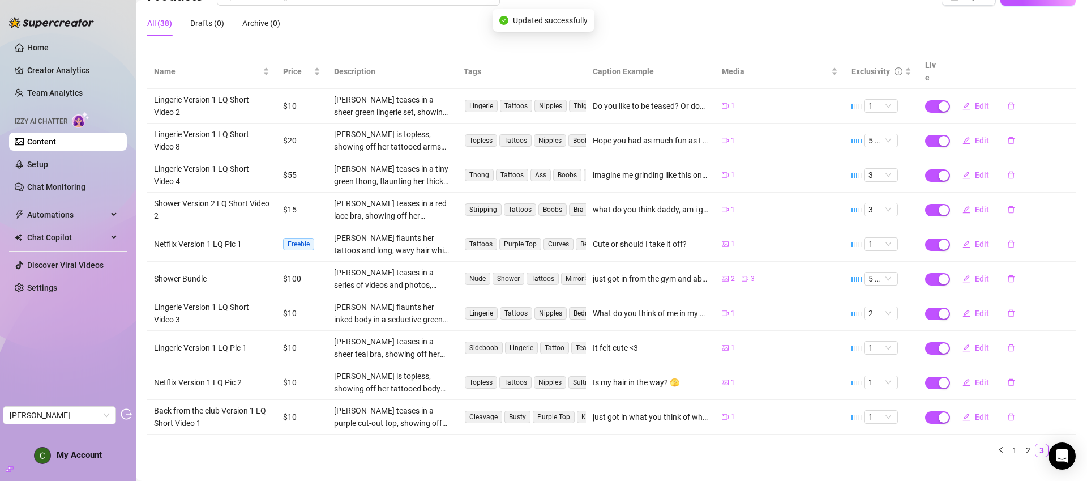
scroll to position [104, 0]
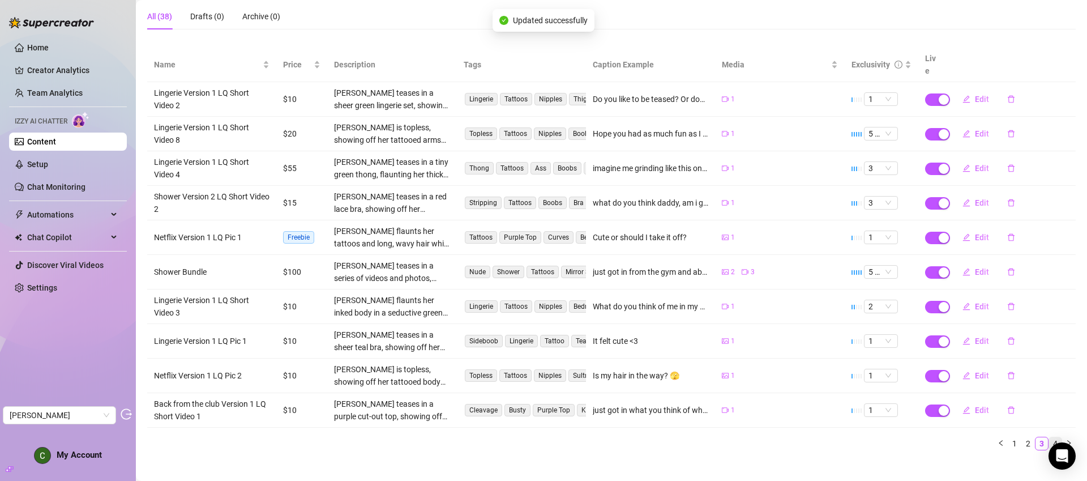
click at [1049, 437] on link "4" at bounding box center [1055, 443] width 12 height 12
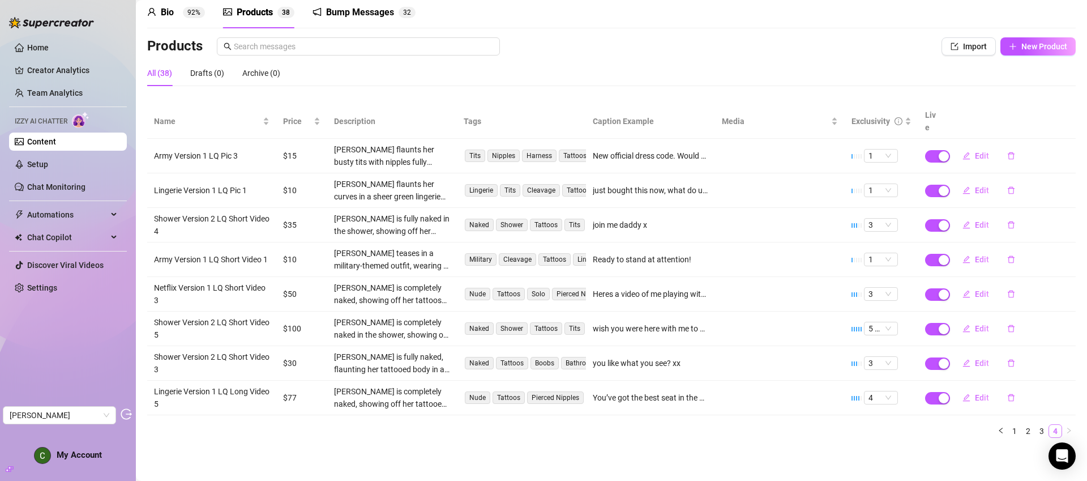
scroll to position [35, 0]
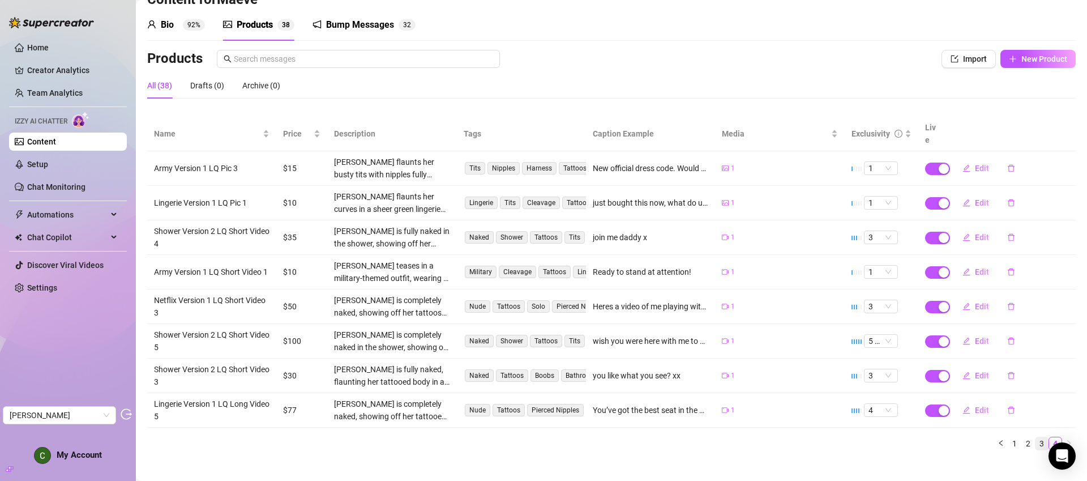
click at [1036, 437] on link "3" at bounding box center [1042, 443] width 12 height 12
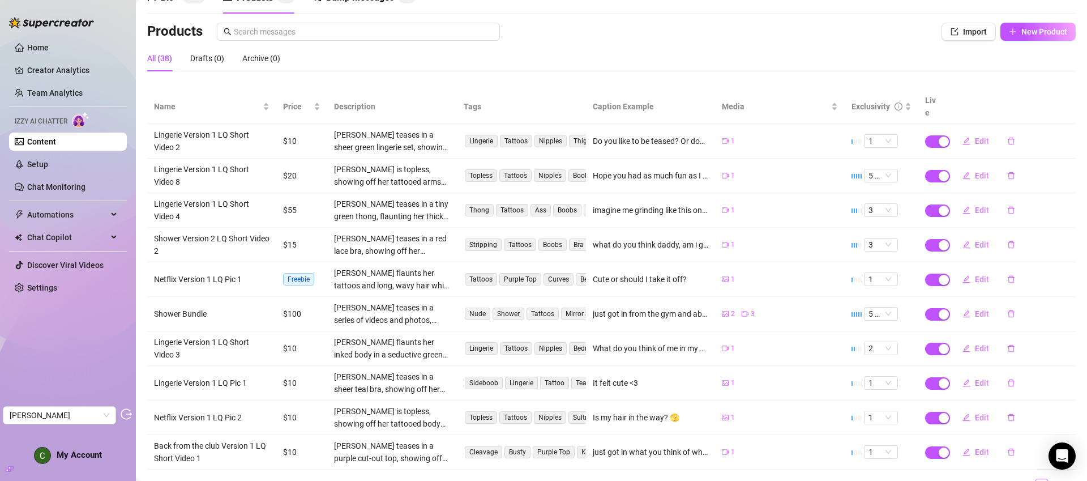
scroll to position [104, 0]
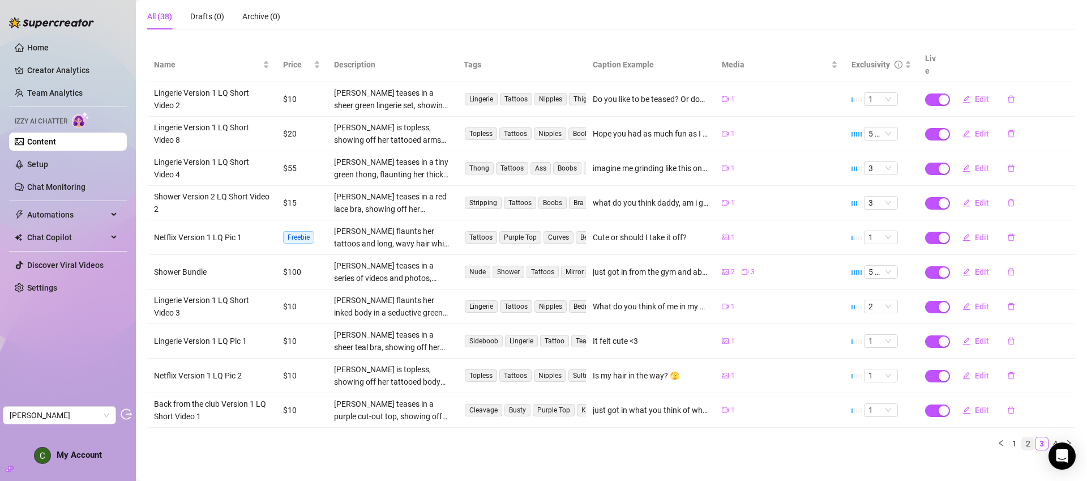
click at [1022, 437] on link "2" at bounding box center [1028, 443] width 12 height 12
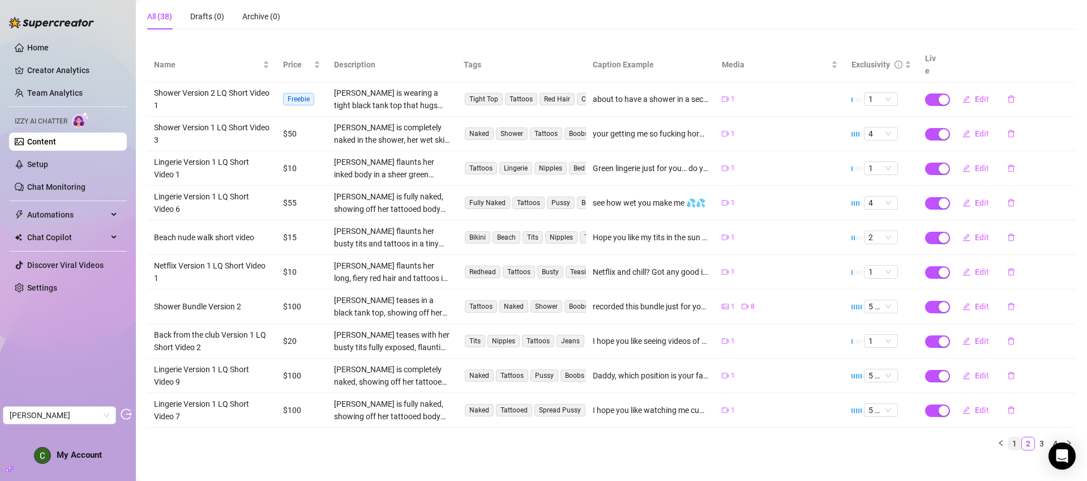
click at [1009, 437] on link "1" at bounding box center [1015, 443] width 12 height 12
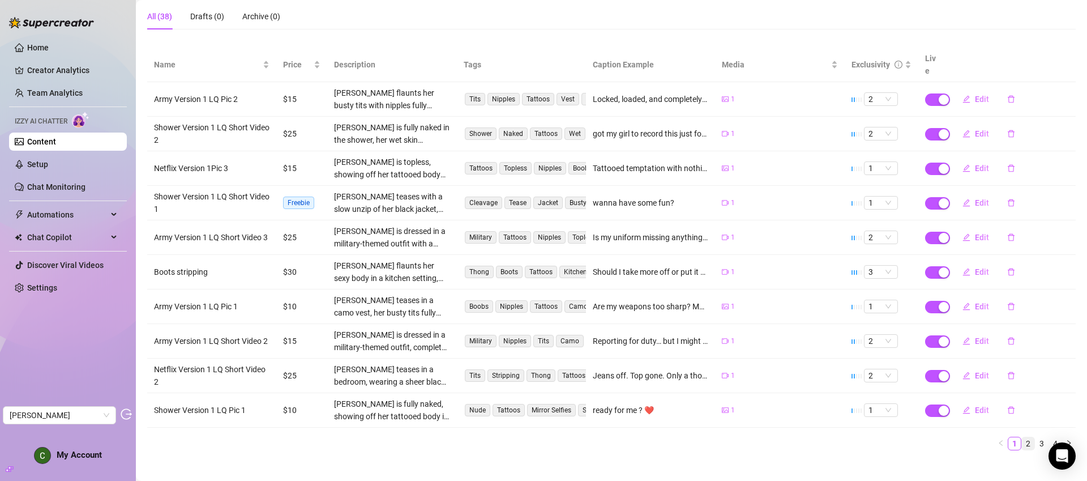
click at [1022, 437] on link "2" at bounding box center [1028, 443] width 12 height 12
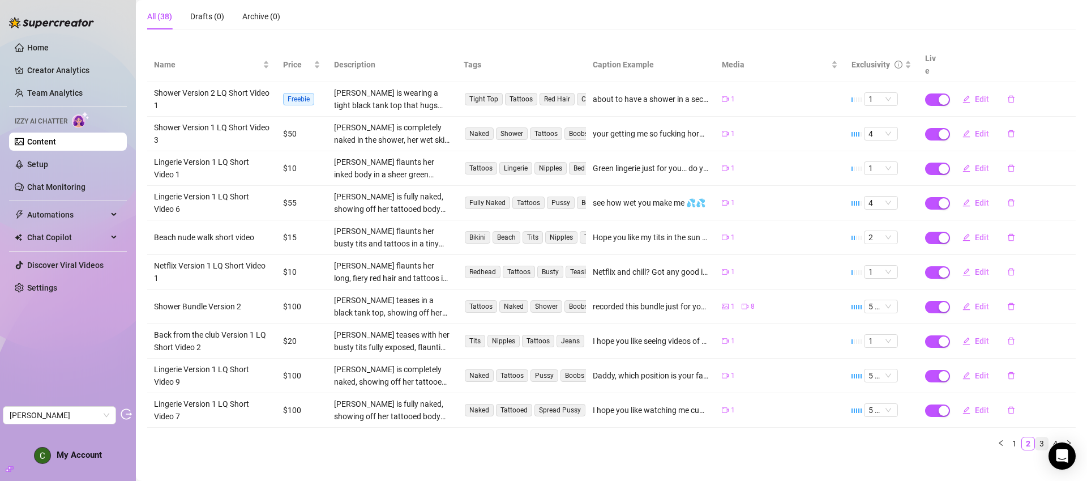
click at [1036, 437] on link "3" at bounding box center [1042, 443] width 12 height 12
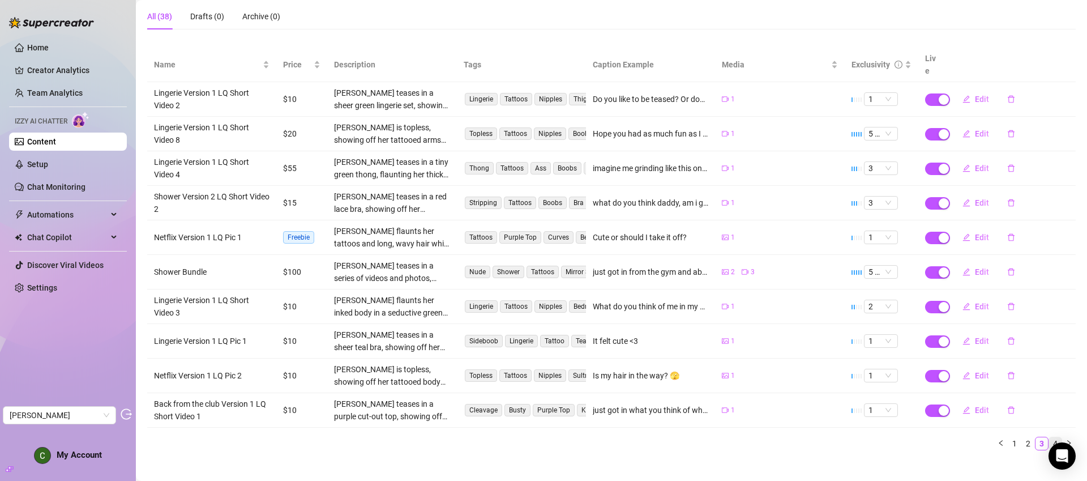
click at [1049, 437] on link "4" at bounding box center [1055, 443] width 12 height 12
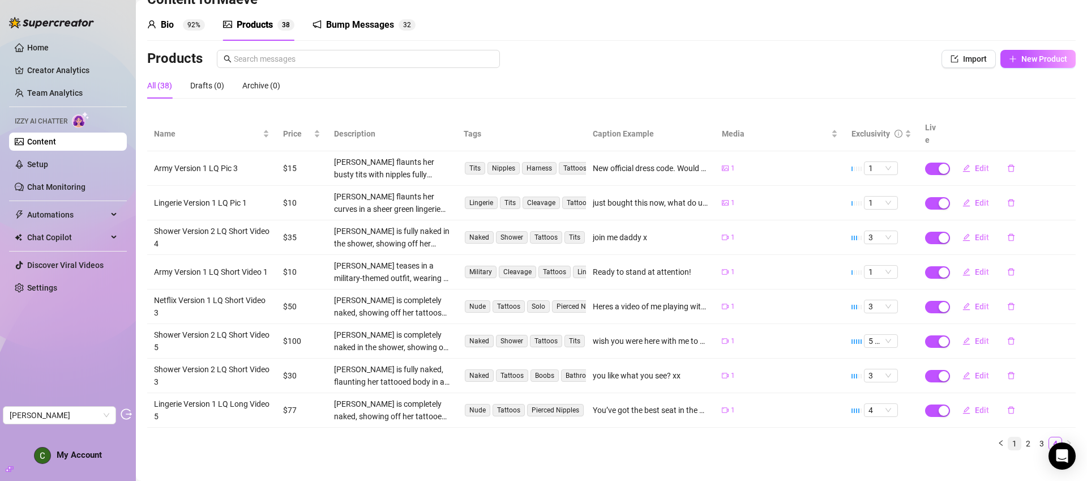
click at [1009, 437] on link "1" at bounding box center [1015, 443] width 12 height 12
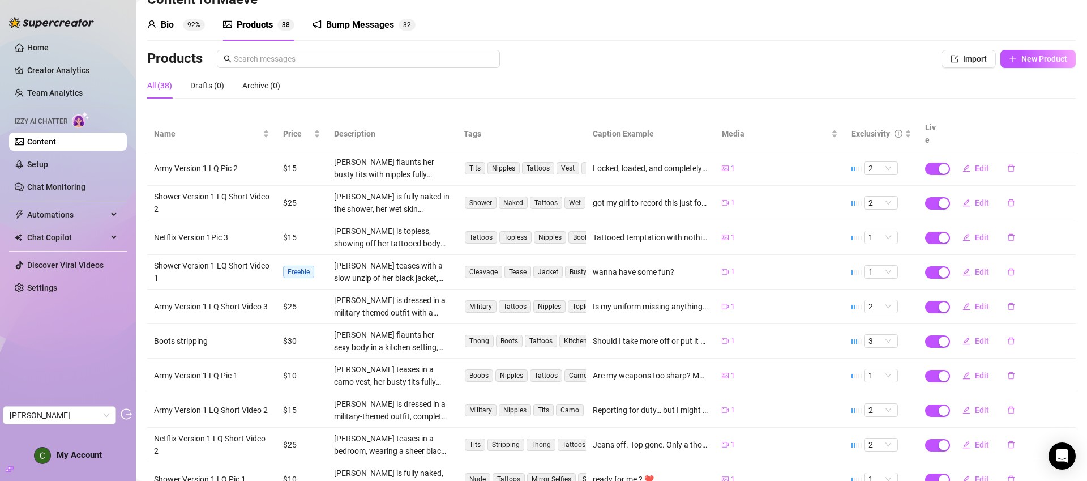
click at [49, 138] on link "Content" at bounding box center [41, 141] width 29 height 9
